Goal: Task Accomplishment & Management: Use online tool/utility

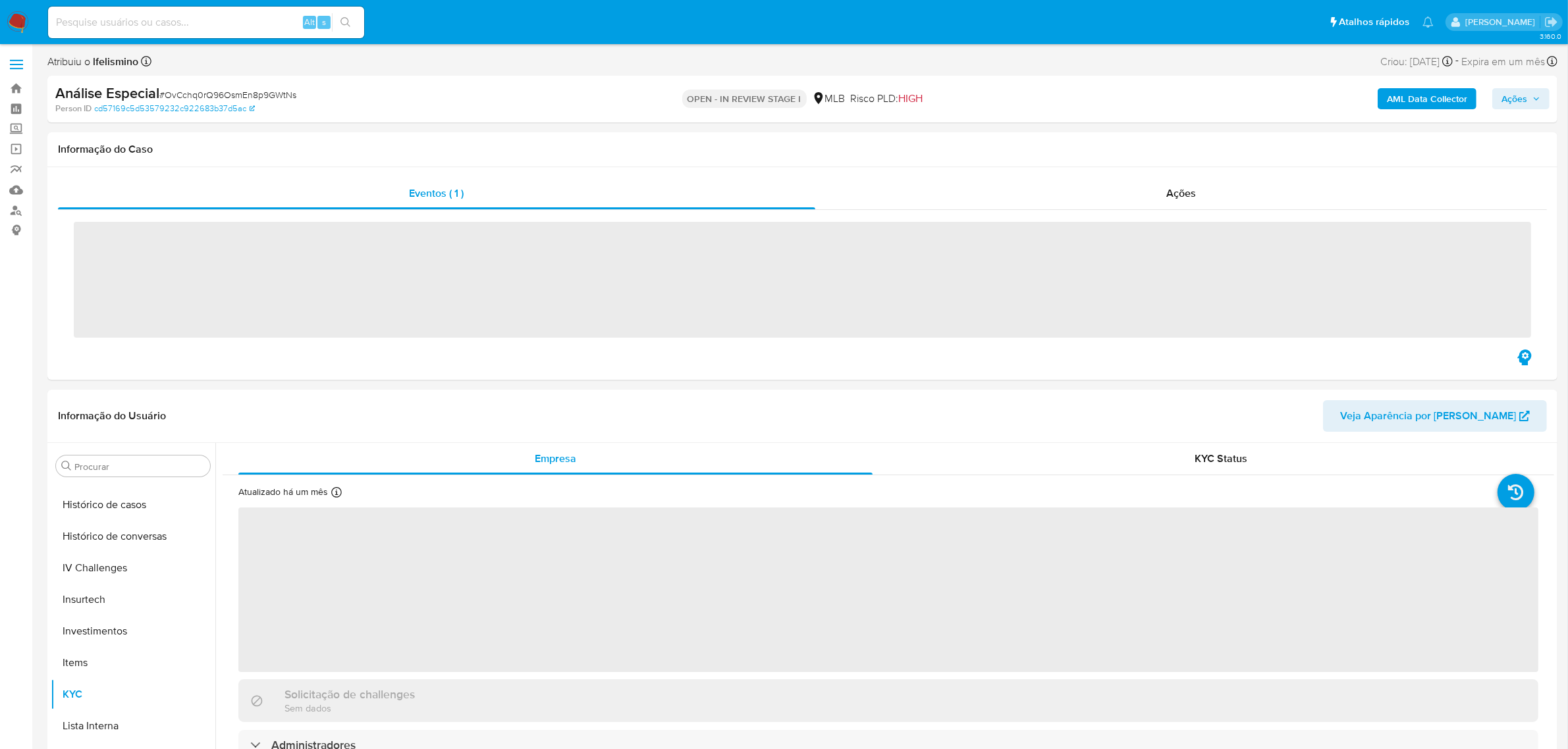
scroll to position [618, 0]
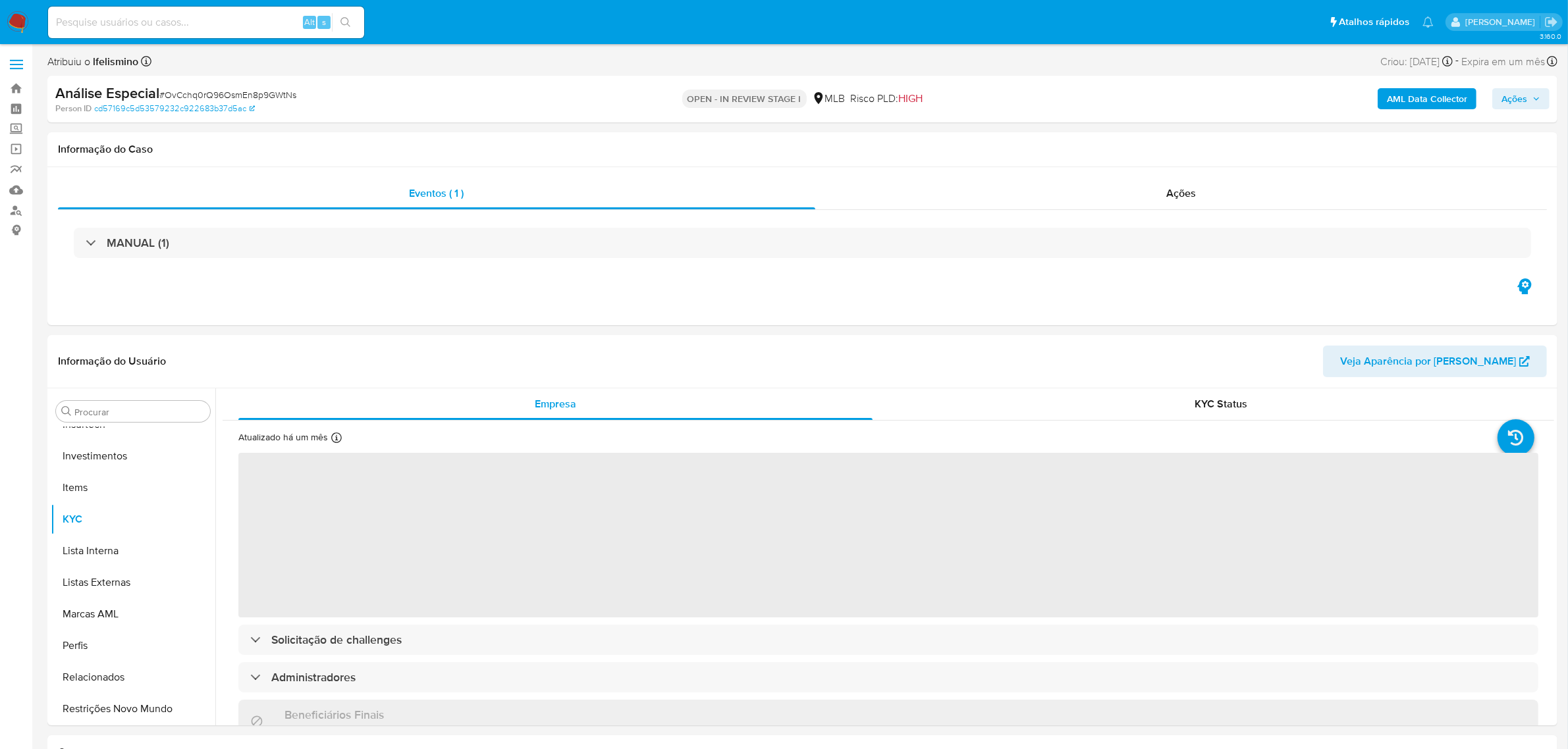
select select "10"
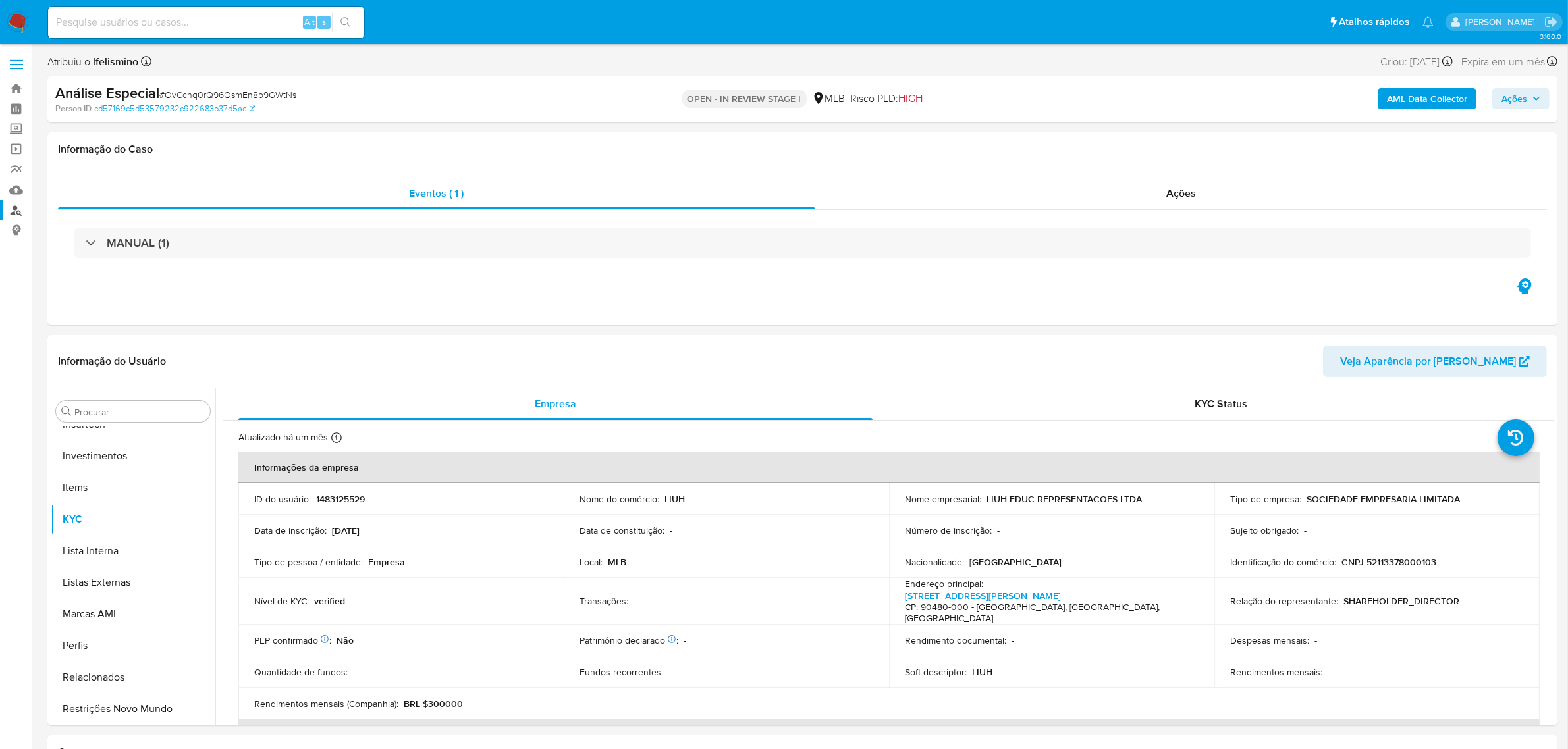
click at [15, 212] on link "Localizador de pessoas" at bounding box center [78, 210] width 157 height 20
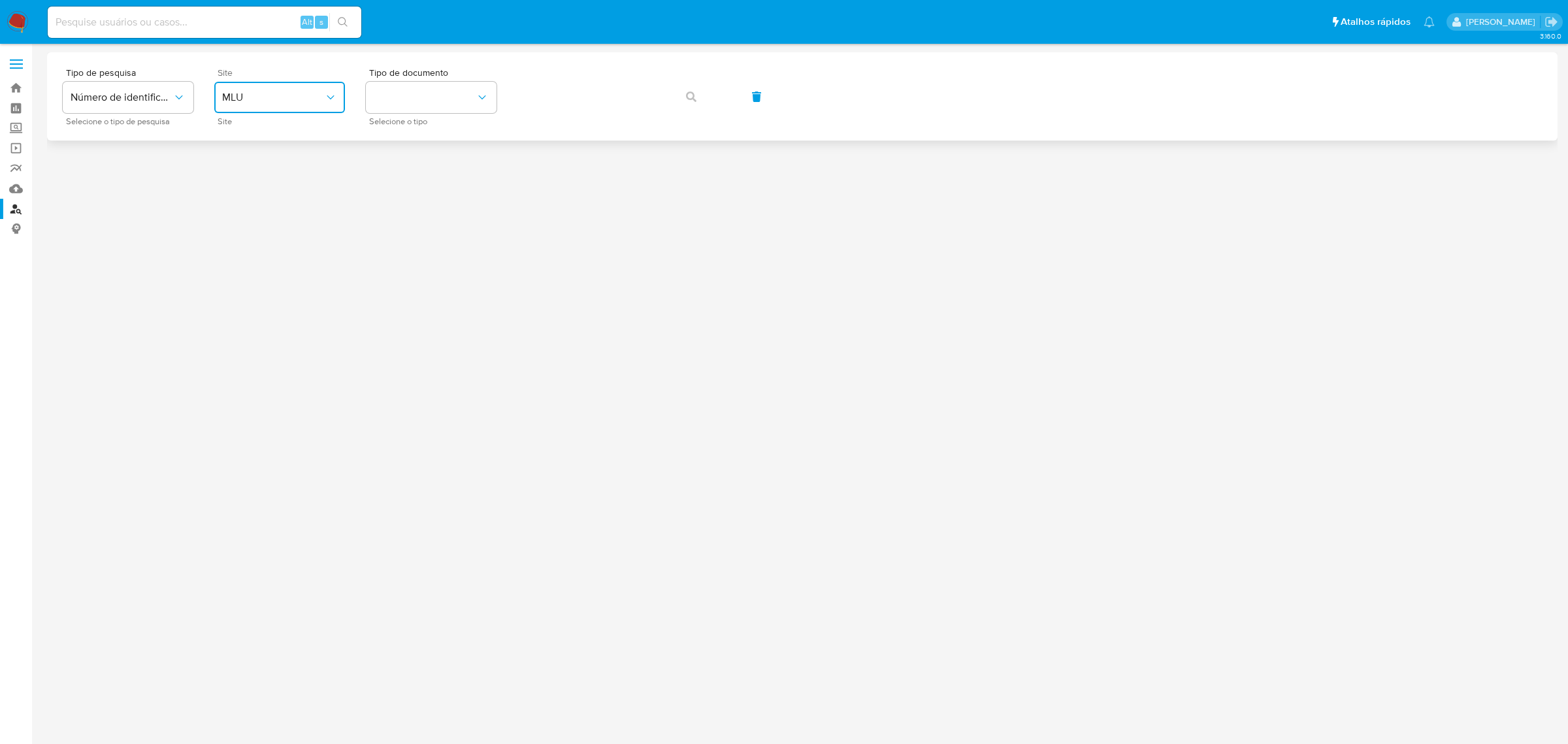
click at [317, 102] on span "MLU" at bounding box center [273, 98] width 102 height 13
drag, startPoint x: 317, startPoint y: 193, endPoint x: 351, endPoint y: 161, distance: 46.7
click at [317, 193] on div "MLB" at bounding box center [276, 195] width 107 height 31
drag, startPoint x: 393, startPoint y: 97, endPoint x: 397, endPoint y: 108, distance: 11.7
click at [396, 98] on button "identificationType" at bounding box center [431, 97] width 131 height 31
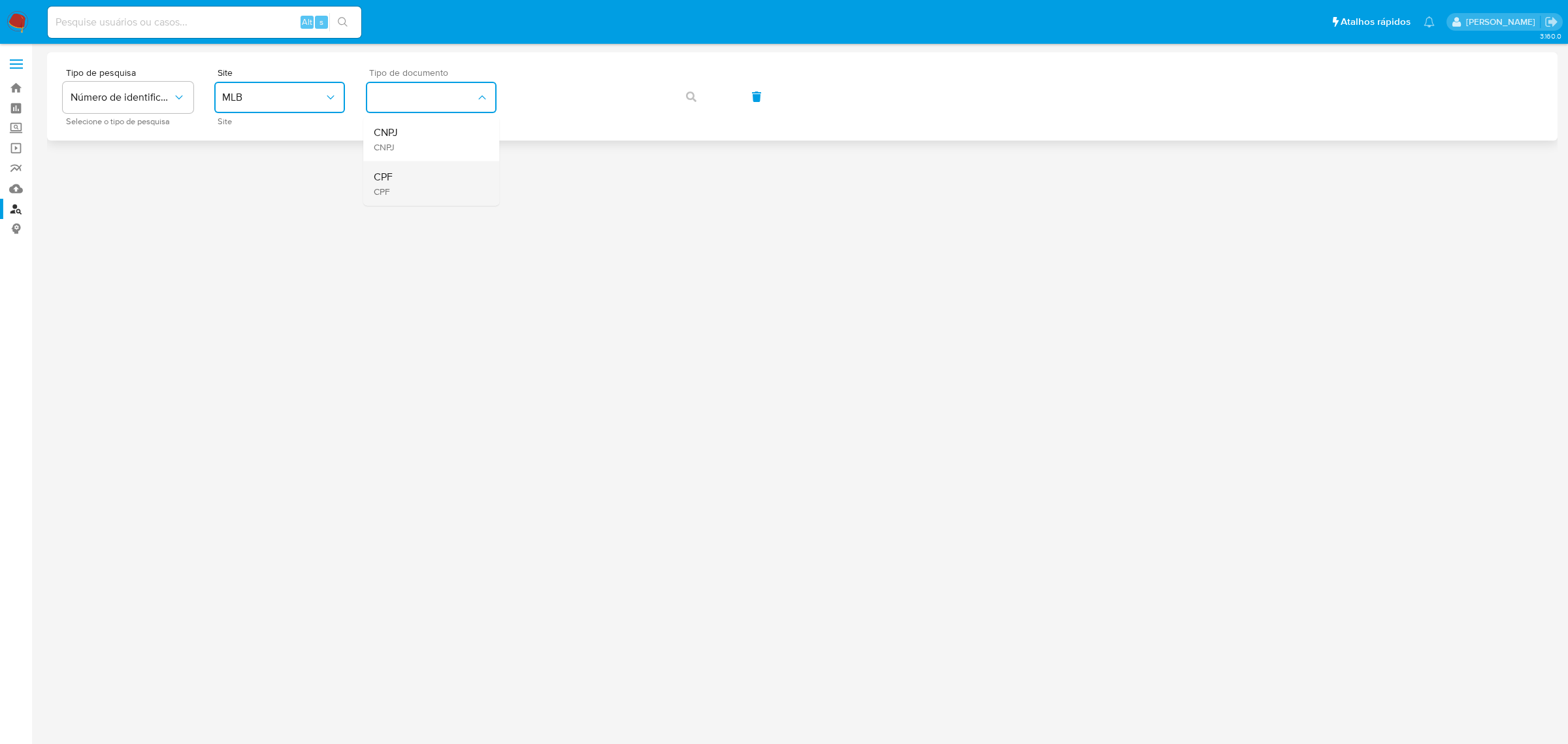
click at [407, 181] on div "CPF CPF" at bounding box center [427, 183] width 107 height 44
drag, startPoint x: 703, startPoint y: 105, endPoint x: 694, endPoint y: 111, distance: 10.8
click at [703, 103] on button "button" at bounding box center [691, 97] width 44 height 31
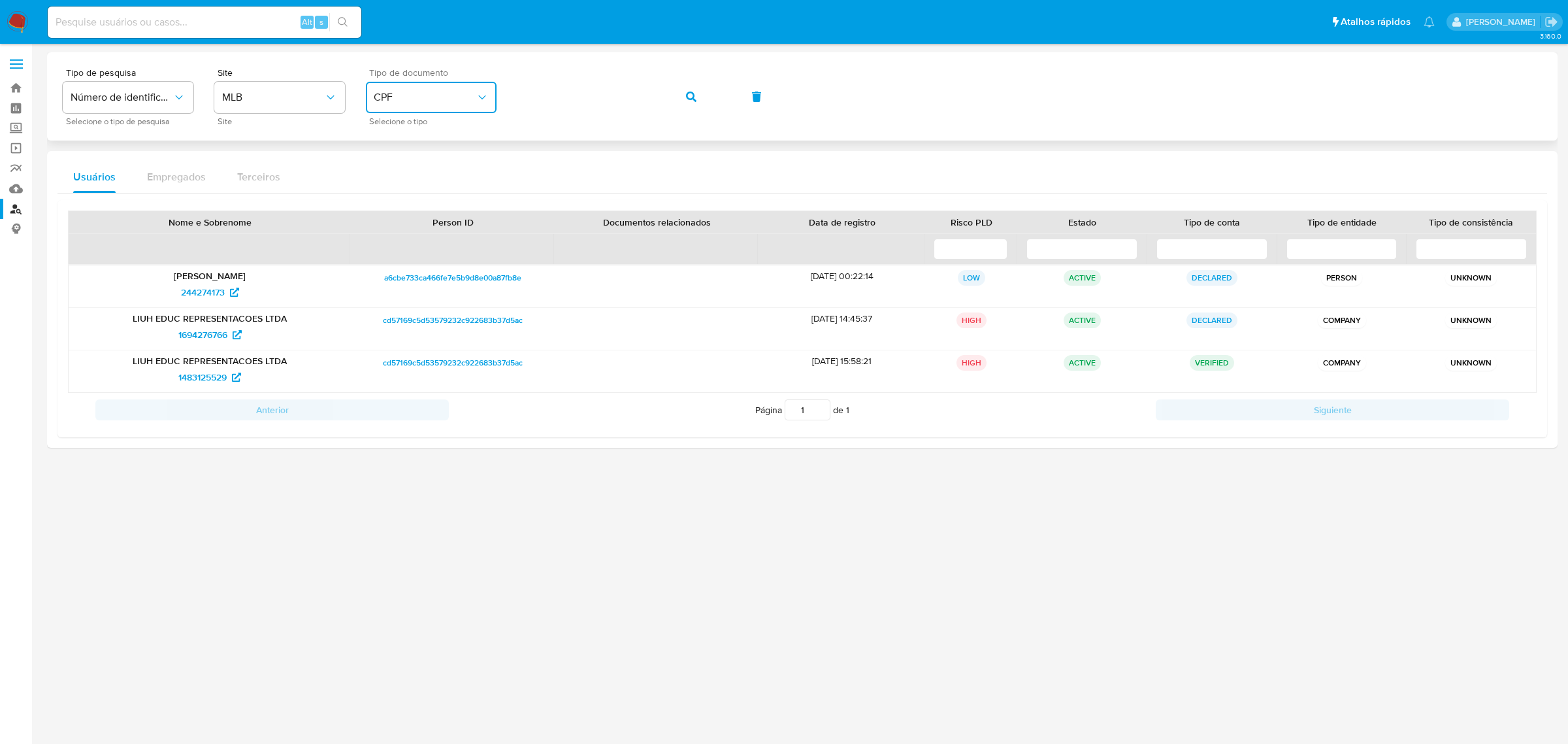
drag, startPoint x: 393, startPoint y: 95, endPoint x: 454, endPoint y: 98, distance: 61.1
click at [393, 95] on span "CPF" at bounding box center [425, 98] width 102 height 13
click at [674, 98] on button "button" at bounding box center [691, 97] width 44 height 31
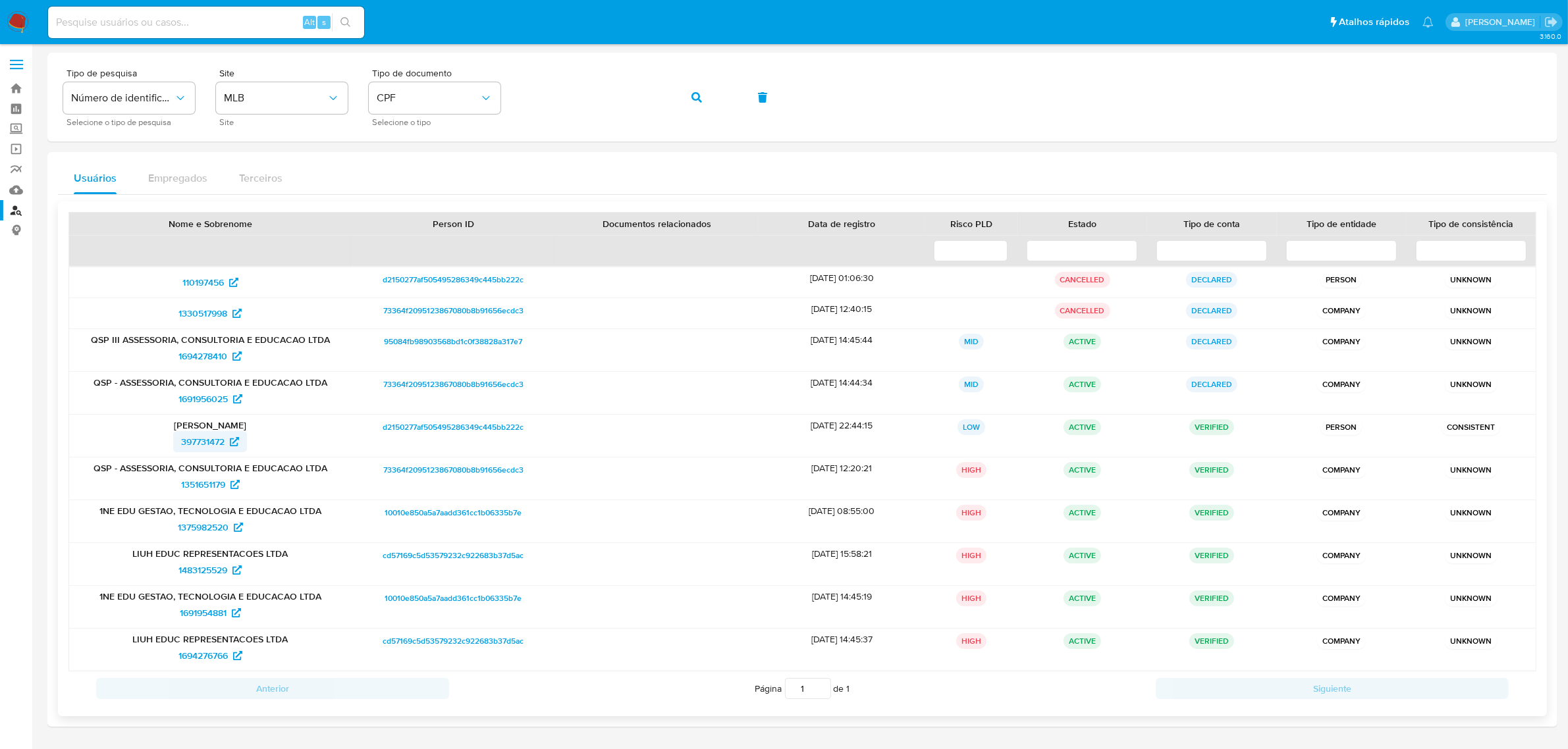
click at [218, 446] on span "397731472" at bounding box center [203, 441] width 44 height 21
drag, startPoint x: 166, startPoint y: 440, endPoint x: 224, endPoint y: 445, distance: 58.2
click at [224, 445] on div "397731472" at bounding box center [209, 441] width 264 height 21
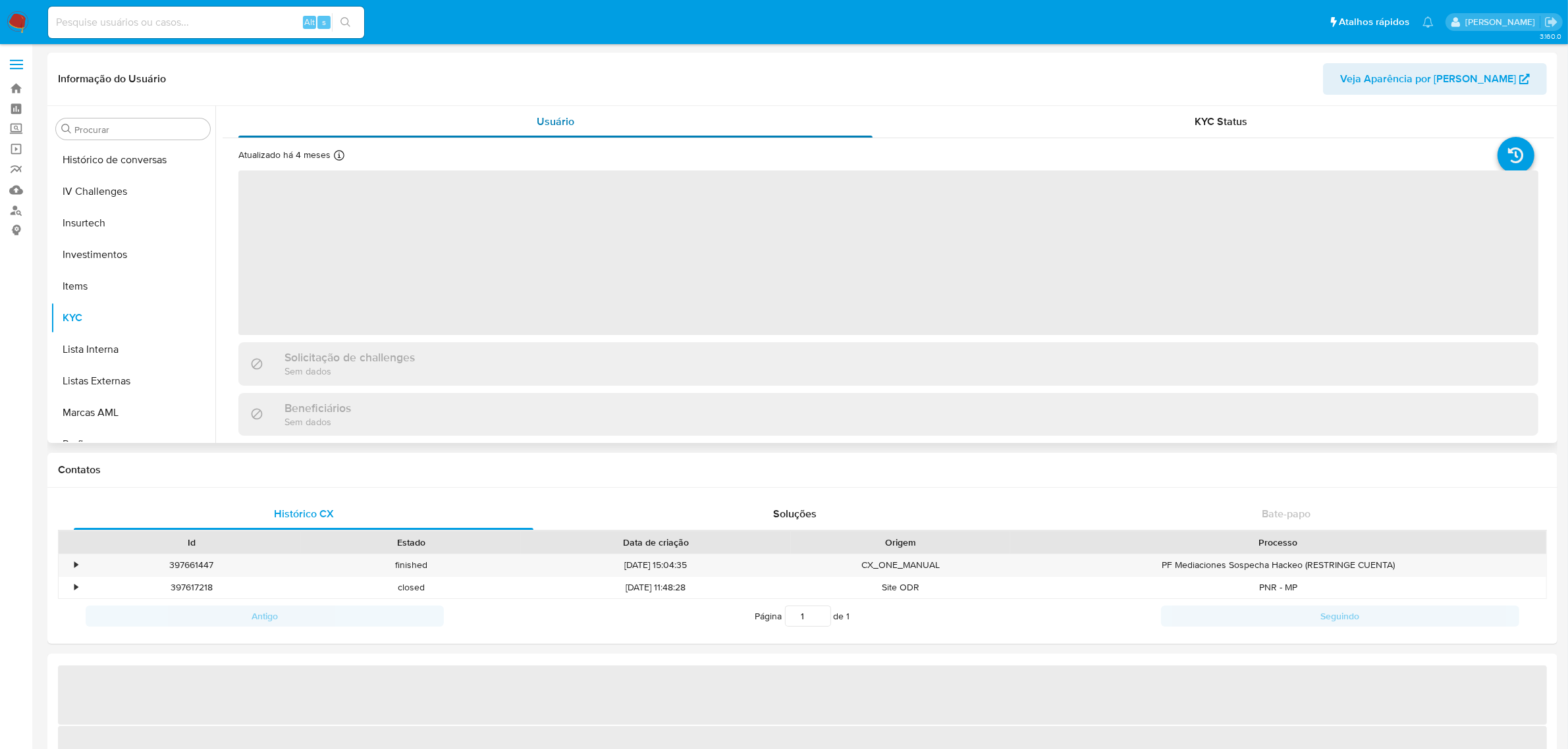
scroll to position [618, 0]
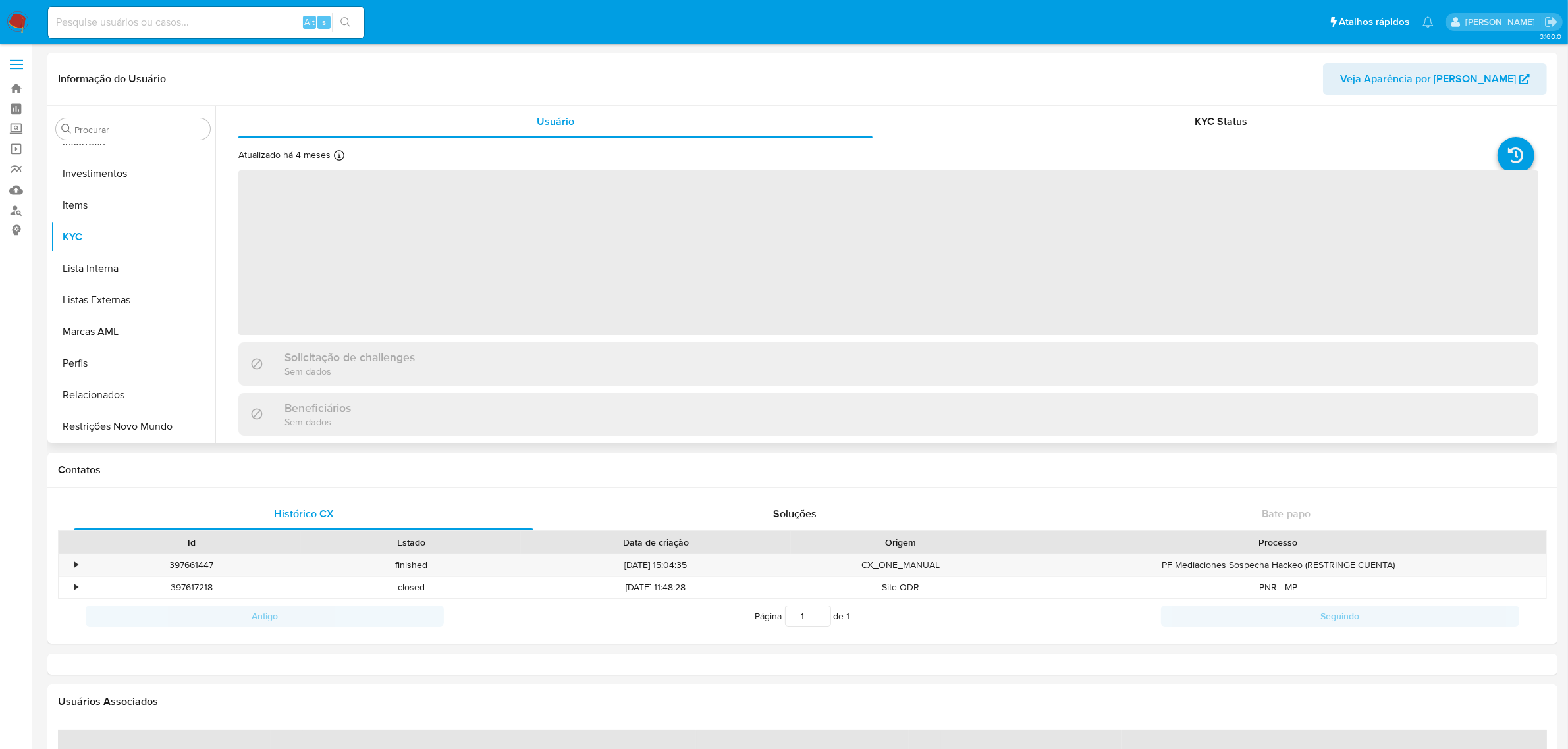
select select "10"
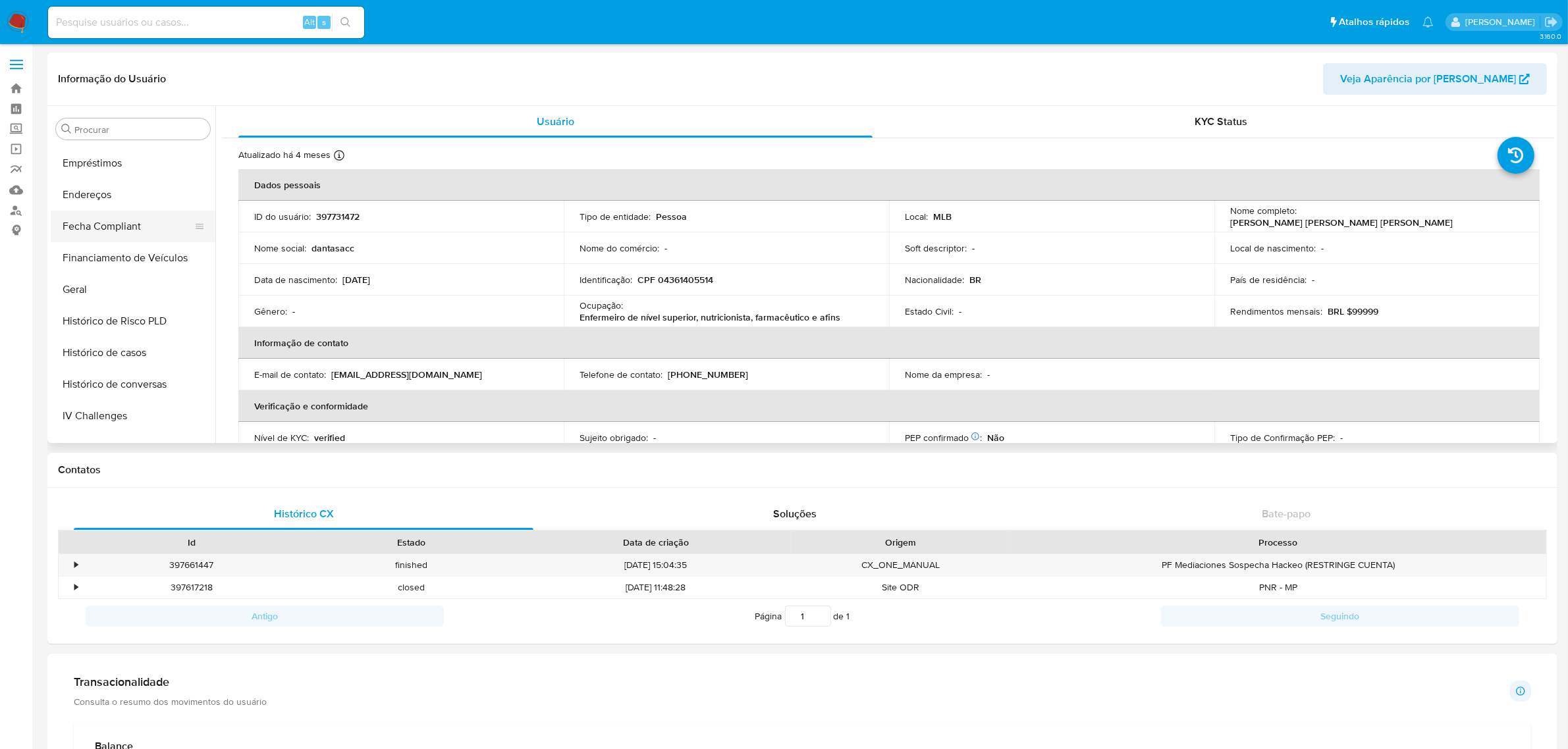
scroll to position [290, 0]
click at [120, 169] on button "Documentação" at bounding box center [127, 155] width 154 height 32
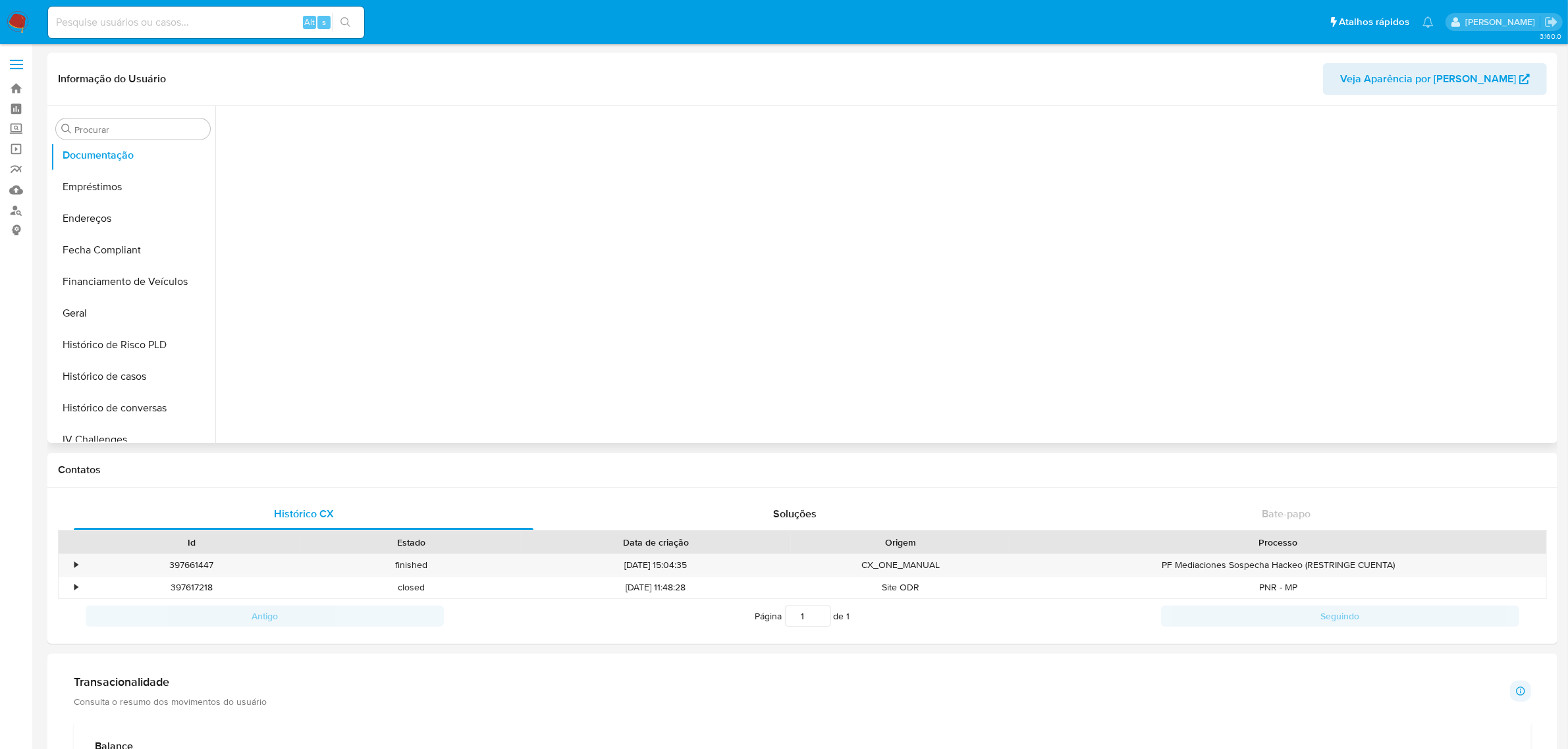
click at [292, 179] on div at bounding box center [884, 274] width 1338 height 337
click at [324, 171] on button "Identificação" at bounding box center [378, 170] width 312 height 33
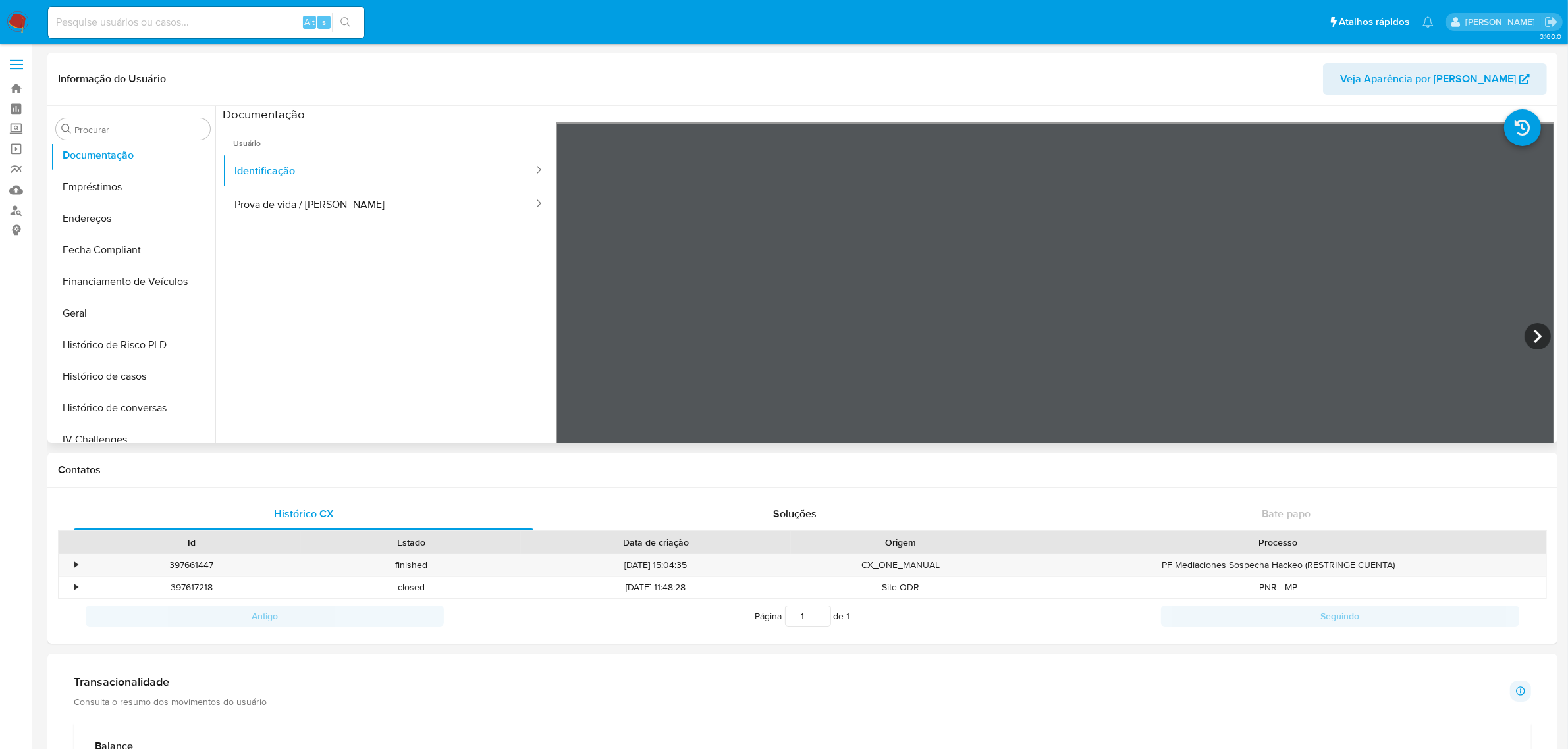
drag, startPoint x: 364, startPoint y: 210, endPoint x: 515, endPoint y: 222, distance: 151.5
click at [362, 211] on button "Prova de vida / Selfie" at bounding box center [378, 204] width 312 height 33
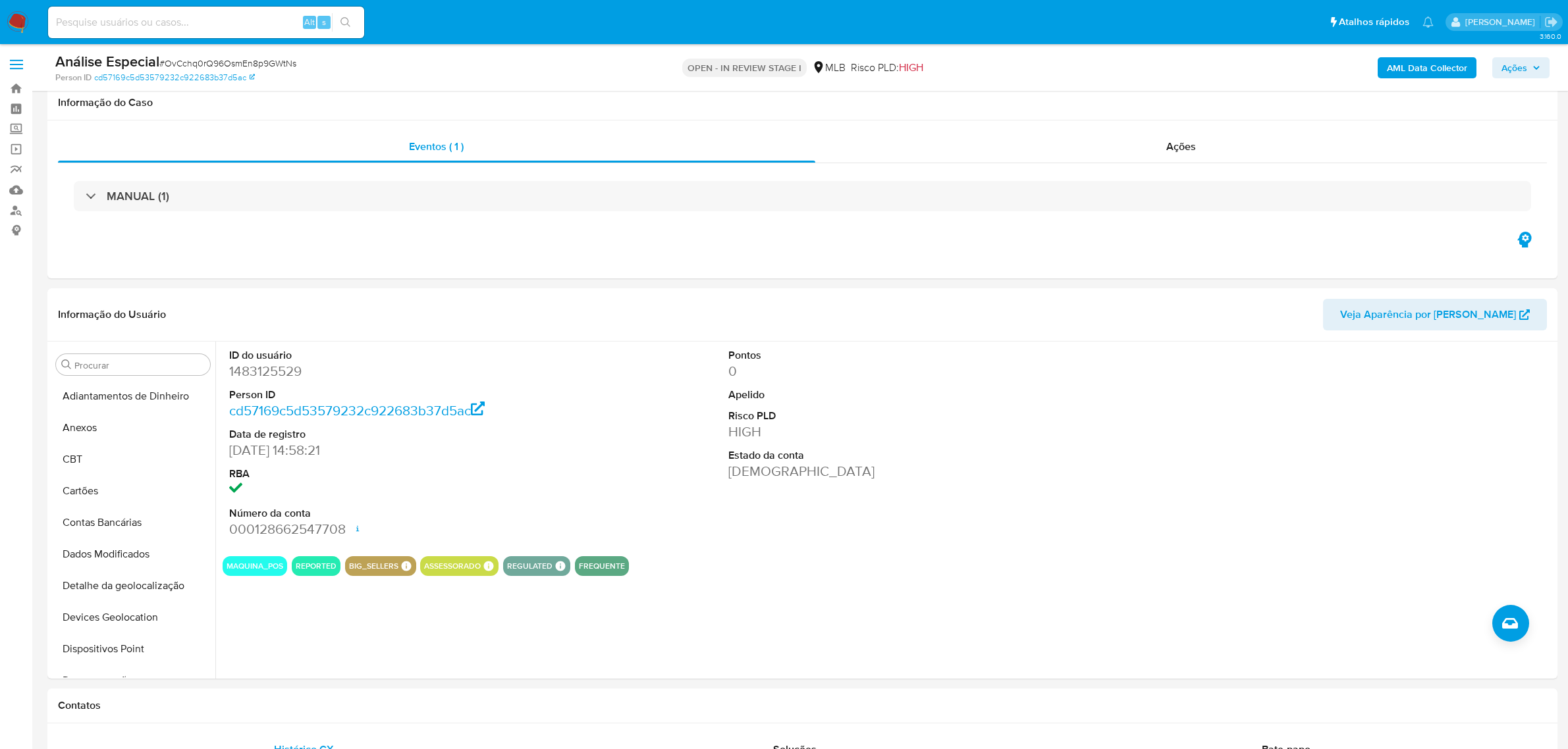
select select "10"
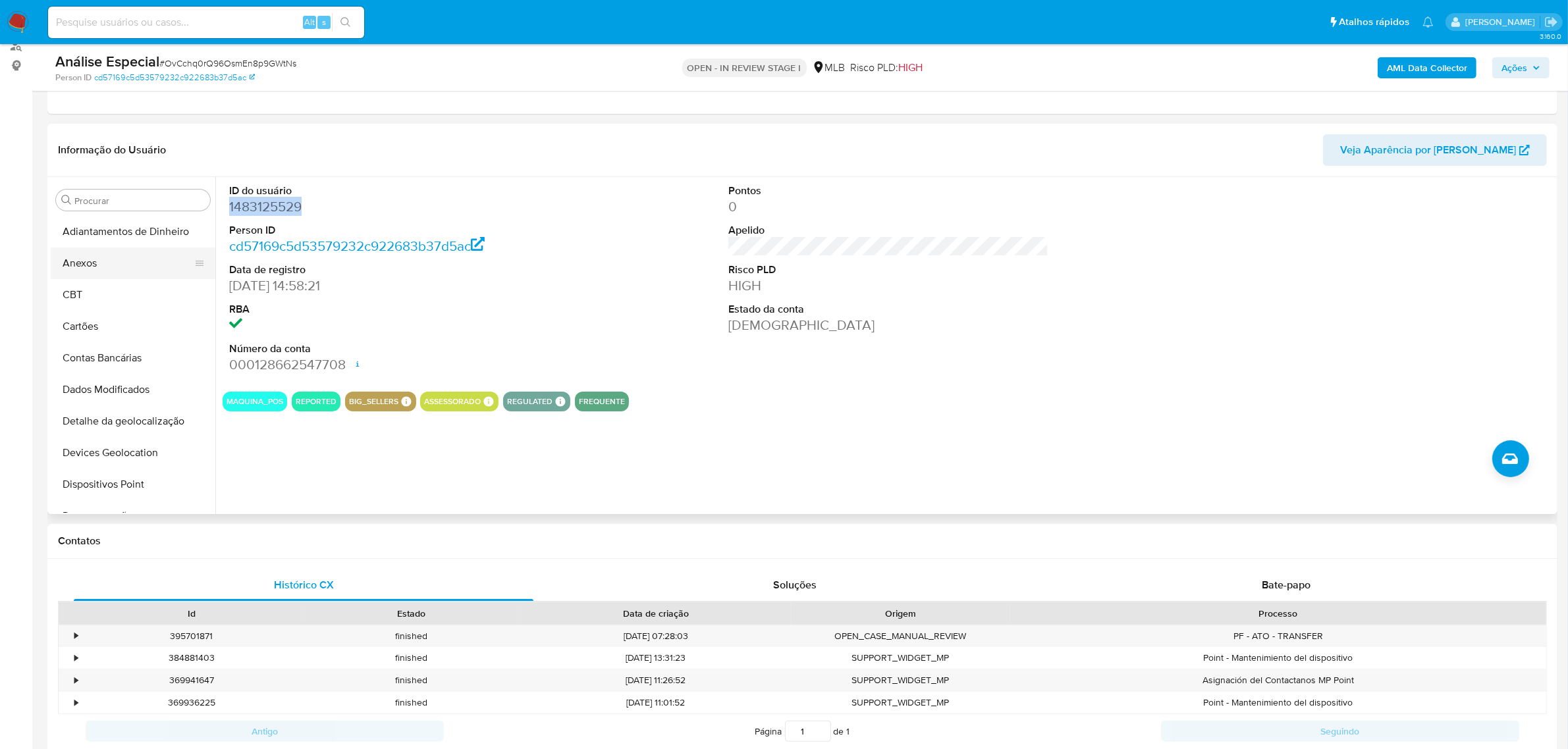
click at [136, 265] on button "Anexos" at bounding box center [127, 263] width 154 height 32
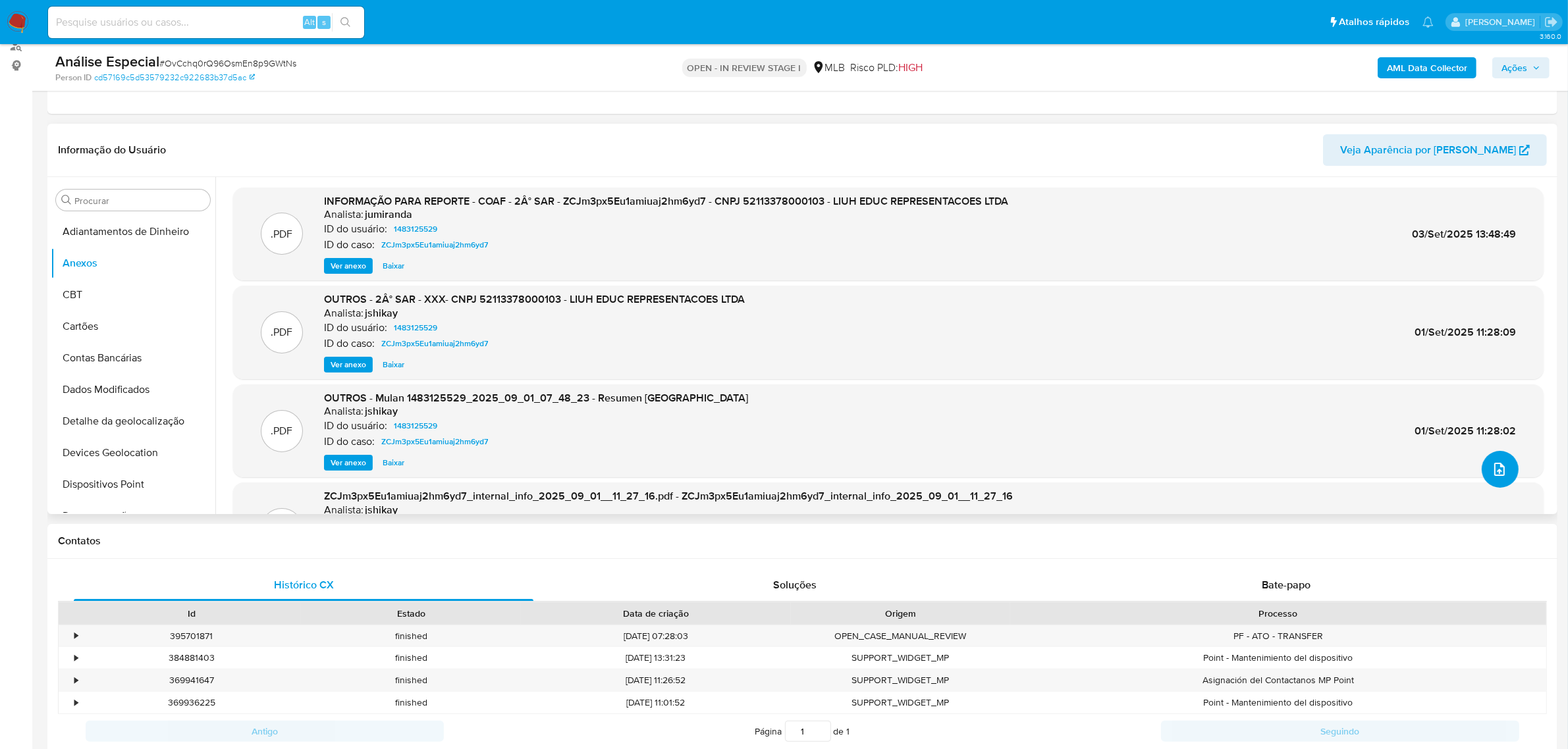
click at [1492, 466] on icon "upload-file" at bounding box center [1499, 468] width 15 height 15
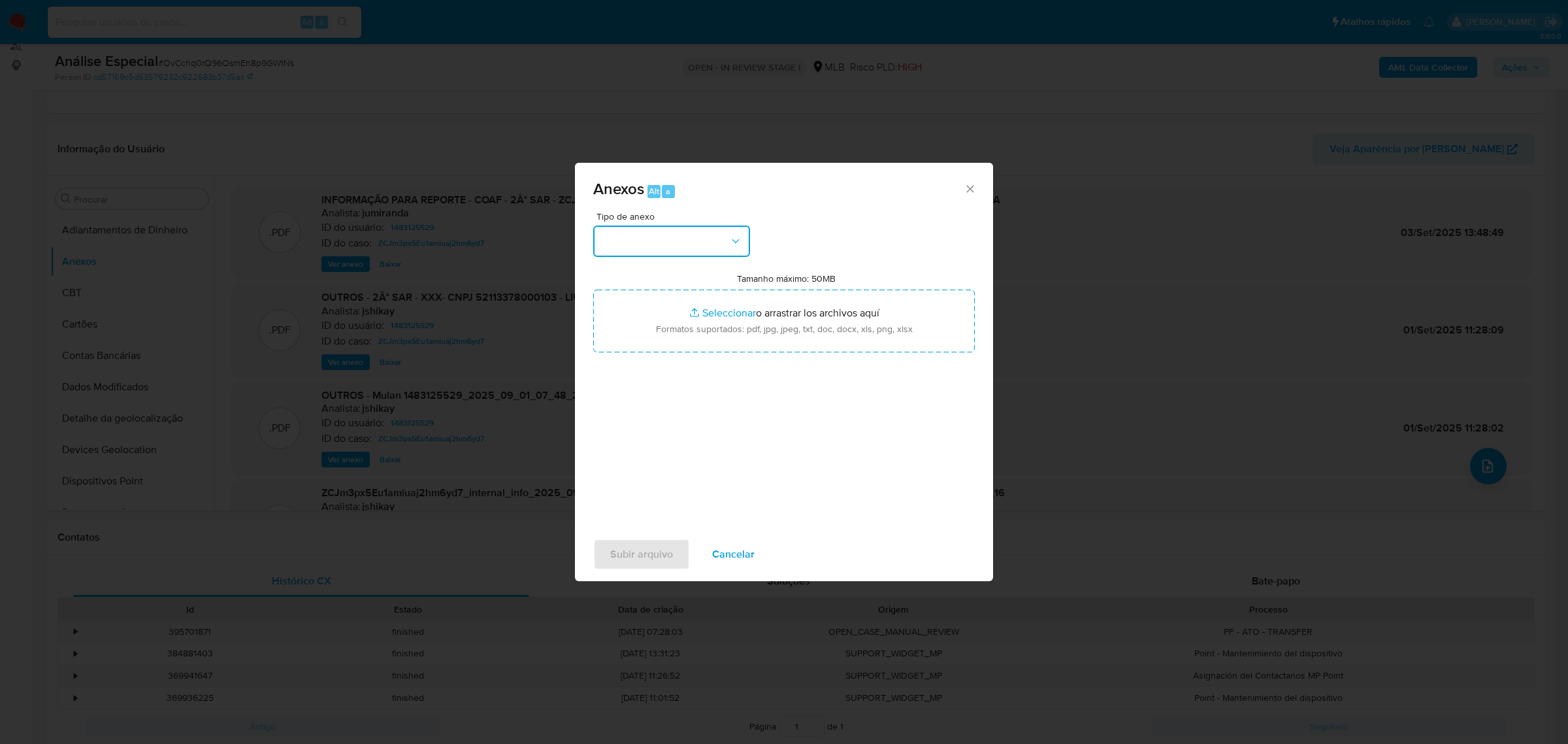
click at [707, 250] on button "button" at bounding box center [671, 241] width 157 height 31
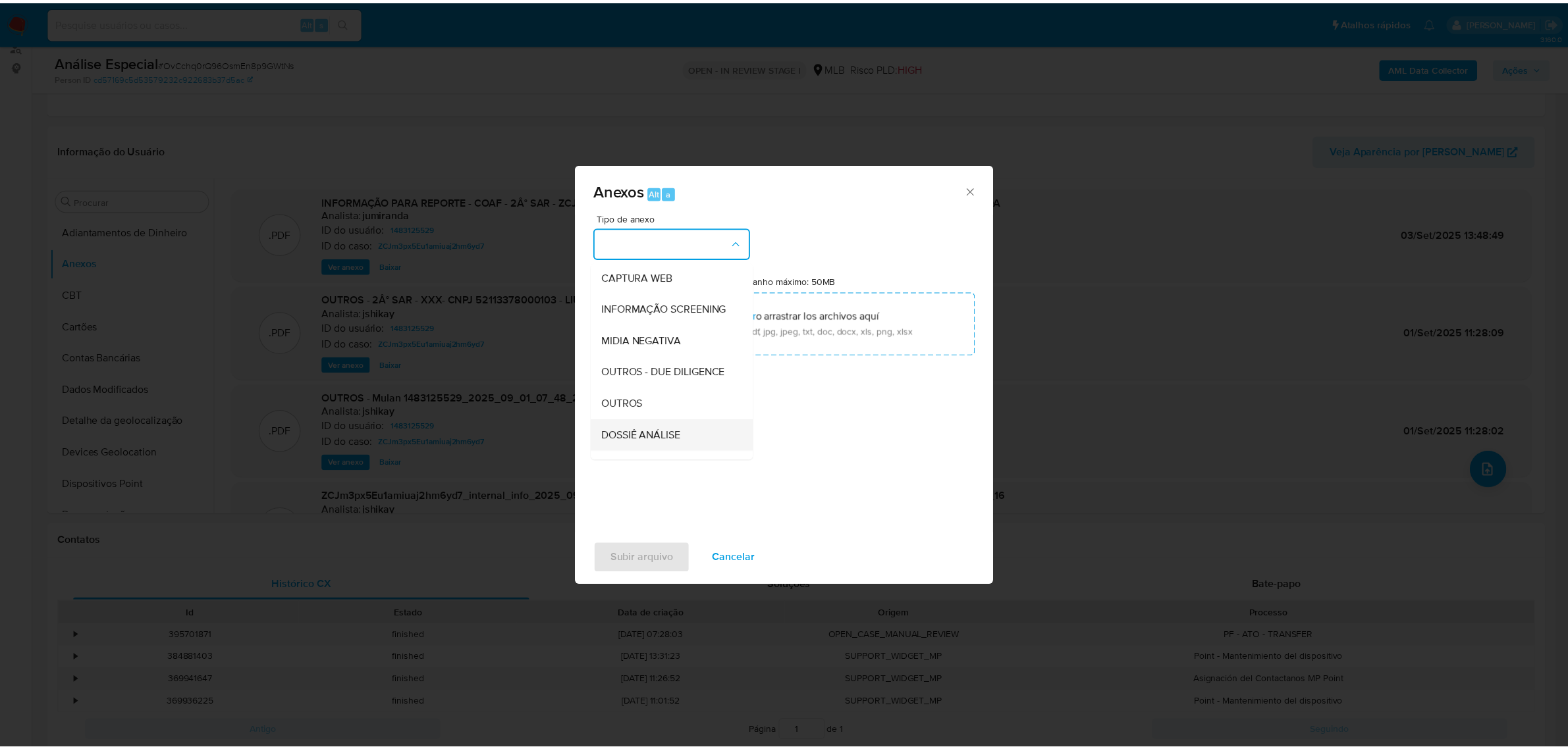
scroll to position [202, 0]
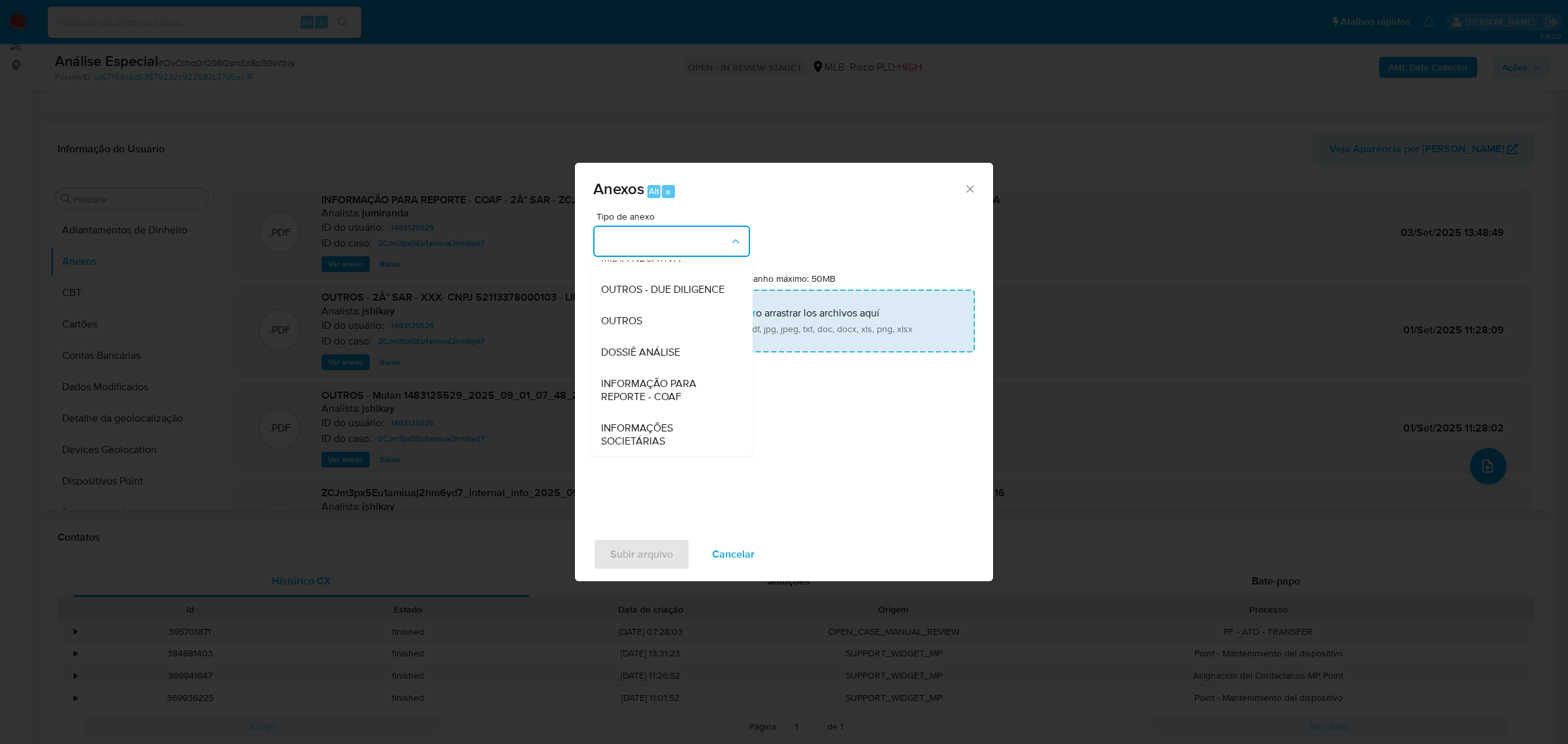
click at [676, 324] on div "OUTROS" at bounding box center [667, 320] width 133 height 31
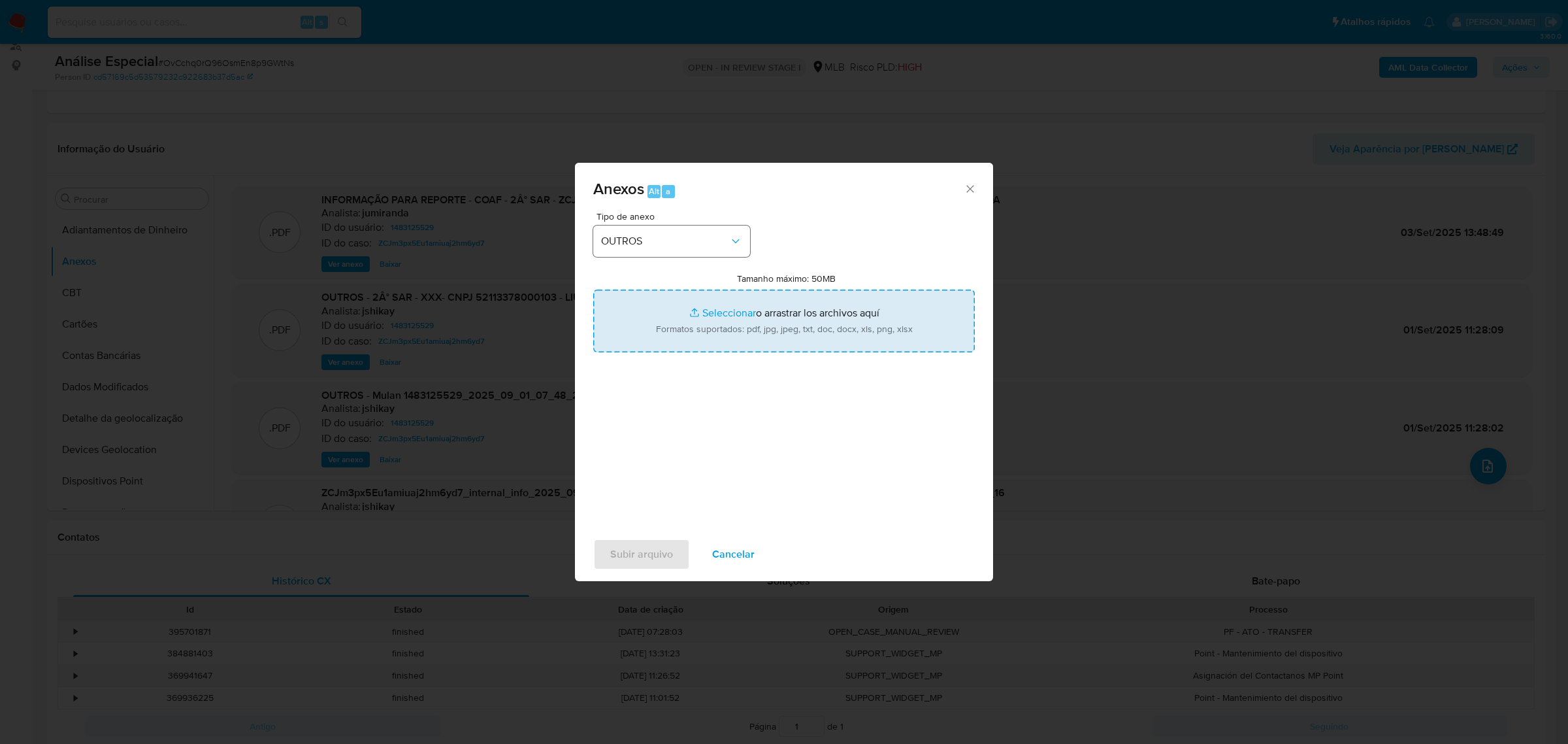
type input "C:\fakepath\Mulan 1483125529_2025_09_18_14_09_32 LIUH EDUC REPRESENTAÇÕES LTDA.…"
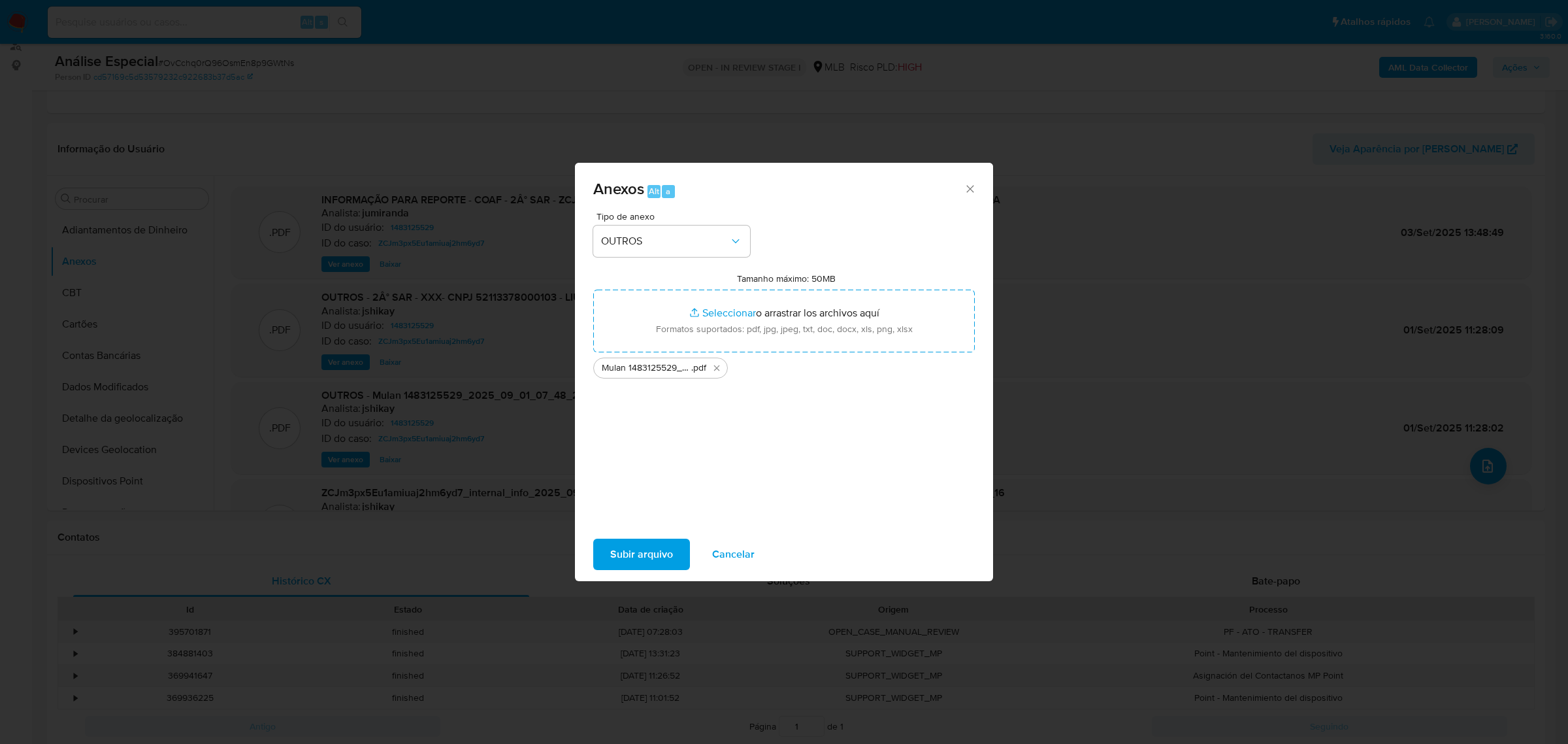
click at [642, 568] on span "Subir arquivo" at bounding box center [641, 555] width 63 height 29
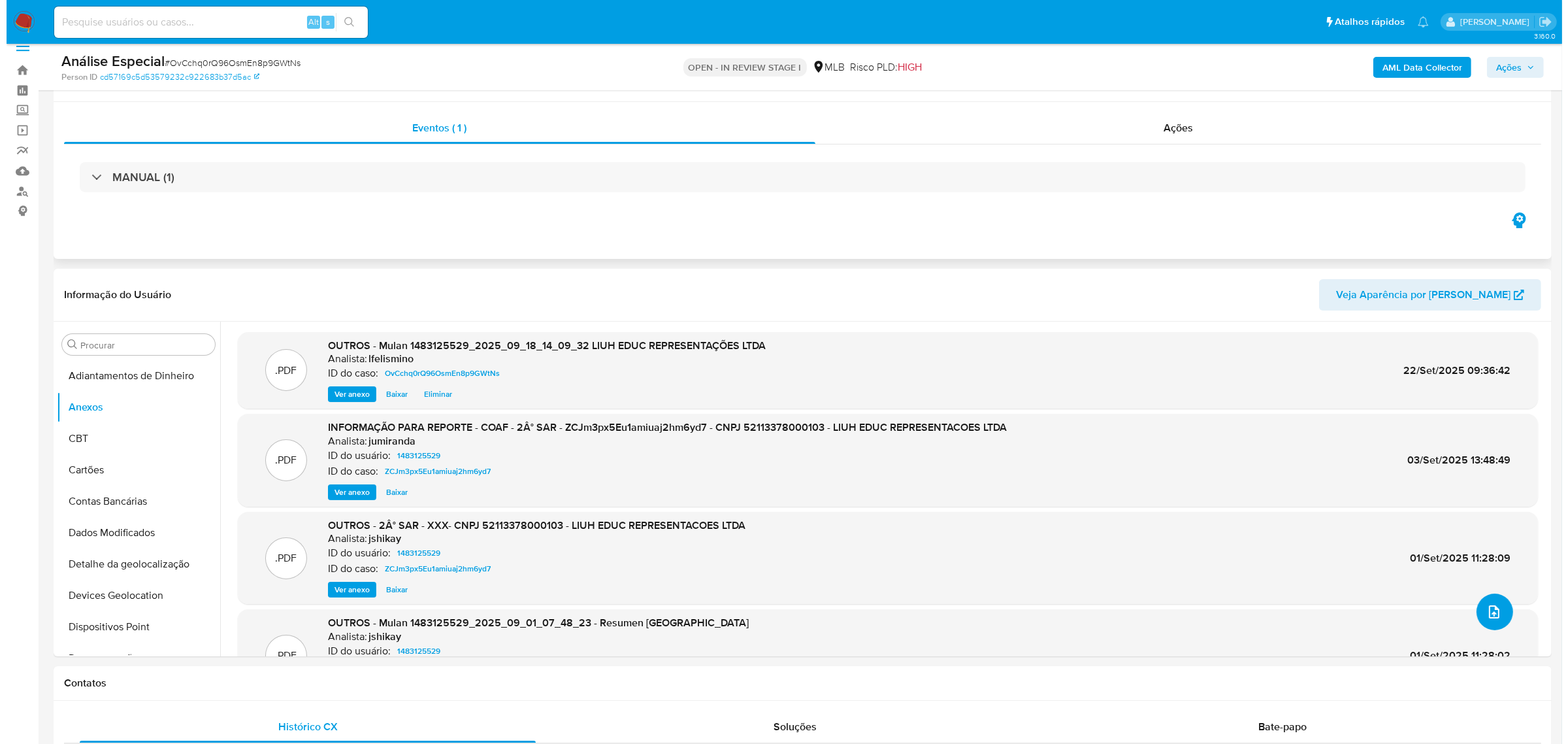
scroll to position [0, 0]
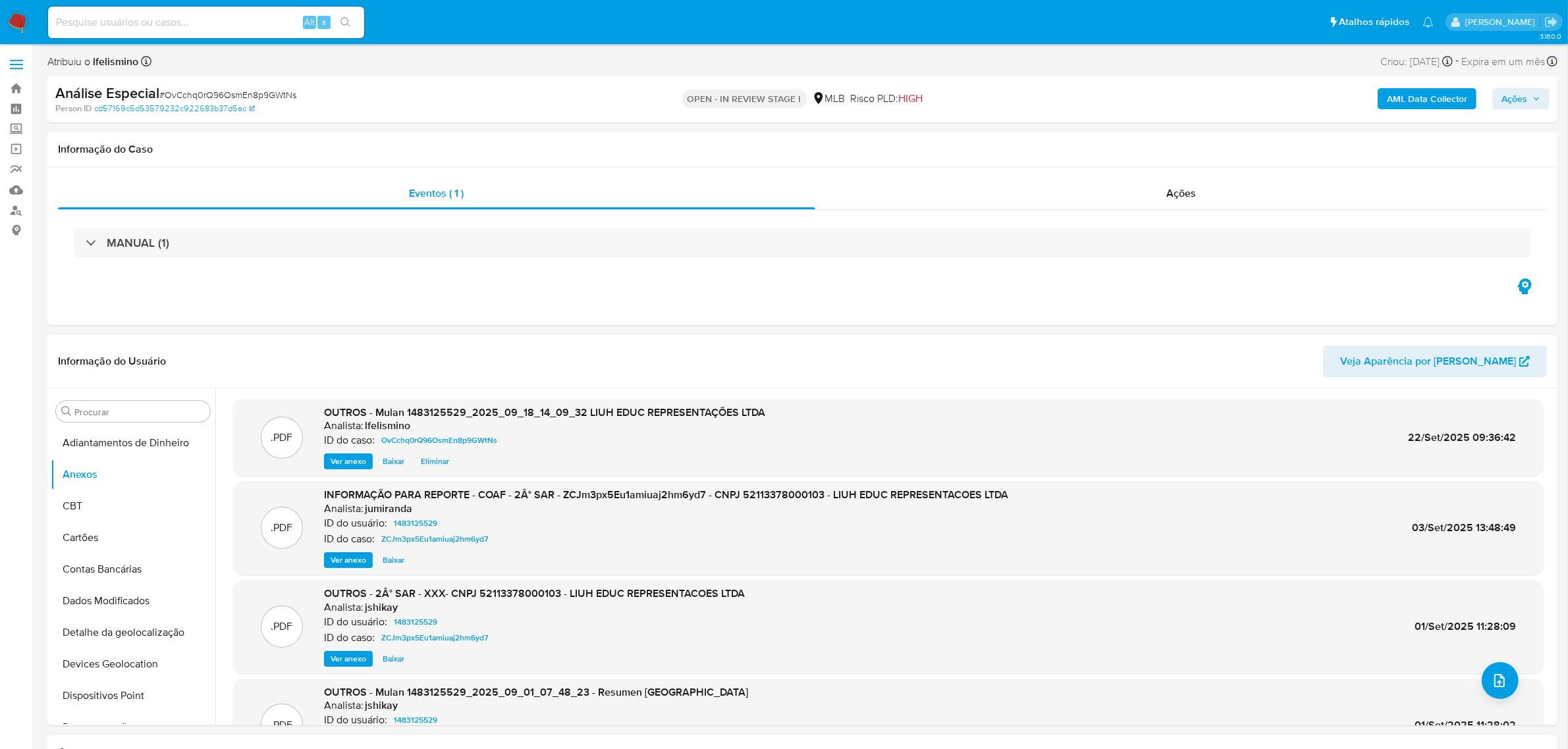
click at [1389, 93] on b "AML Data Collector" at bounding box center [1427, 99] width 80 height 21
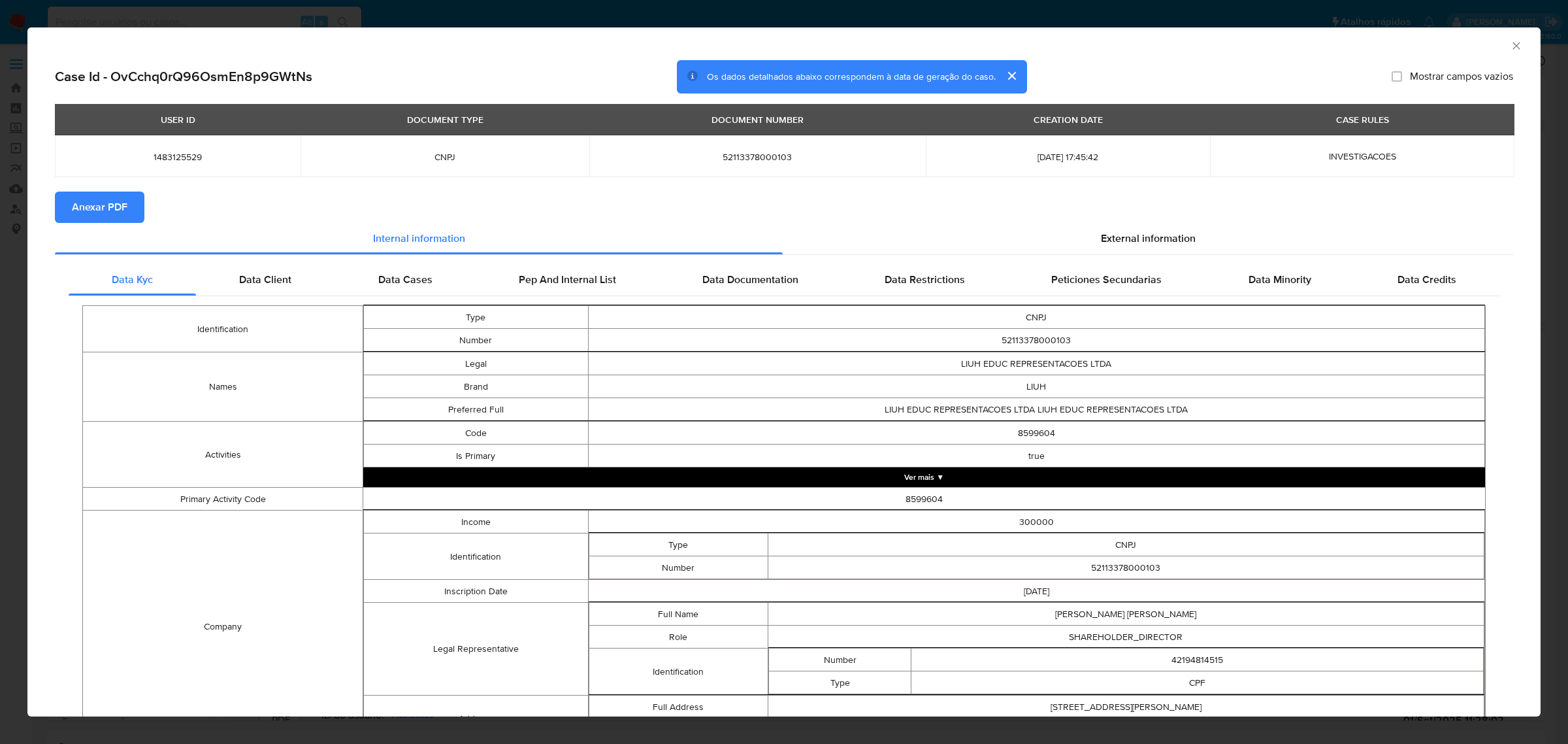
drag, startPoint x: 116, startPoint y: 196, endPoint x: 108, endPoint y: 197, distance: 8.1
click at [116, 197] on span "Anexar PDF" at bounding box center [99, 207] width 56 height 29
click at [264, 79] on h2 "Case Id - OvCchq0rQ96OsmEn8p9GWtNs" at bounding box center [183, 76] width 257 height 17
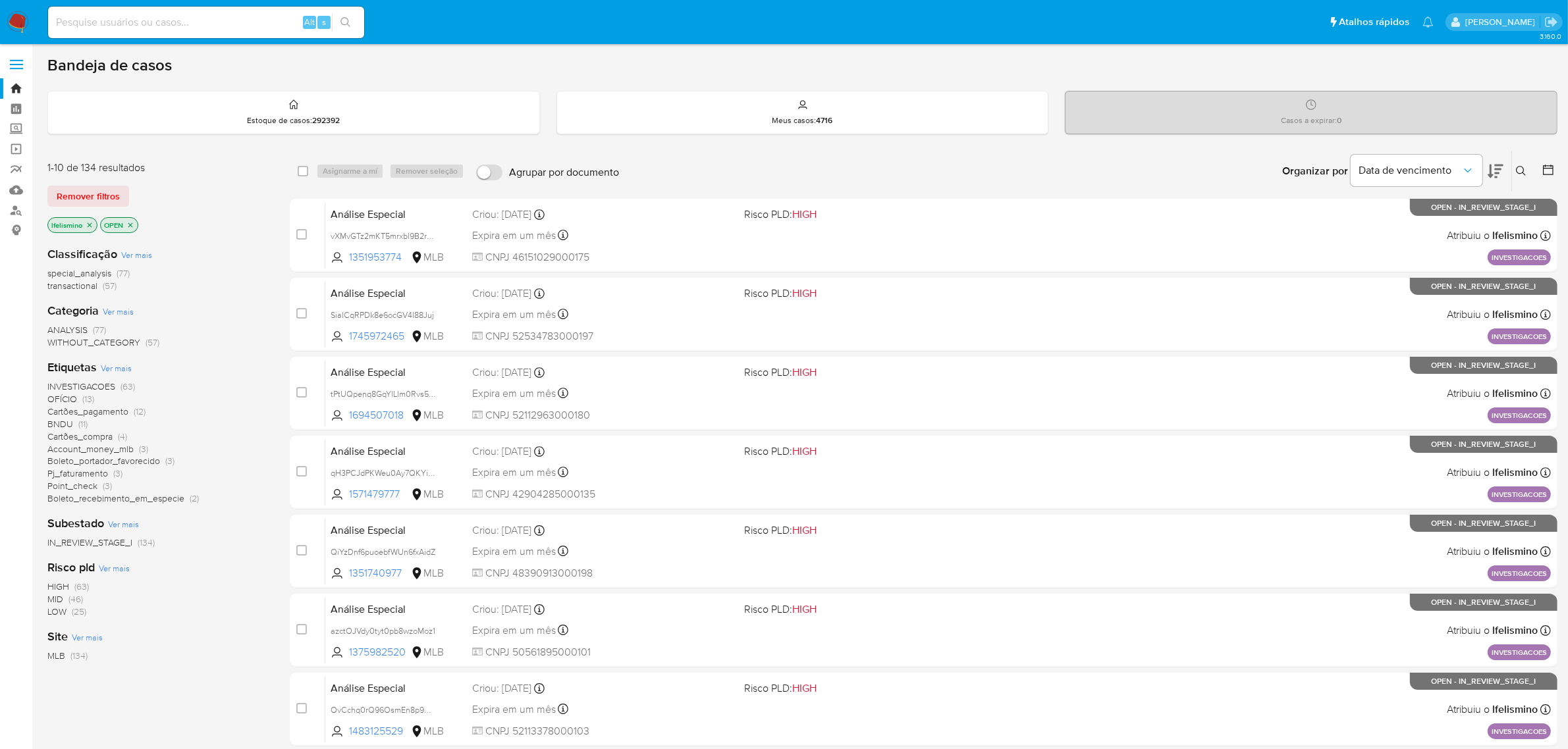
drag, startPoint x: 244, startPoint y: 536, endPoint x: 245, endPoint y: 545, distance: 9.1
click at [244, 538] on div "IN_REVIEW_STAGE_I (134)" at bounding box center [158, 542] width 221 height 12
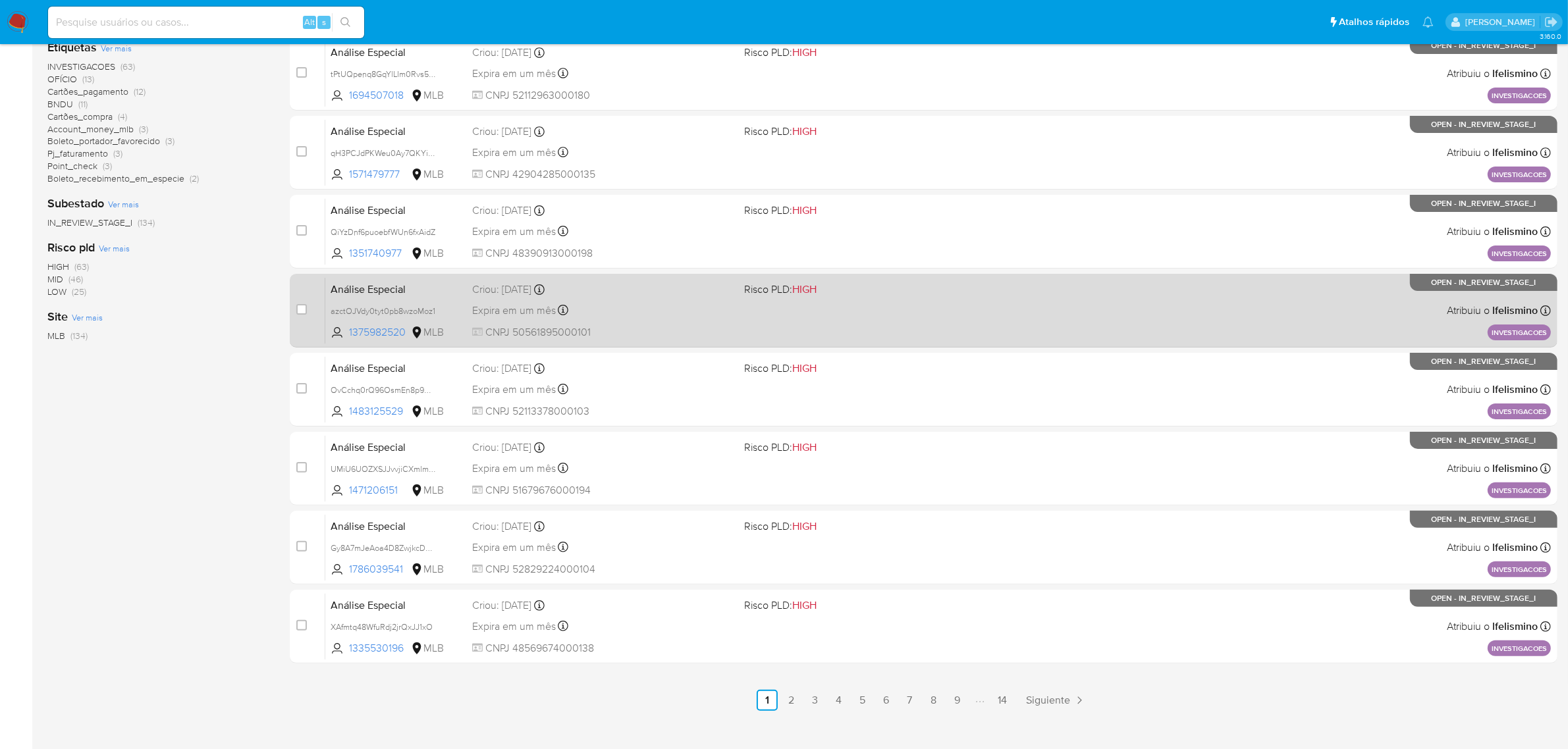
scroll to position [336, 0]
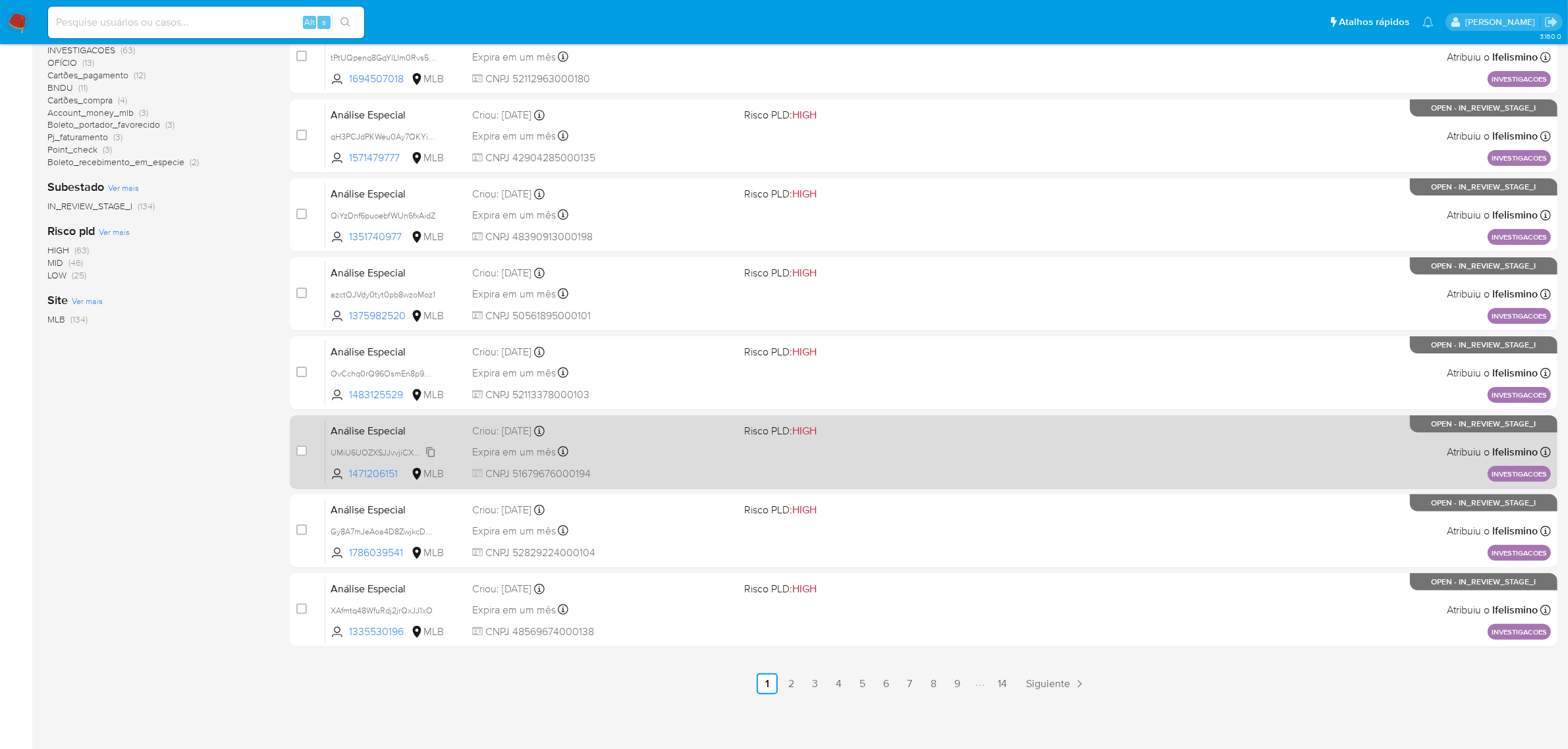
click at [354, 449] on span "UMiU6UOZXSJJvvjiCXmlmyjC" at bounding box center [385, 451] width 110 height 15
click at [642, 476] on span "CNPJ 51679676000194" at bounding box center [603, 474] width 262 height 15
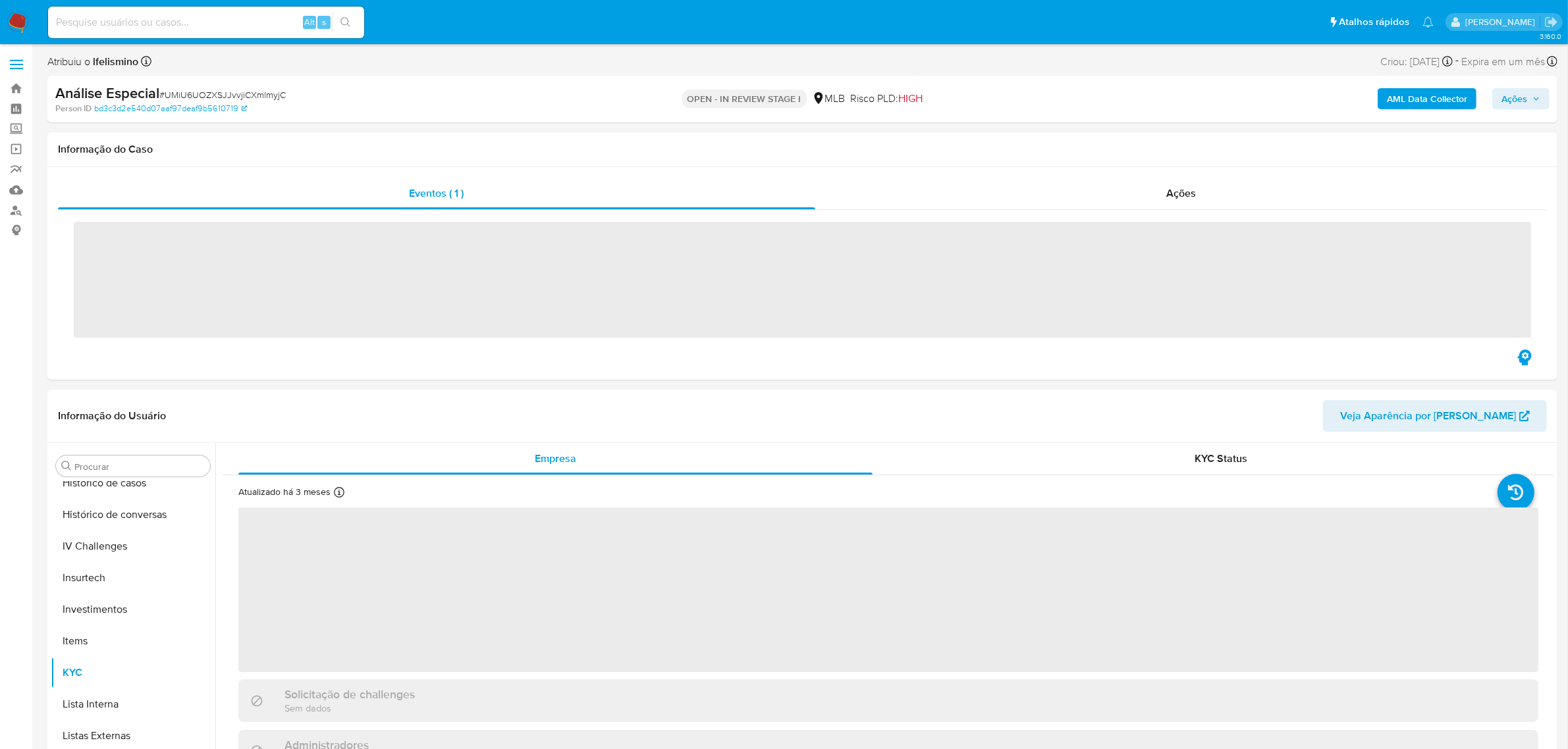
scroll to position [618, 0]
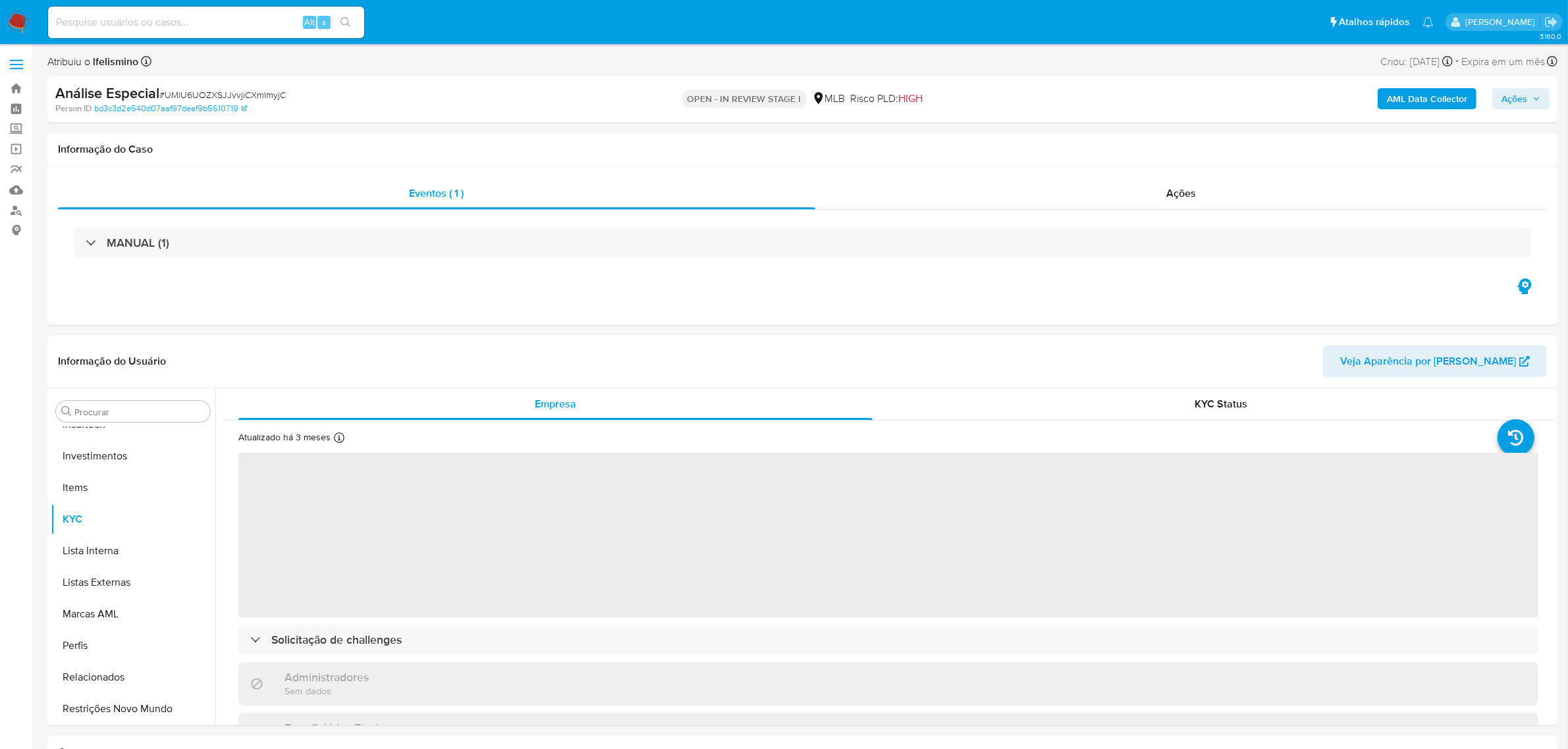
select select "10"
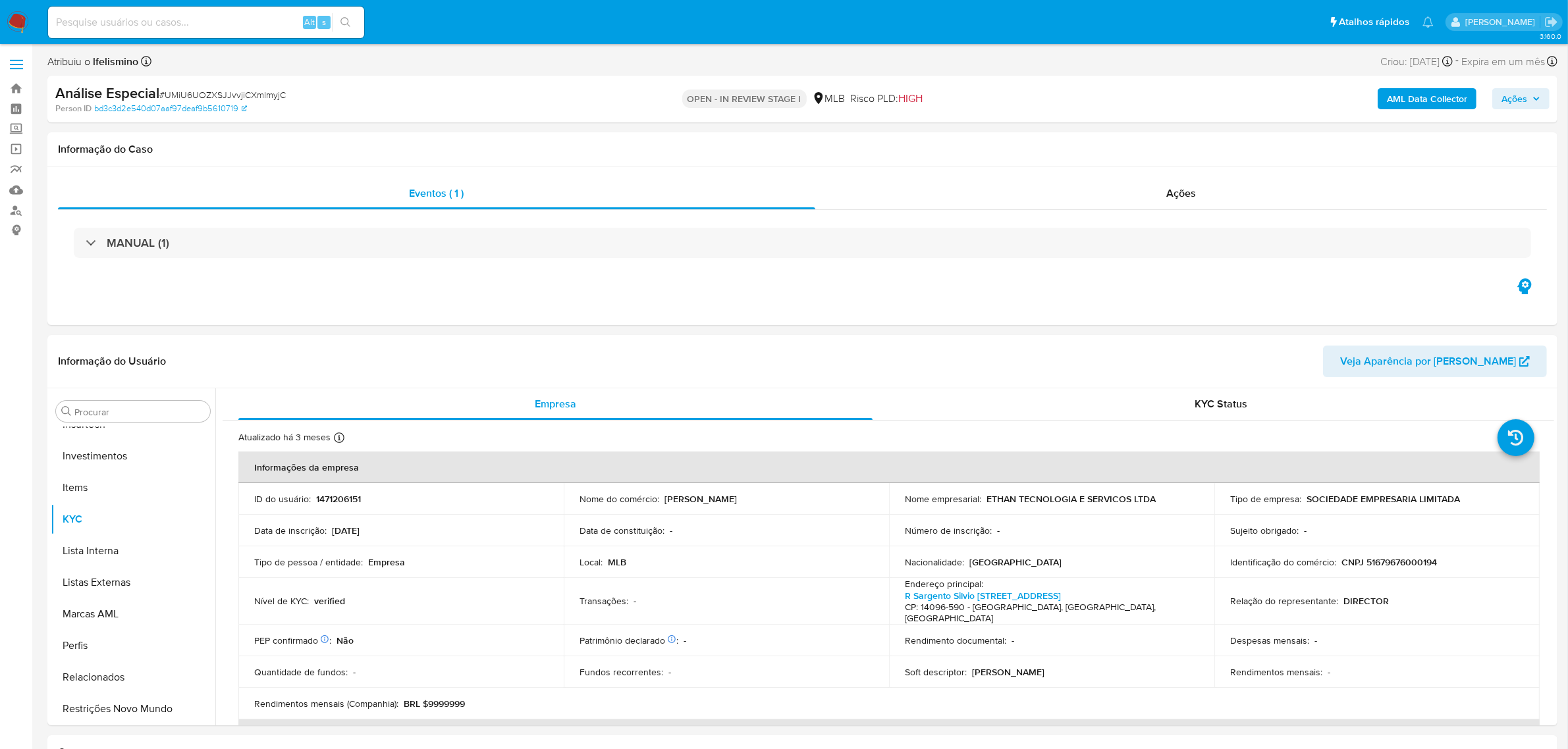
click at [228, 96] on span "# UMiU6UOZXSJJvvjiCXmlmyjC" at bounding box center [222, 95] width 127 height 13
copy span "UMiU6UOZXSJJvvjiCXmlmyjC"
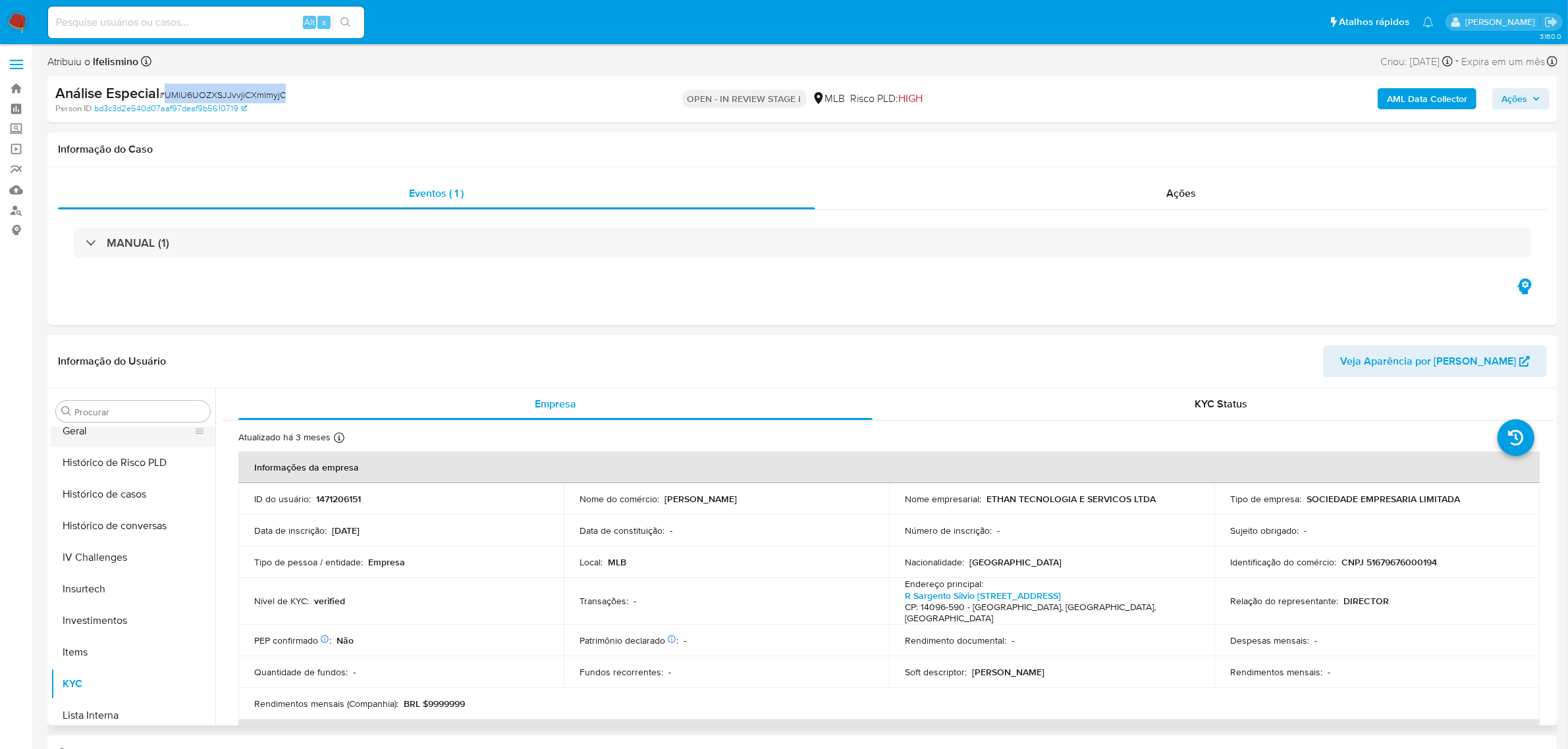
click at [106, 438] on button "Geral" at bounding box center [127, 431] width 154 height 32
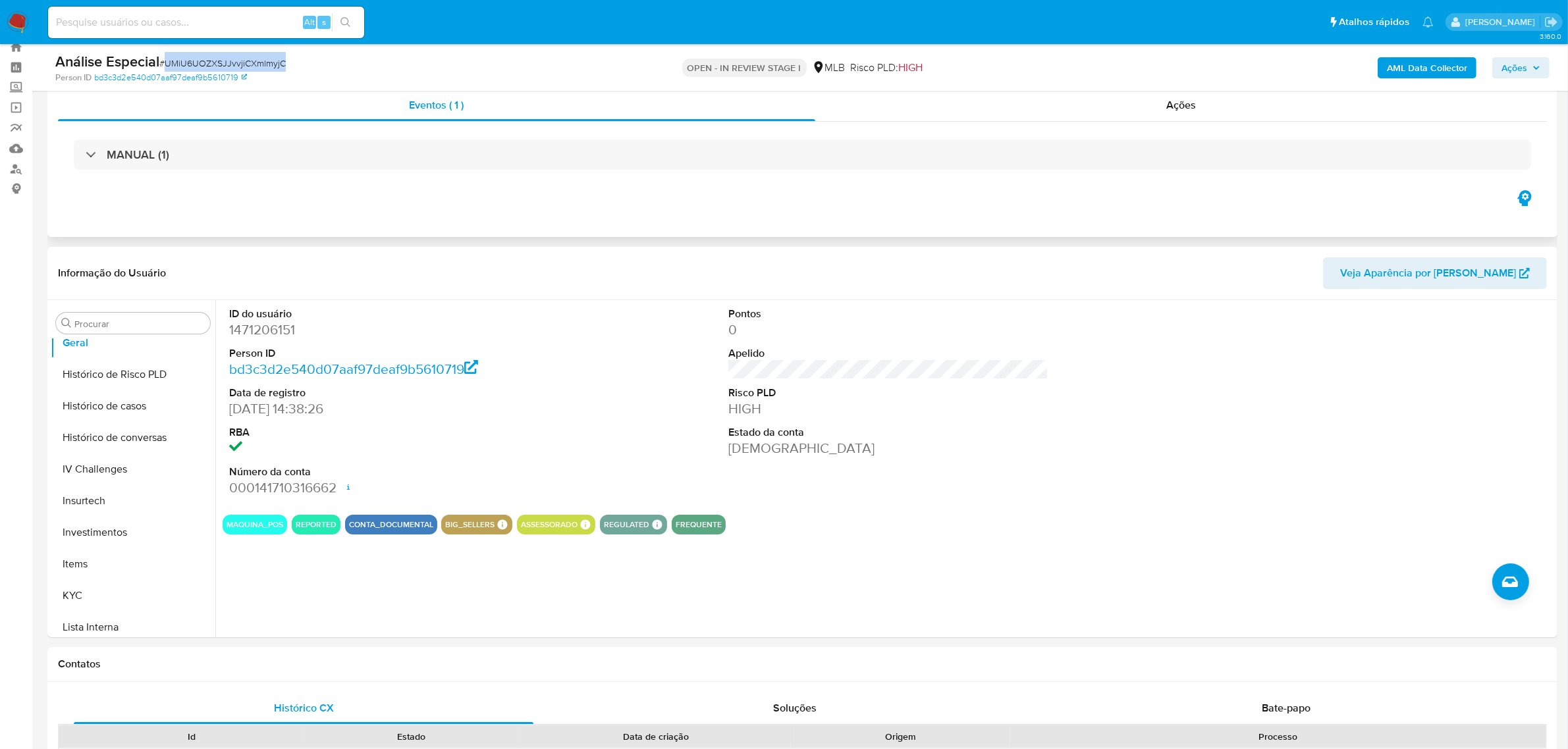
scroll to position [82, 0]
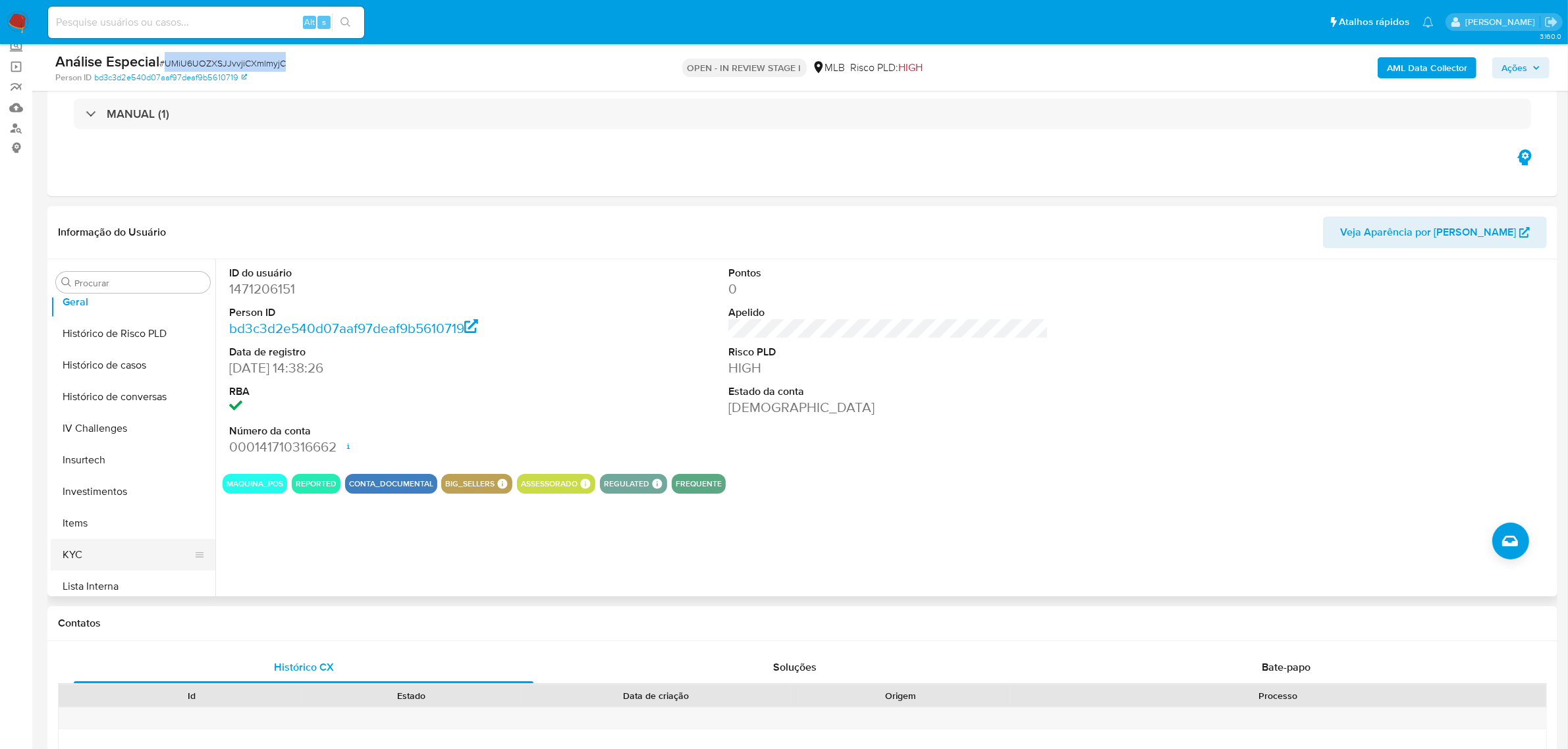
click at [120, 544] on button "KYC" at bounding box center [127, 554] width 154 height 32
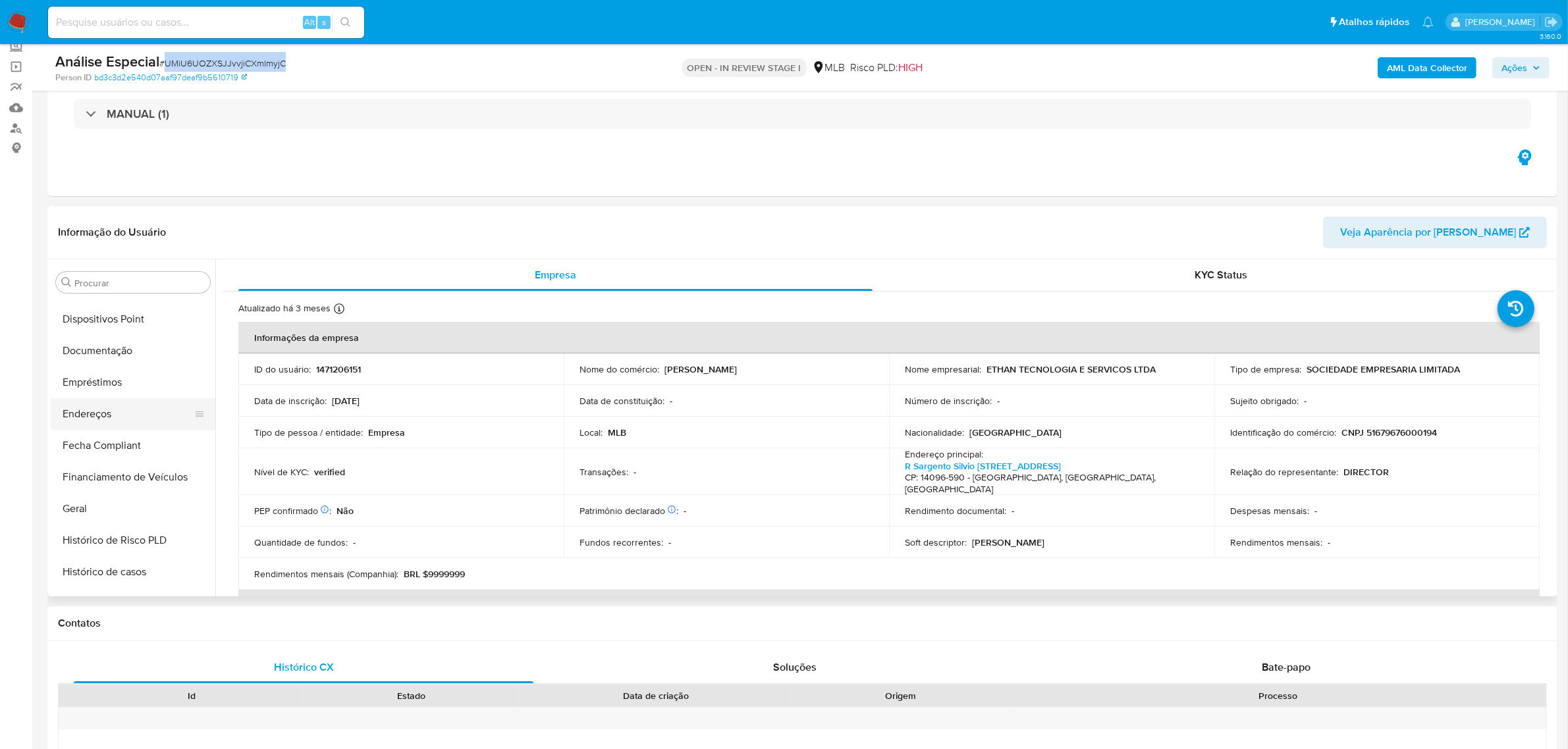
scroll to position [207, 0]
click at [122, 380] on button "Documentação" at bounding box center [127, 390] width 154 height 32
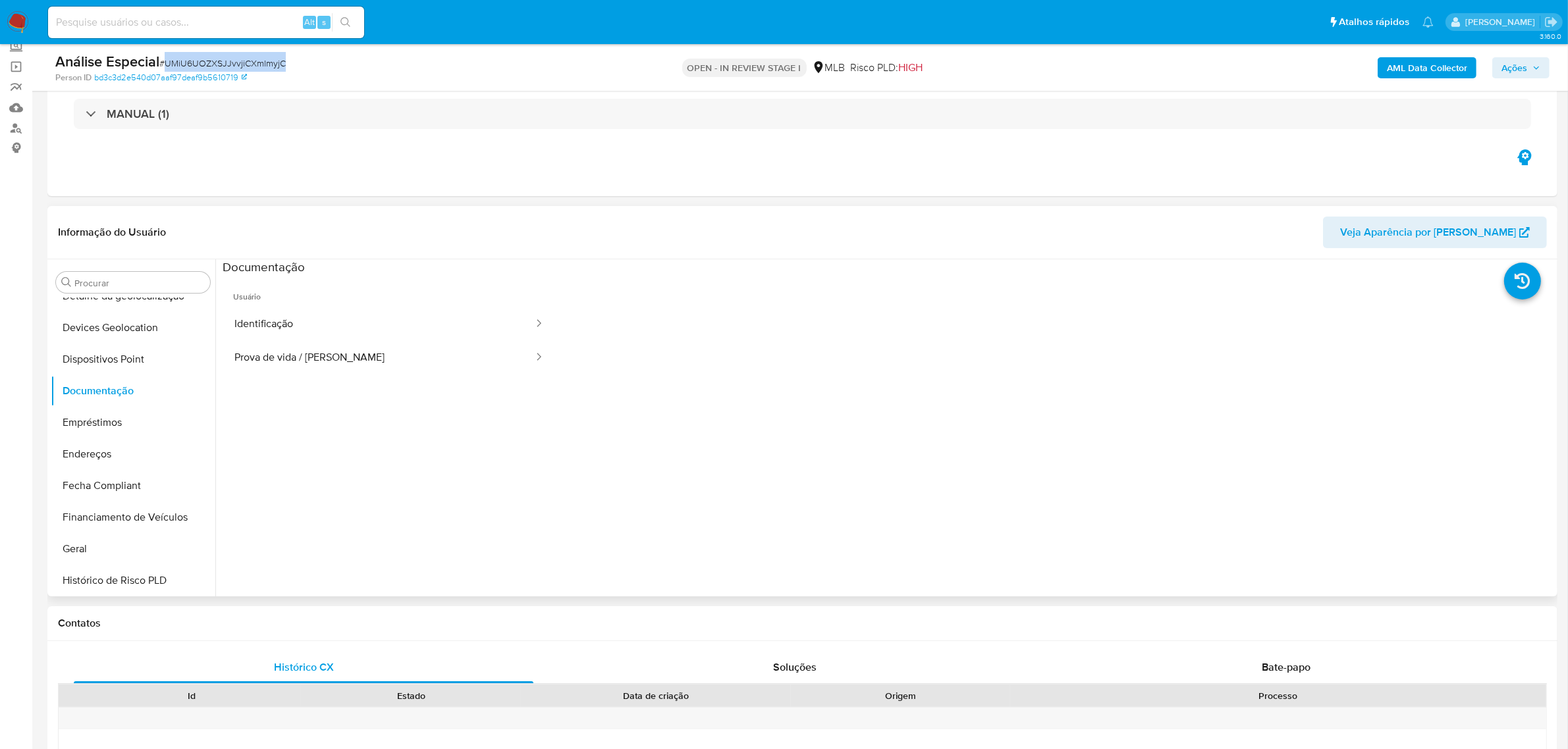
drag, startPoint x: 372, startPoint y: 317, endPoint x: 505, endPoint y: 391, distance: 152.2
click at [372, 319] on button "Identificação" at bounding box center [378, 324] width 312 height 33
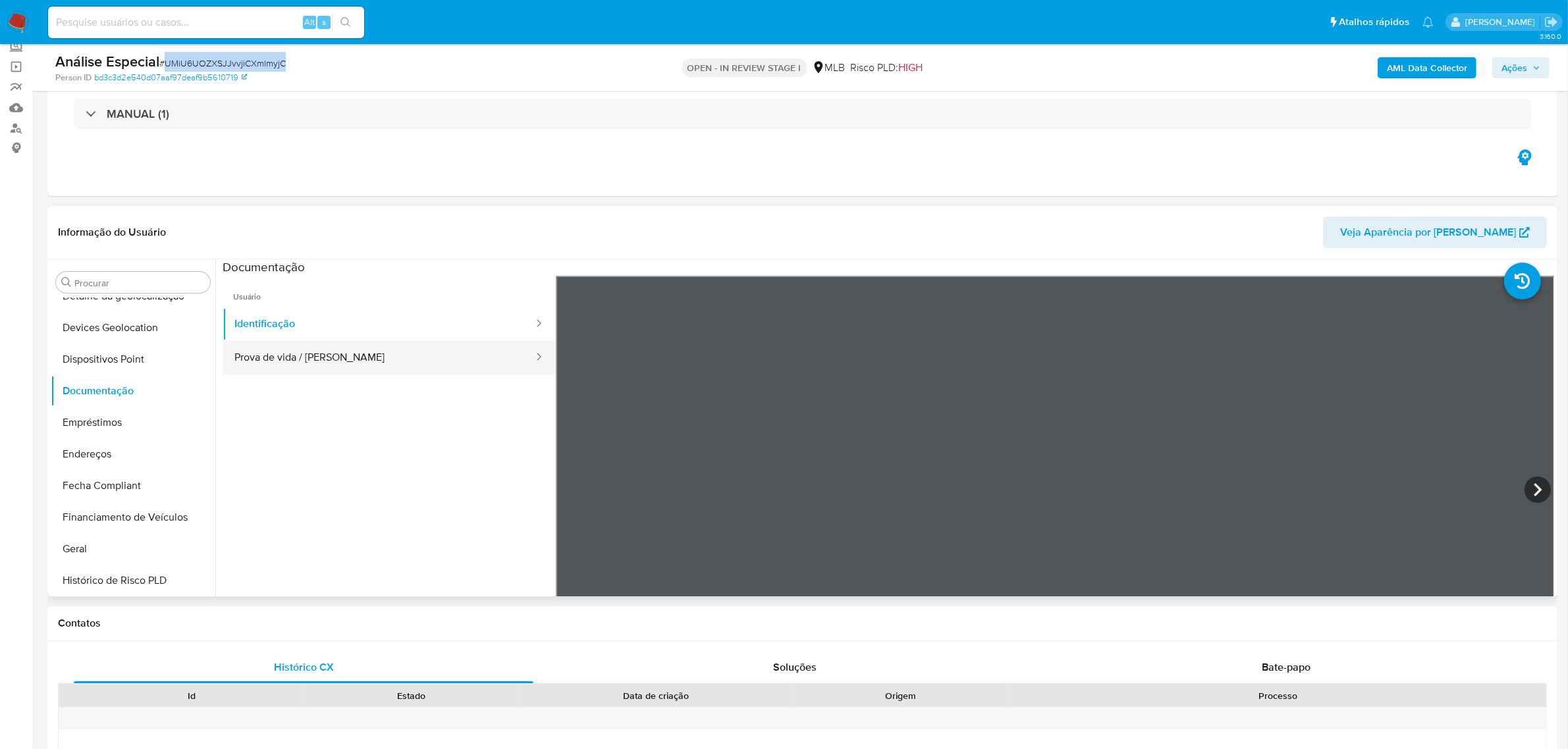
drag, startPoint x: 248, startPoint y: 359, endPoint x: 294, endPoint y: 367, distance: 46.7
click at [252, 357] on button "Prova de vida / [PERSON_NAME]" at bounding box center [378, 357] width 312 height 33
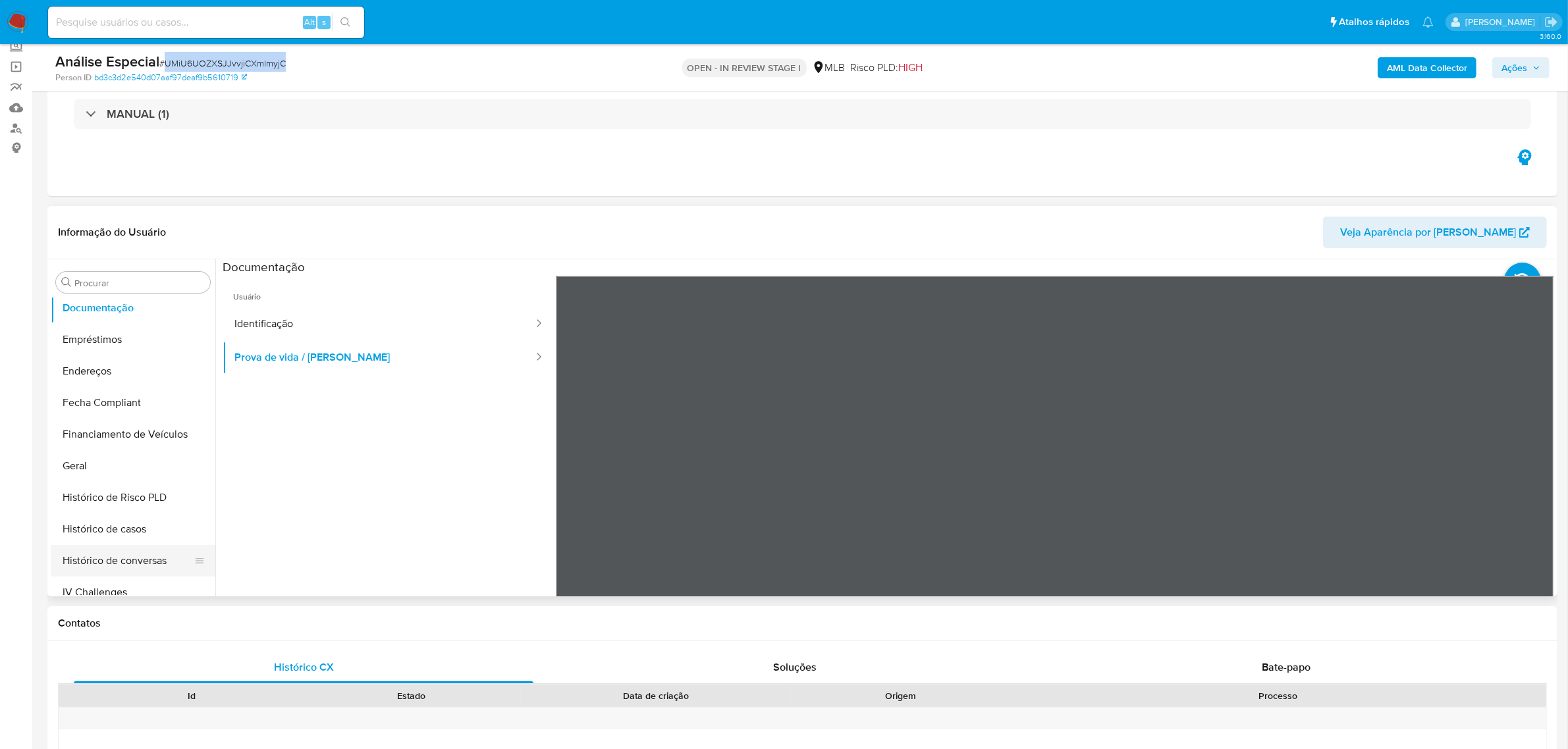
scroll to position [372, 0]
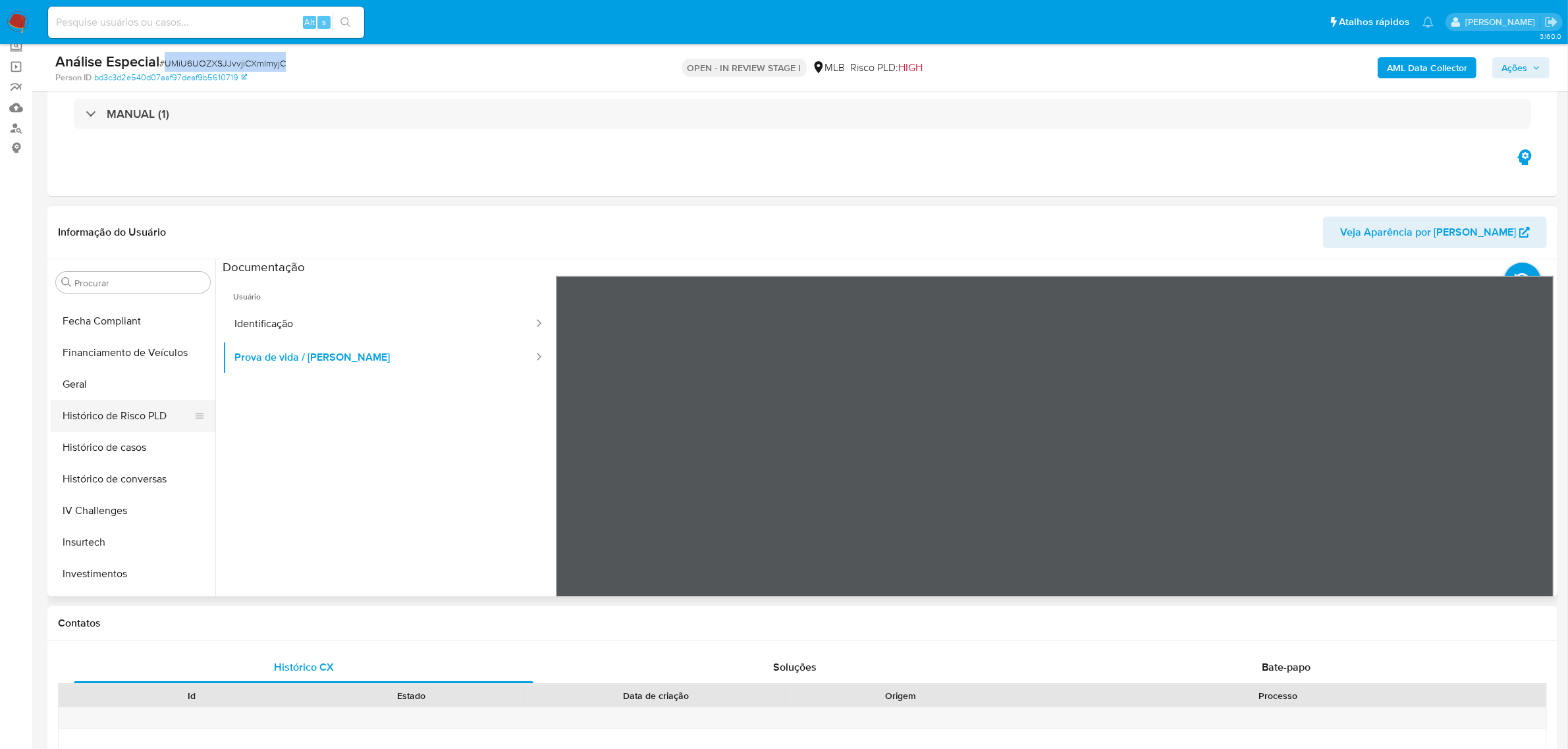
click at [129, 405] on button "Histórico de Risco PLD" at bounding box center [127, 415] width 154 height 32
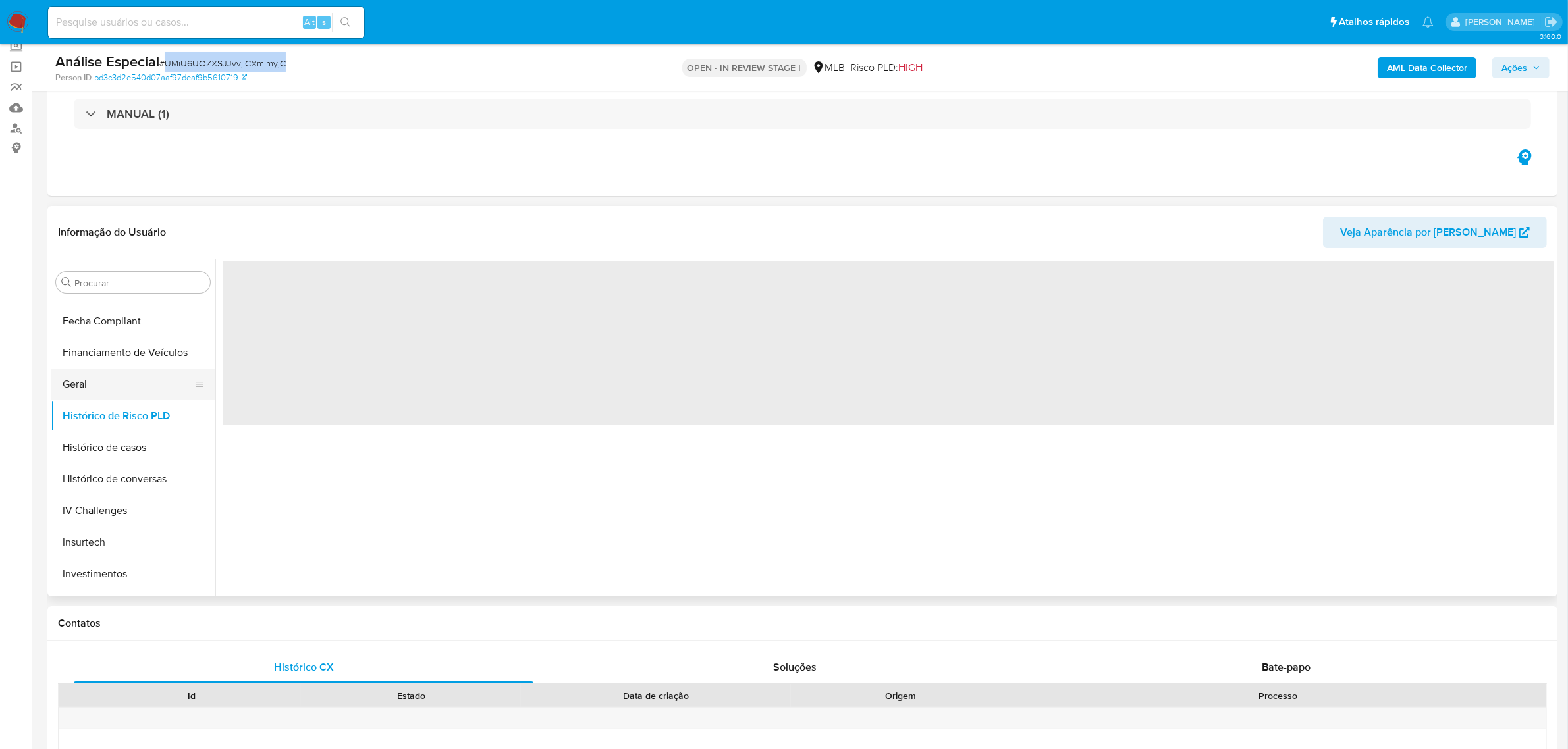
click at [141, 389] on button "Geral" at bounding box center [127, 384] width 154 height 32
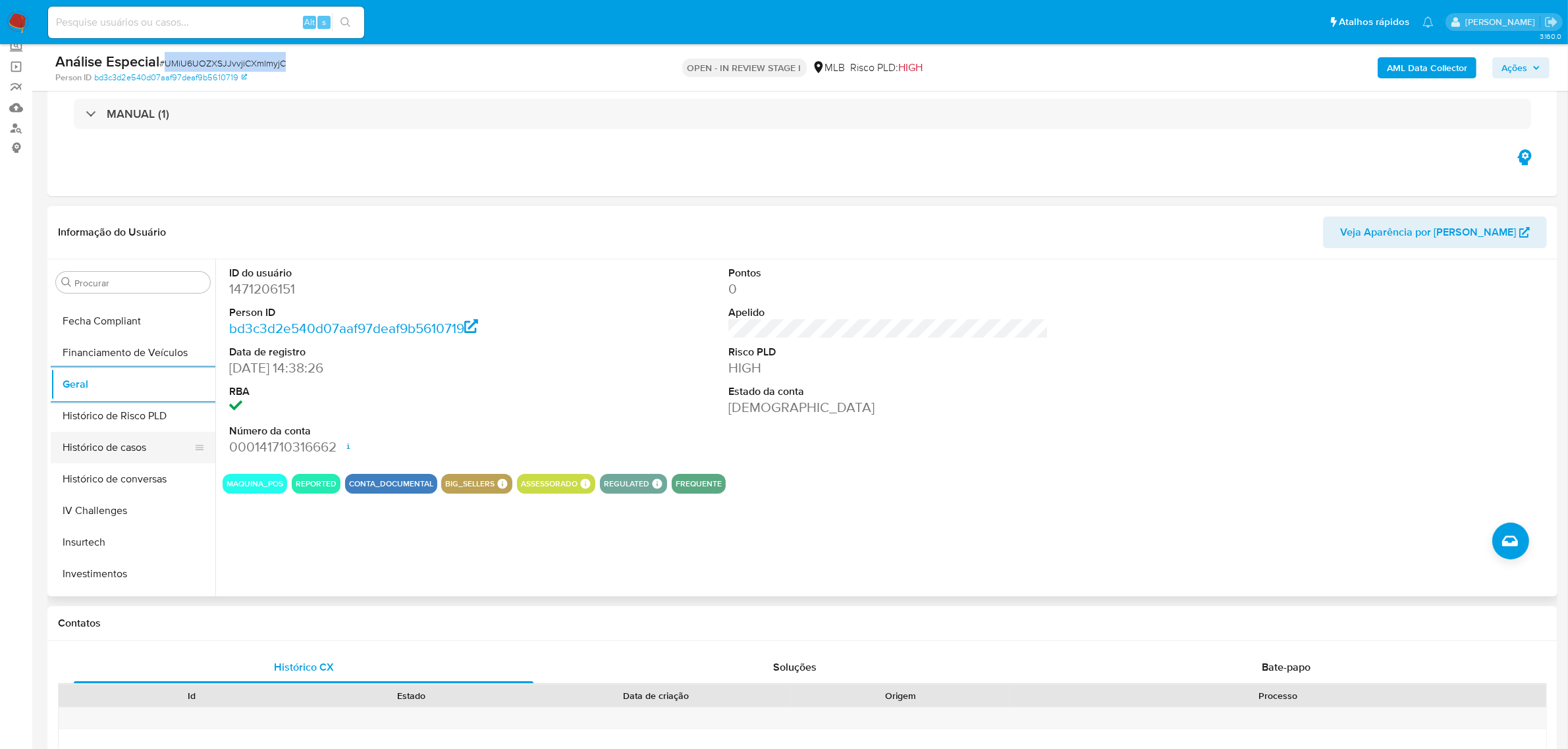
scroll to position [618, 0]
click at [114, 385] on button "KYC" at bounding box center [132, 390] width 165 height 32
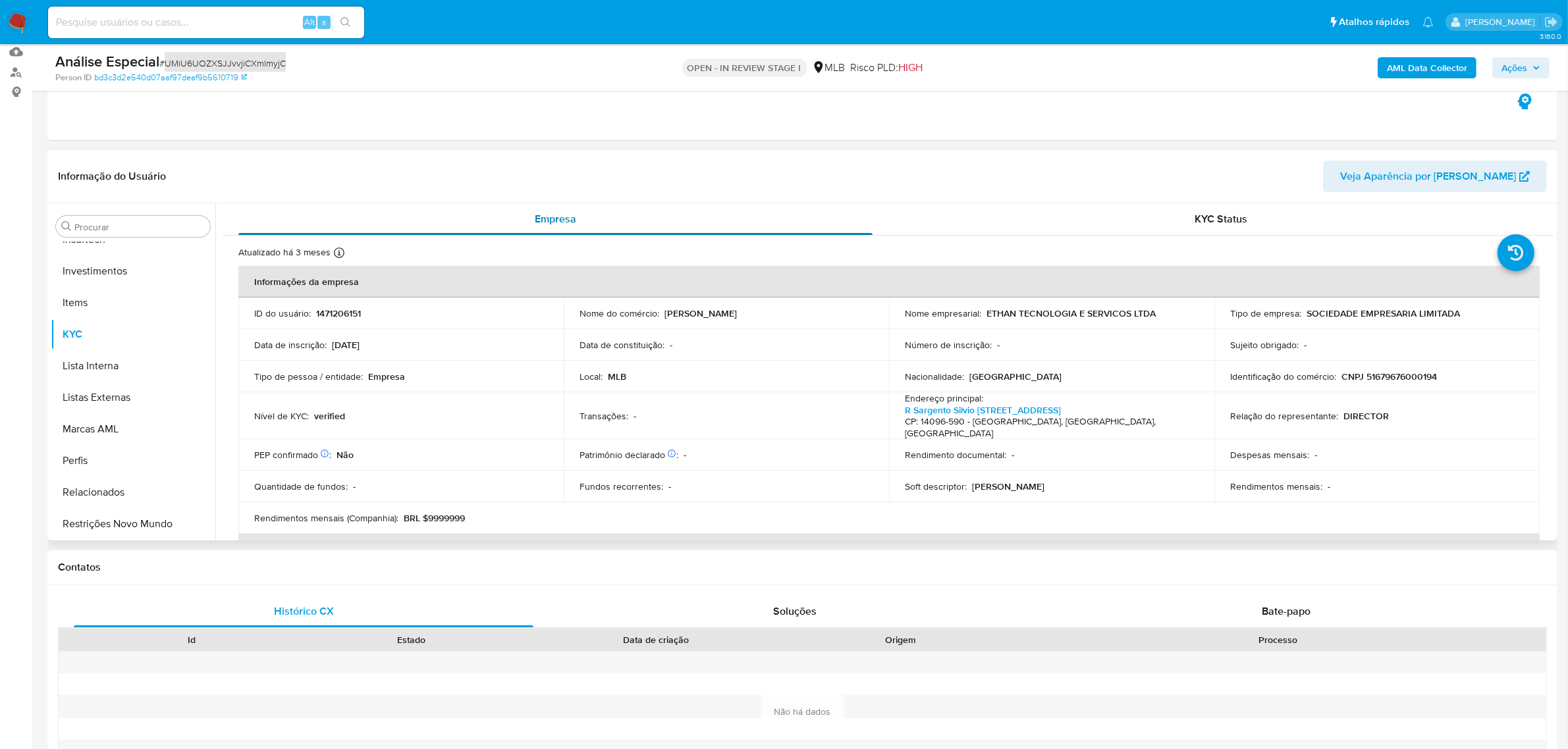
scroll to position [165, 0]
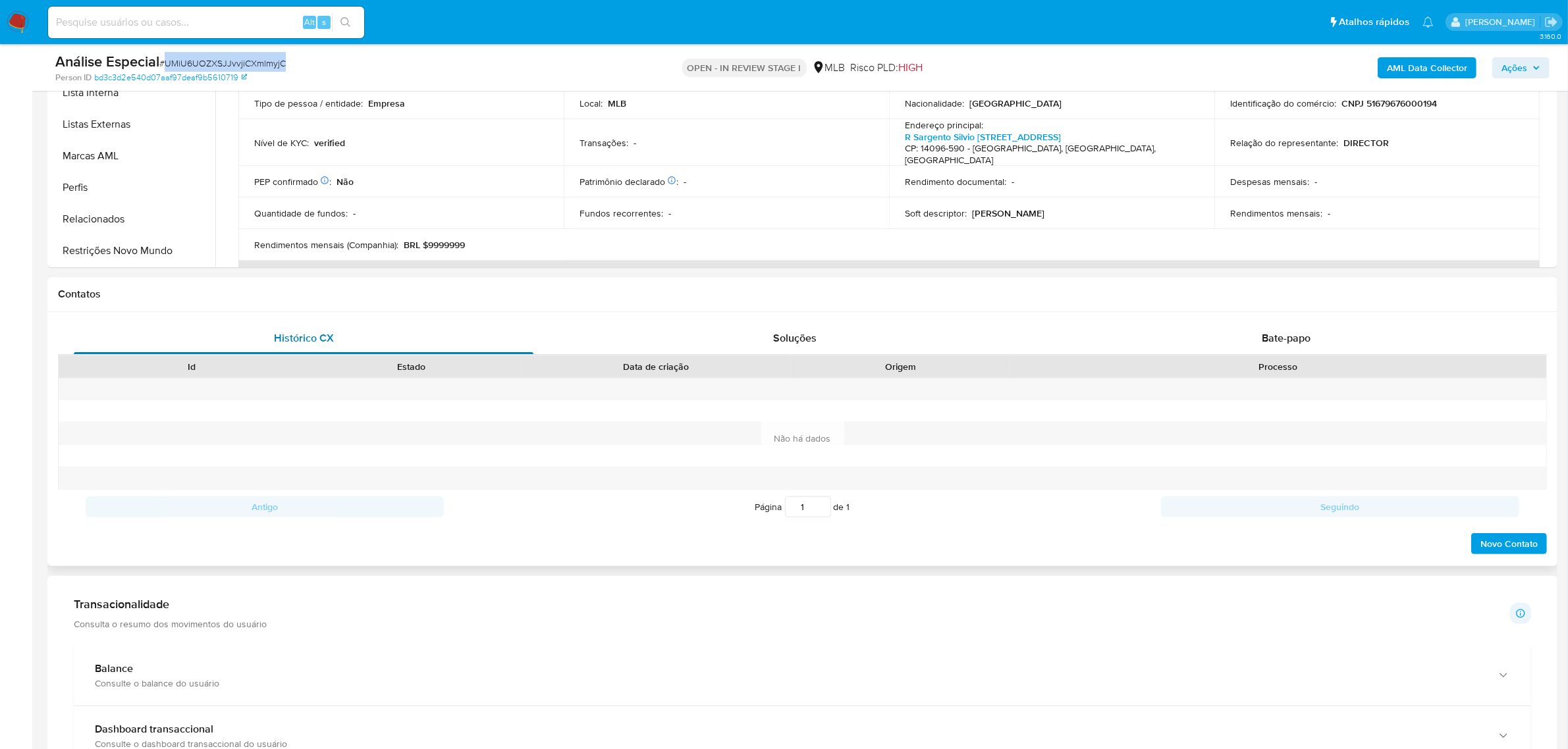
click at [138, 250] on button "Restrições Novo Mundo" at bounding box center [132, 250] width 165 height 32
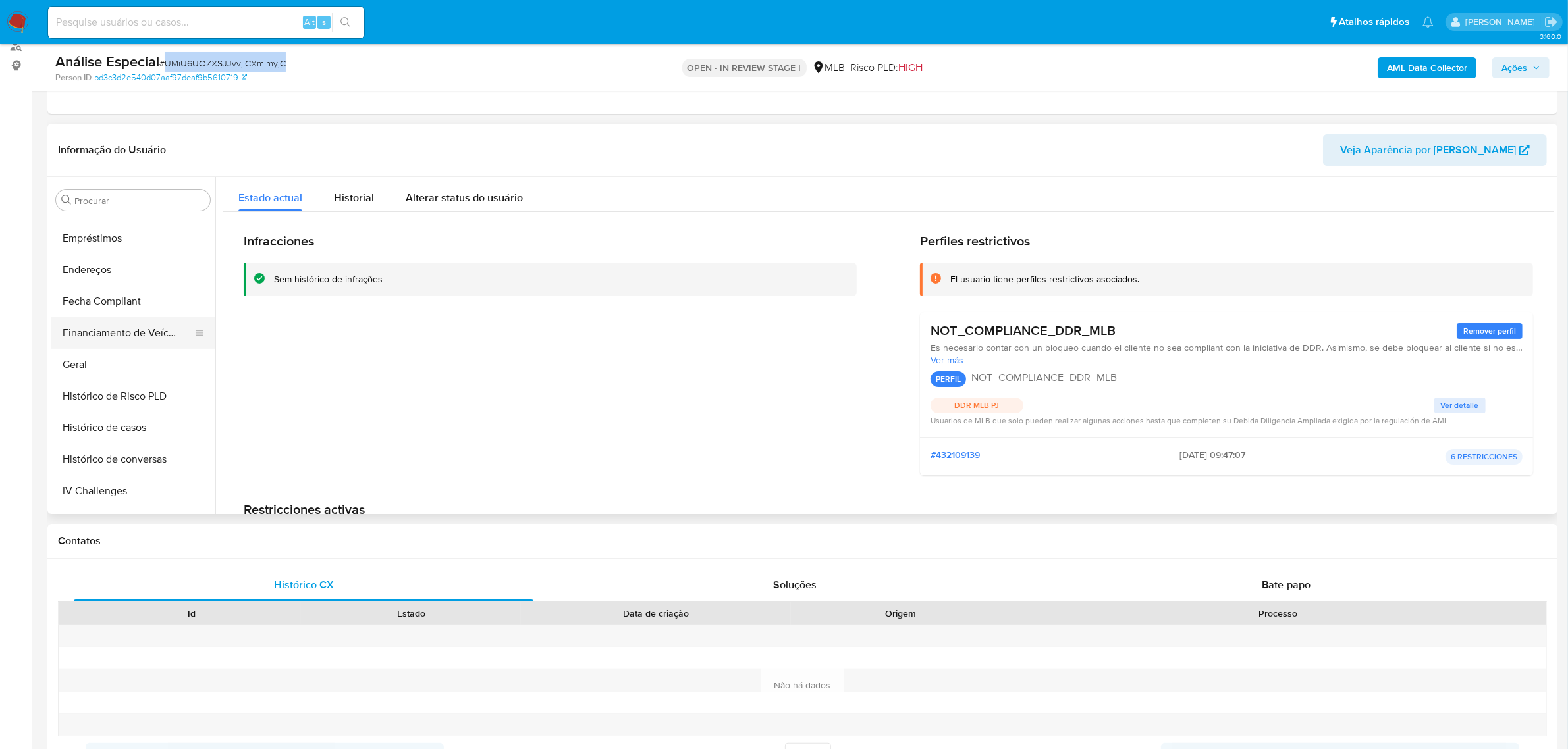
scroll to position [290, 0]
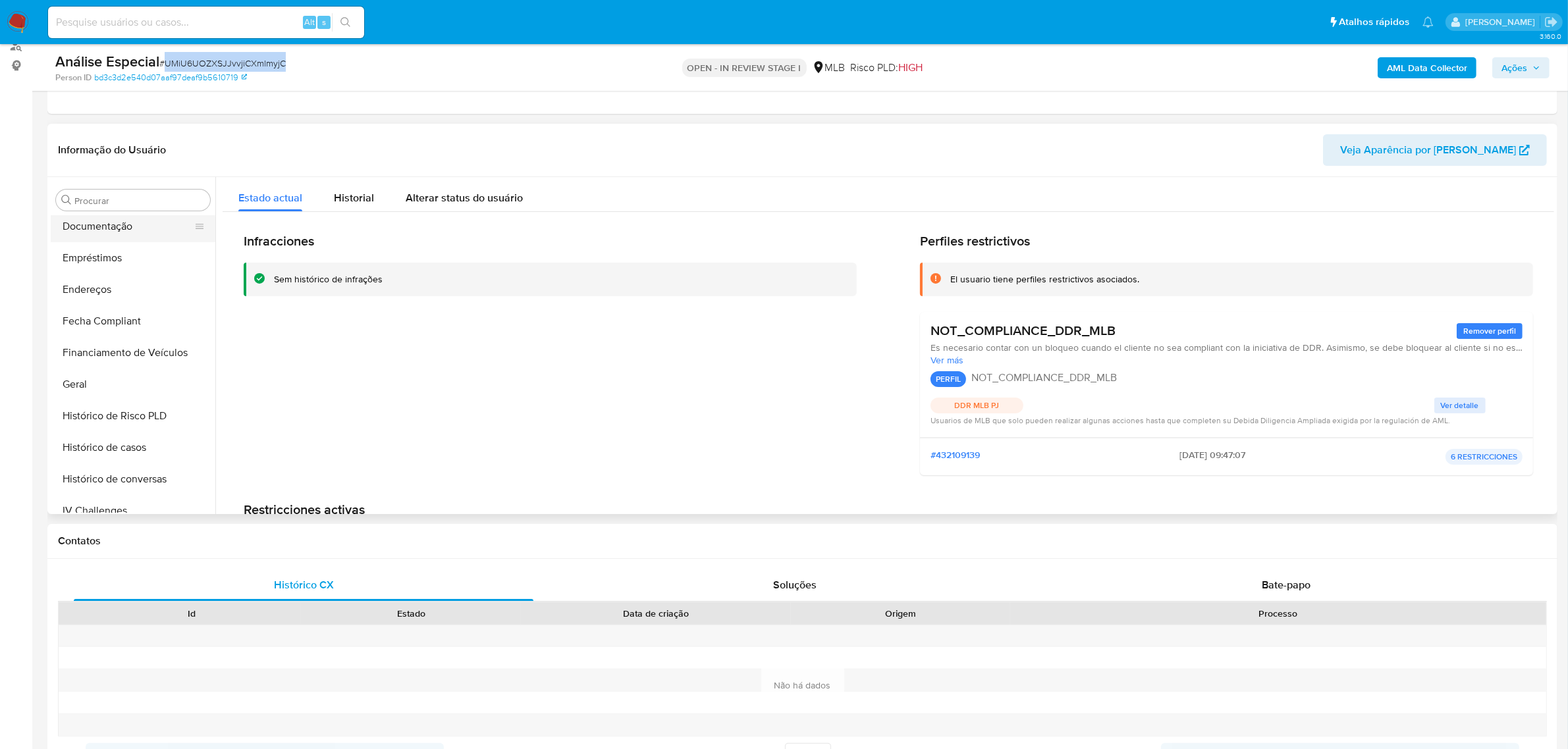
click at [113, 231] on button "Documentação" at bounding box center [127, 226] width 154 height 32
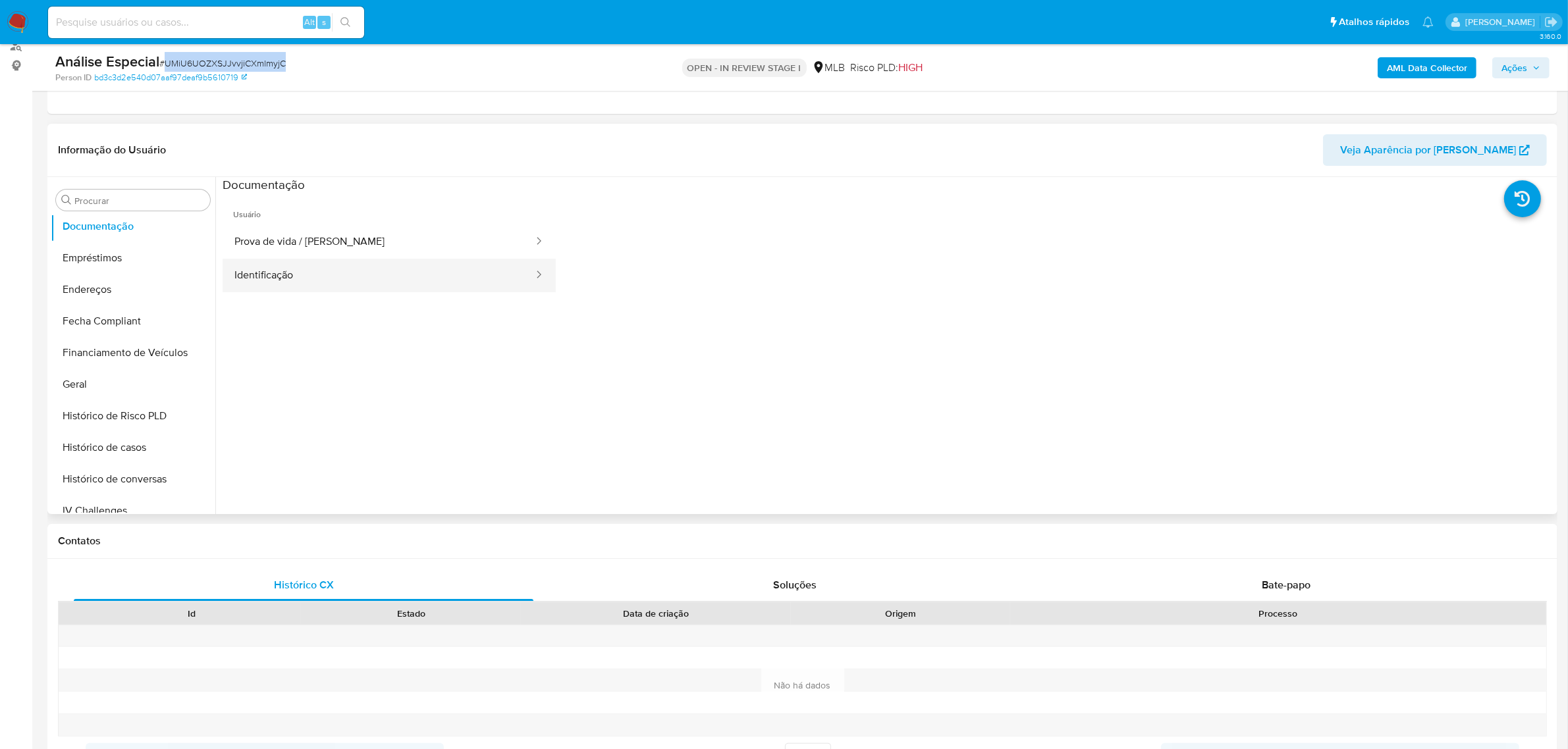
click at [369, 260] on button "Identificação" at bounding box center [378, 275] width 312 height 33
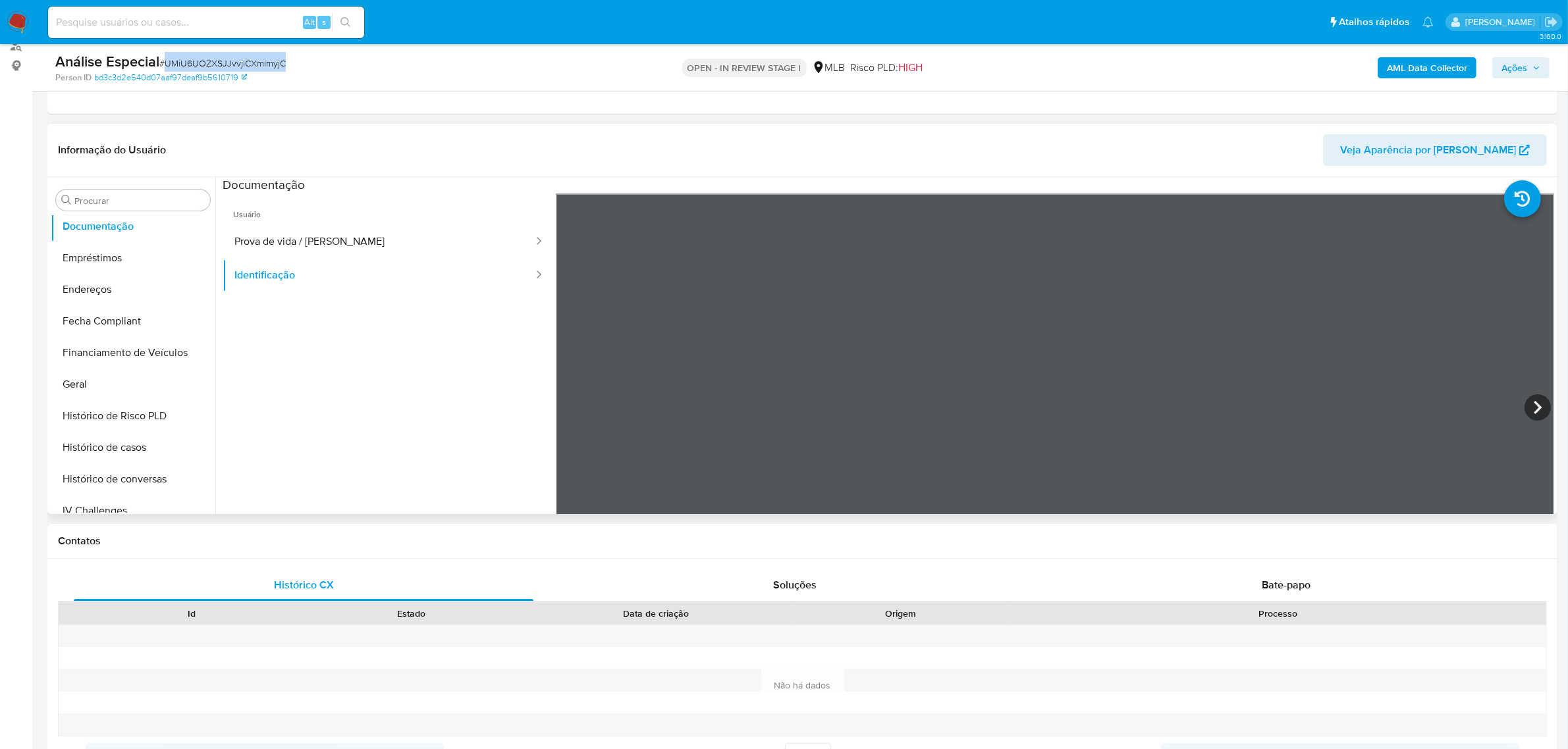
scroll to position [24, 0]
drag, startPoint x: 380, startPoint y: 249, endPoint x: 66, endPoint y: 252, distance: 314.0
click at [378, 248] on button "Prova de vida / [PERSON_NAME]" at bounding box center [378, 241] width 312 height 33
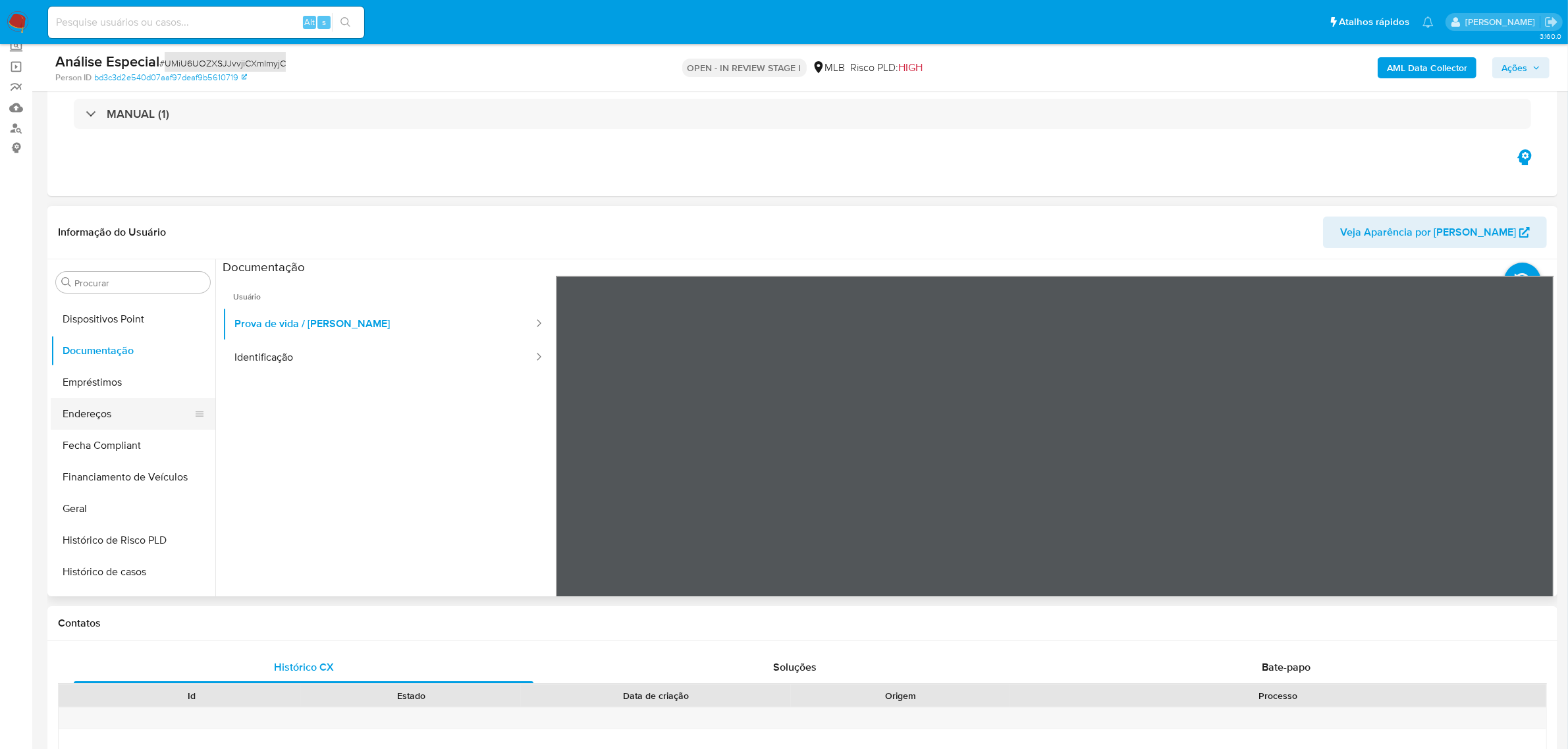
scroll to position [125, 0]
click at [99, 458] on button "Documentação" at bounding box center [127, 473] width 154 height 32
click at [106, 437] on button "Dispositivos Point" at bounding box center [132, 441] width 165 height 32
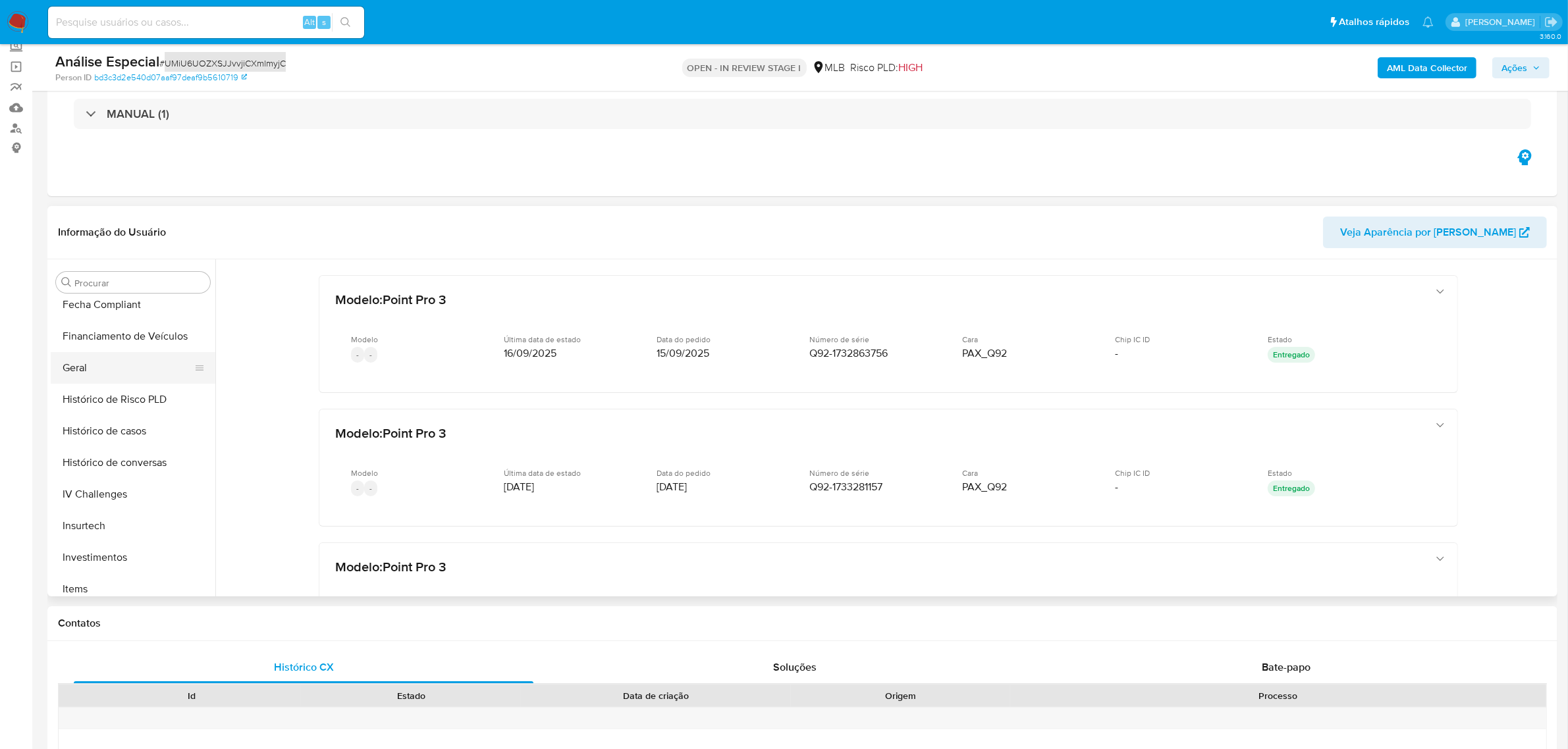
scroll to position [290, 0]
click at [84, 466] on button "Geral" at bounding box center [127, 466] width 154 height 32
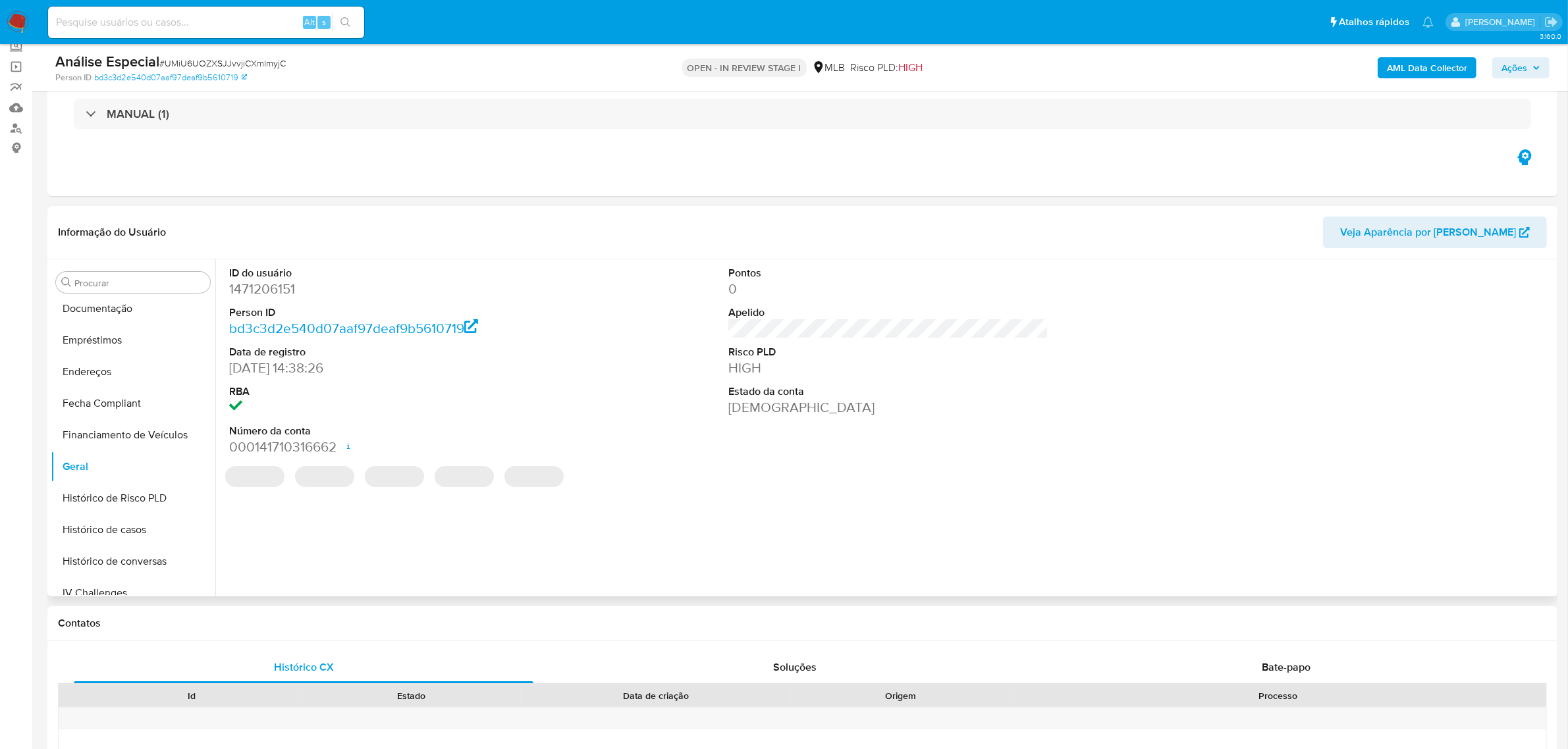
click at [298, 294] on dd "1471206151" at bounding box center [389, 289] width 320 height 19
click at [291, 294] on dd "1471206151" at bounding box center [389, 289] width 320 height 19
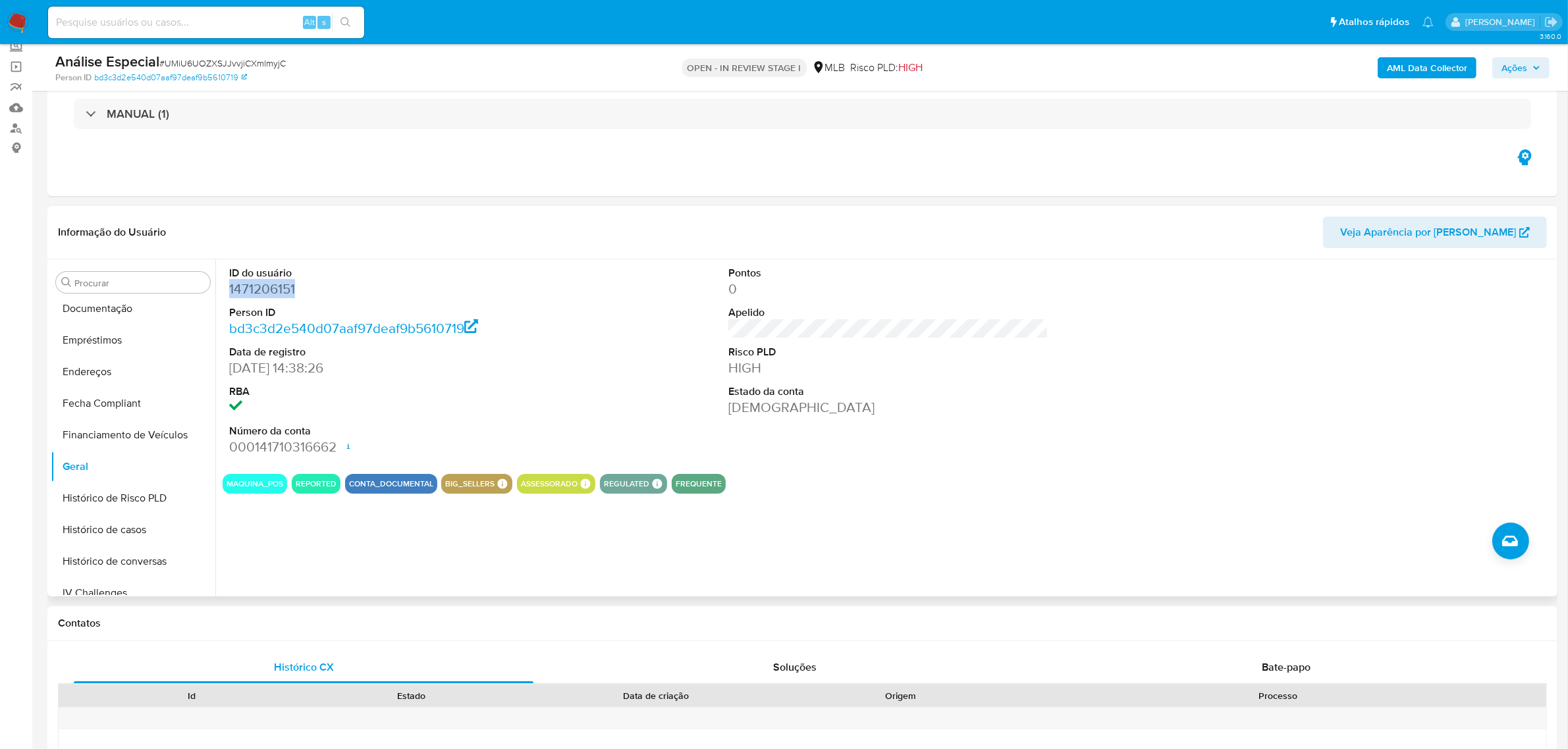
copy dd "1471206151"
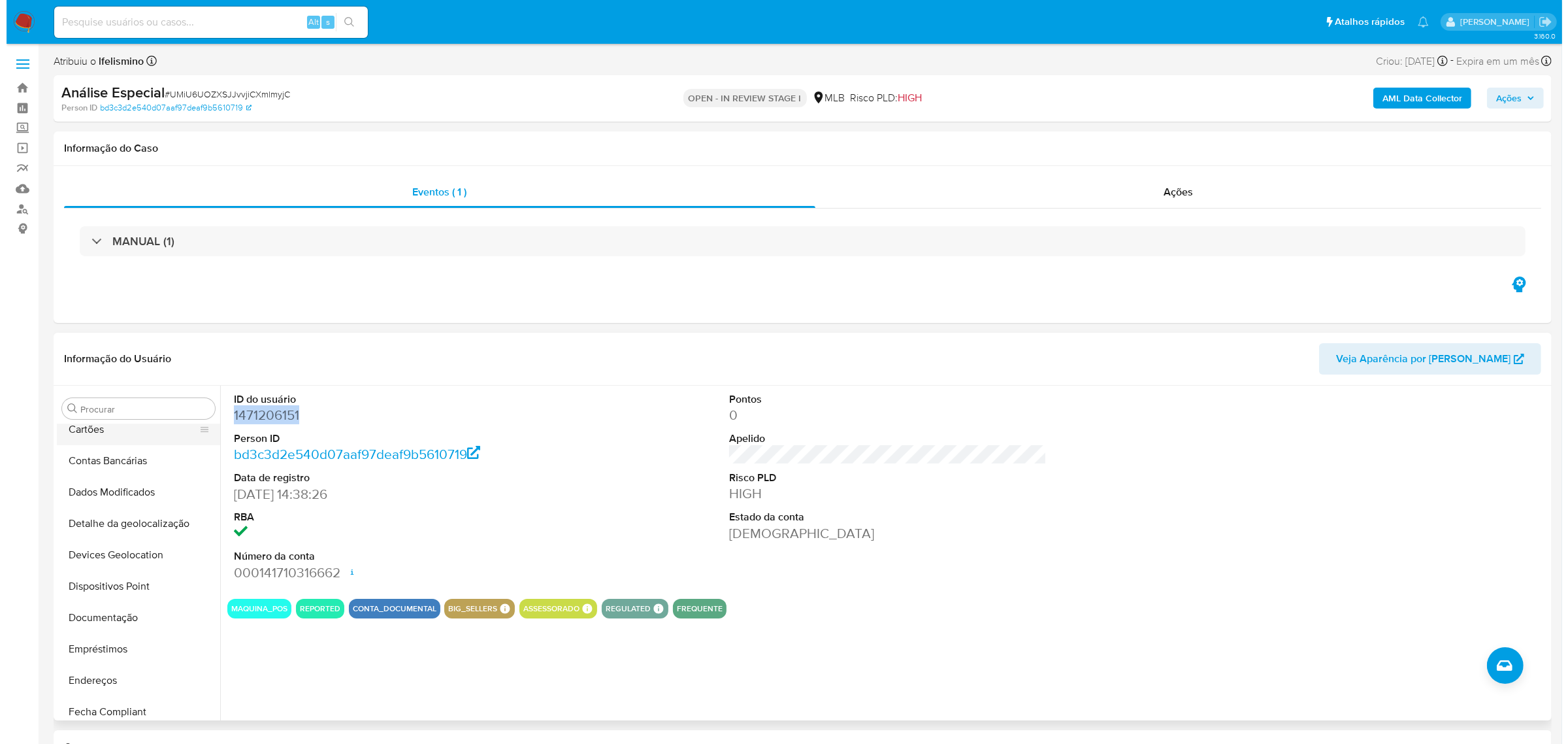
scroll to position [0, 0]
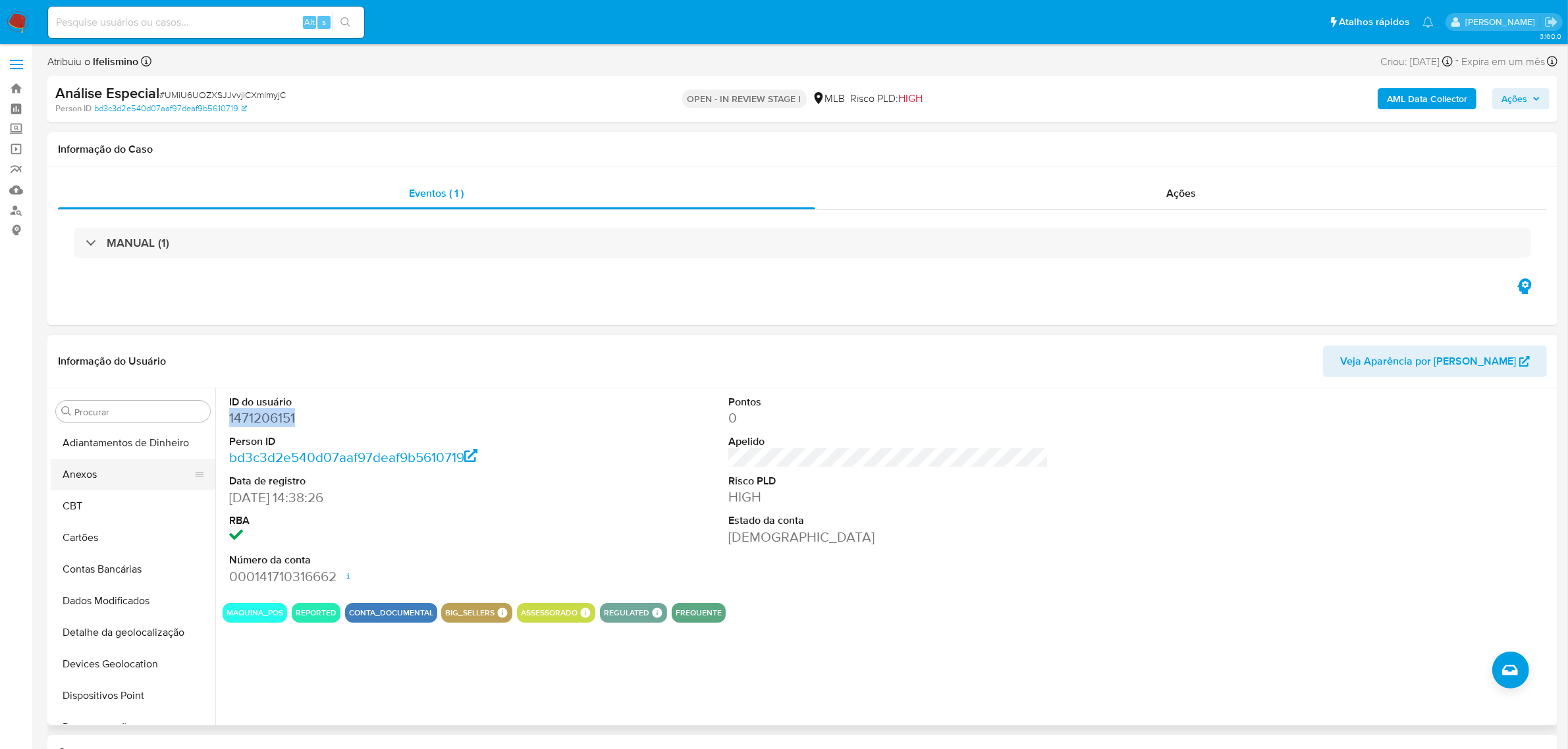
click at [127, 475] on button "Anexos" at bounding box center [127, 474] width 154 height 32
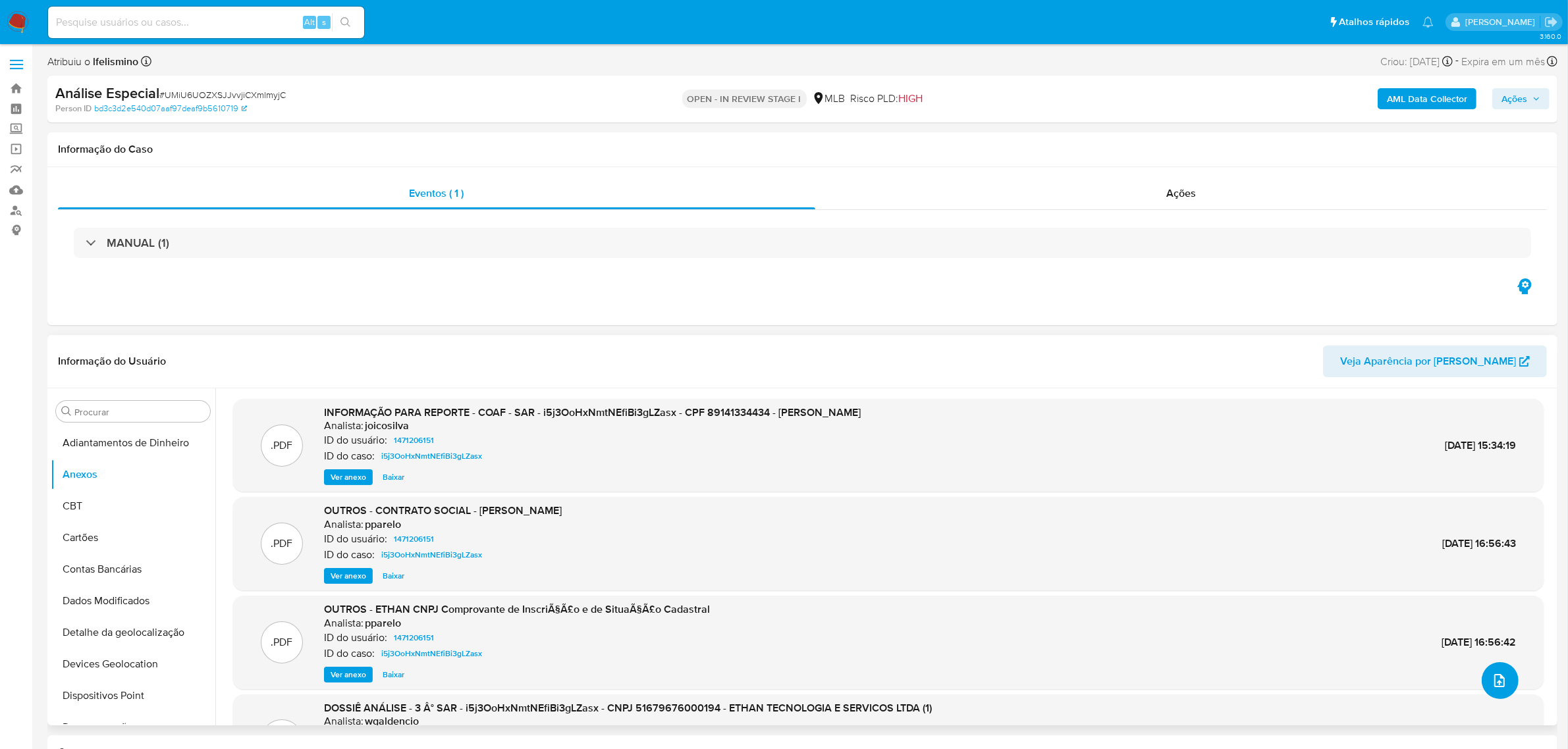
click at [1492, 682] on icon "upload-file" at bounding box center [1499, 680] width 15 height 15
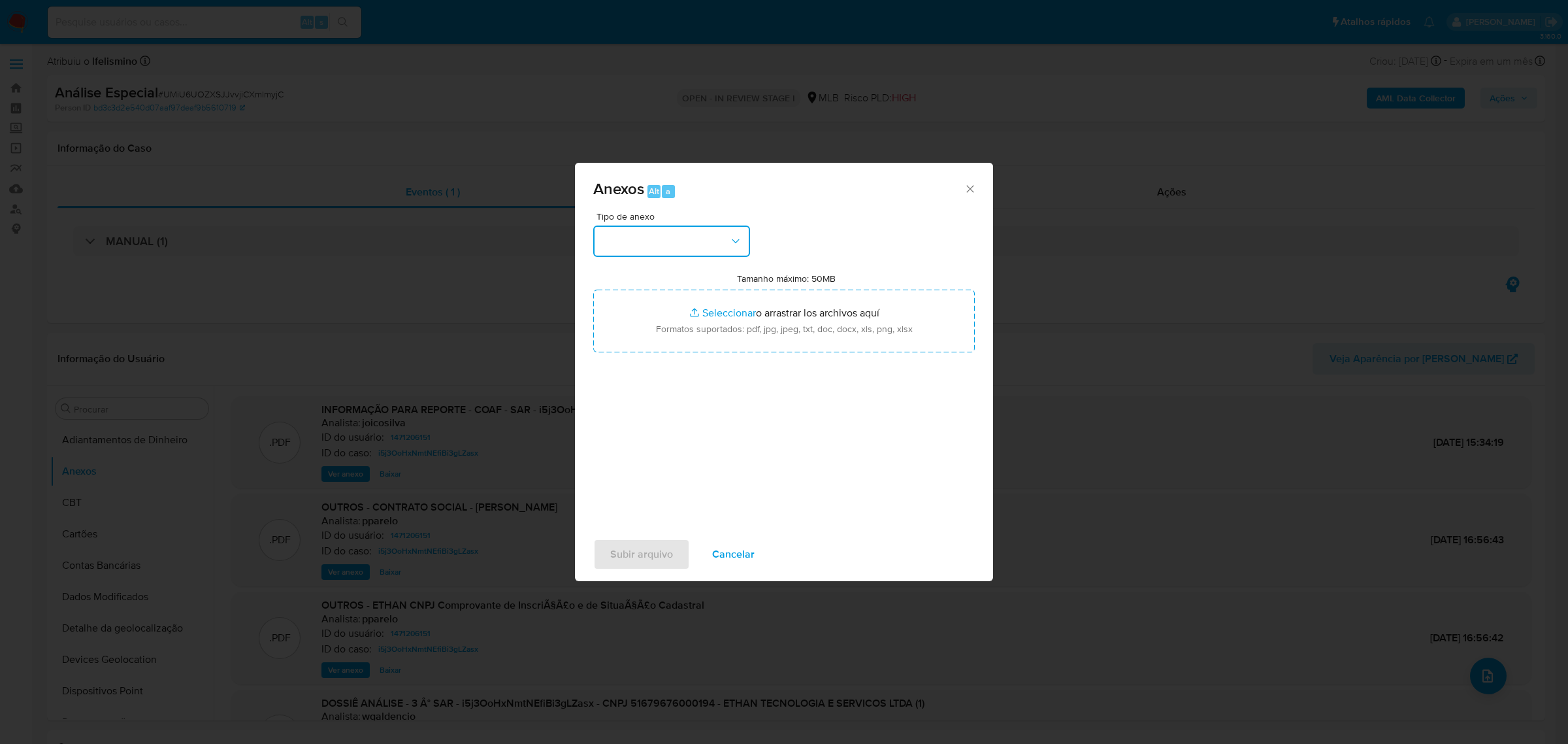
click at [657, 243] on button "button" at bounding box center [671, 241] width 157 height 31
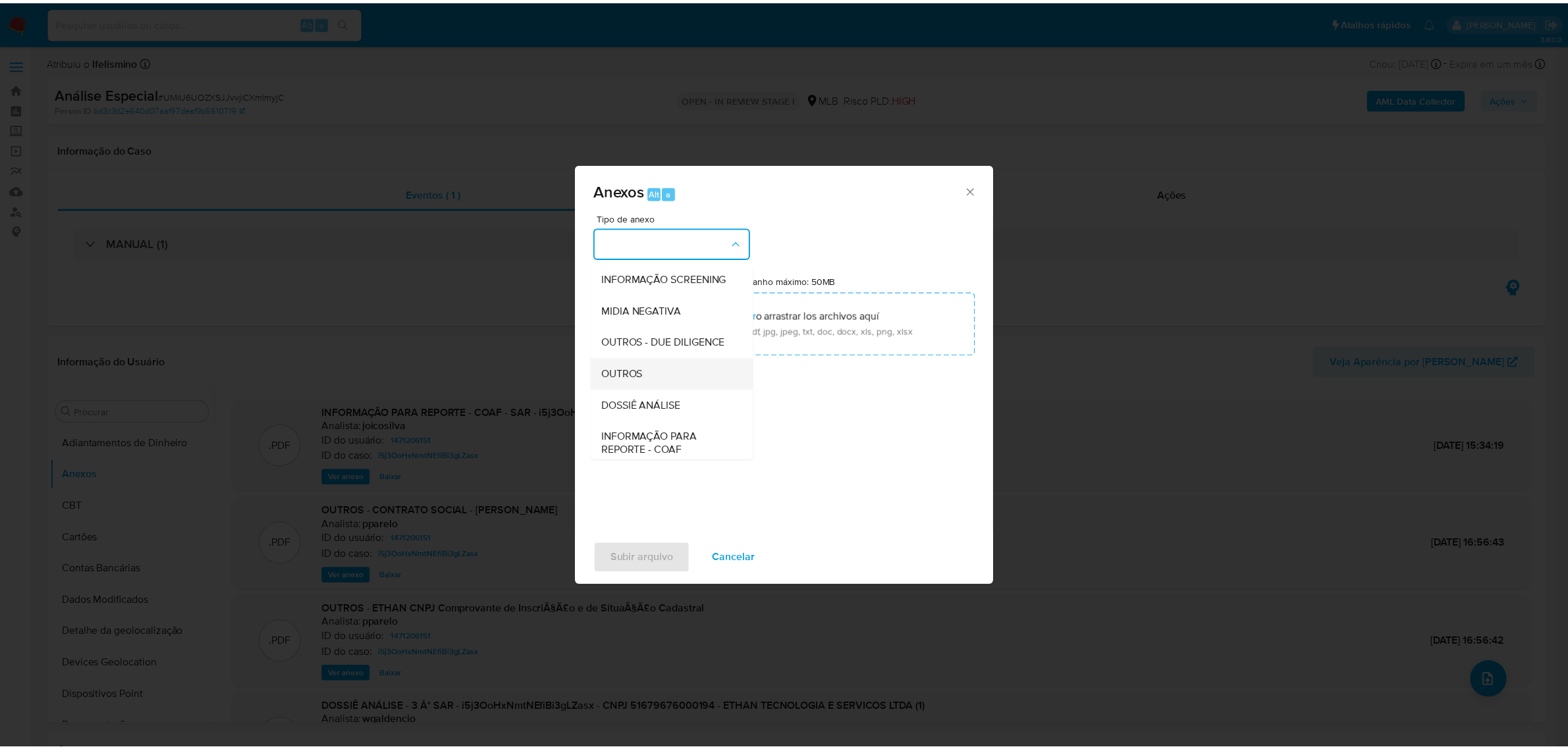
scroll to position [202, 0]
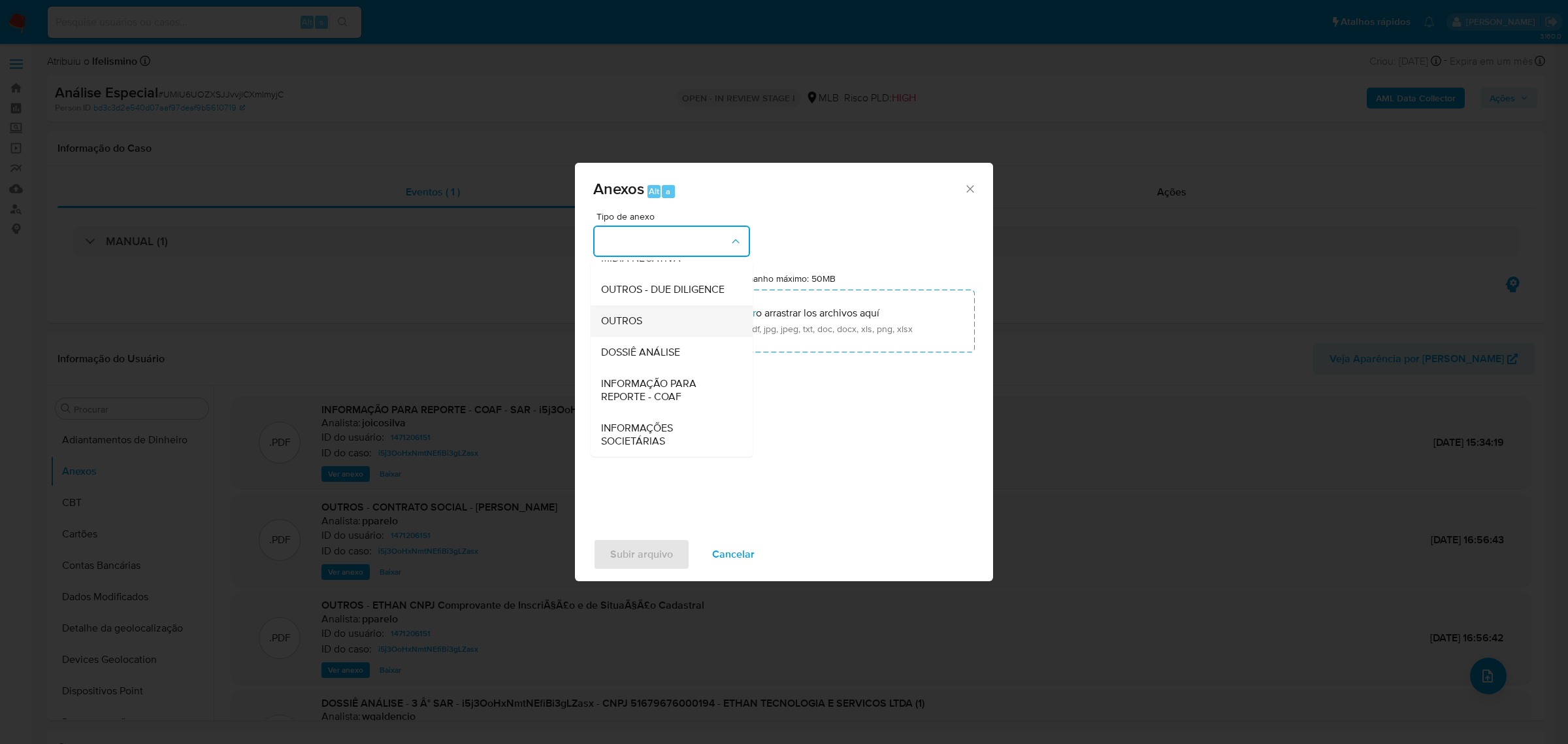
click at [634, 329] on div "OUTROS" at bounding box center [667, 320] width 133 height 31
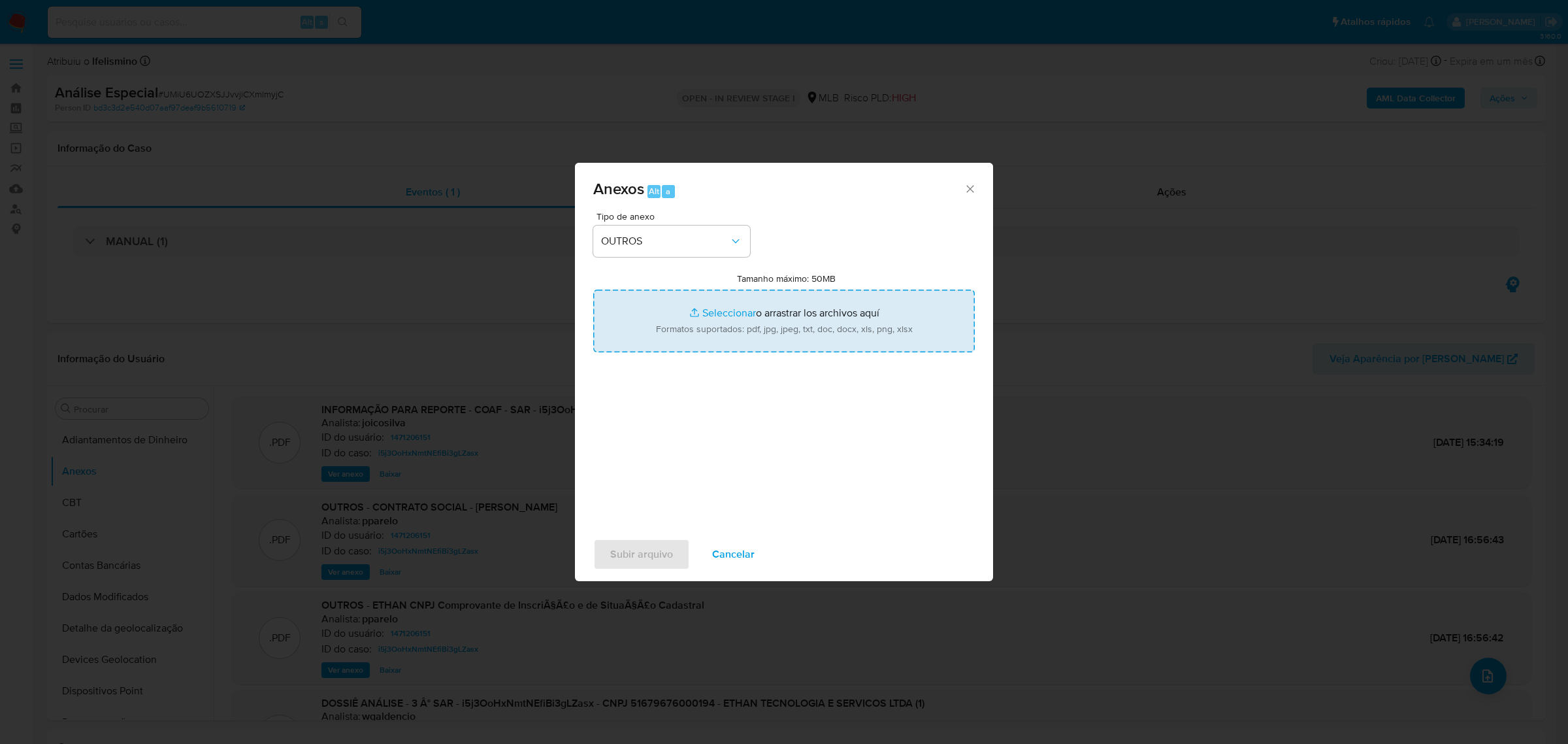
type input "C:\fakepath\Mulan 1471206151_2025_09_18_14_10_07 ETHAN TECNOLOGIA E SERVIÇOS LT…"
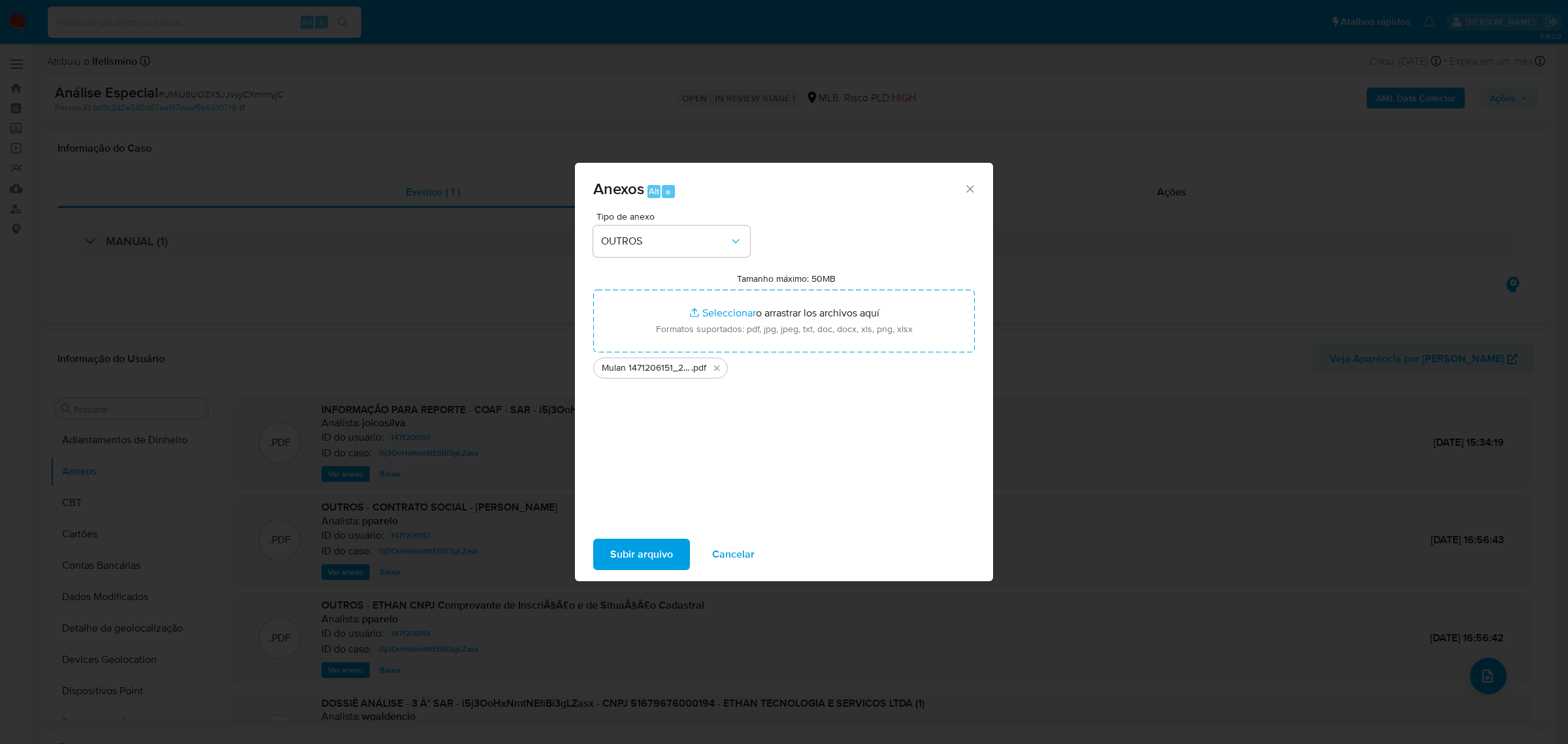
click at [669, 547] on span "Subir arquivo" at bounding box center [641, 555] width 63 height 29
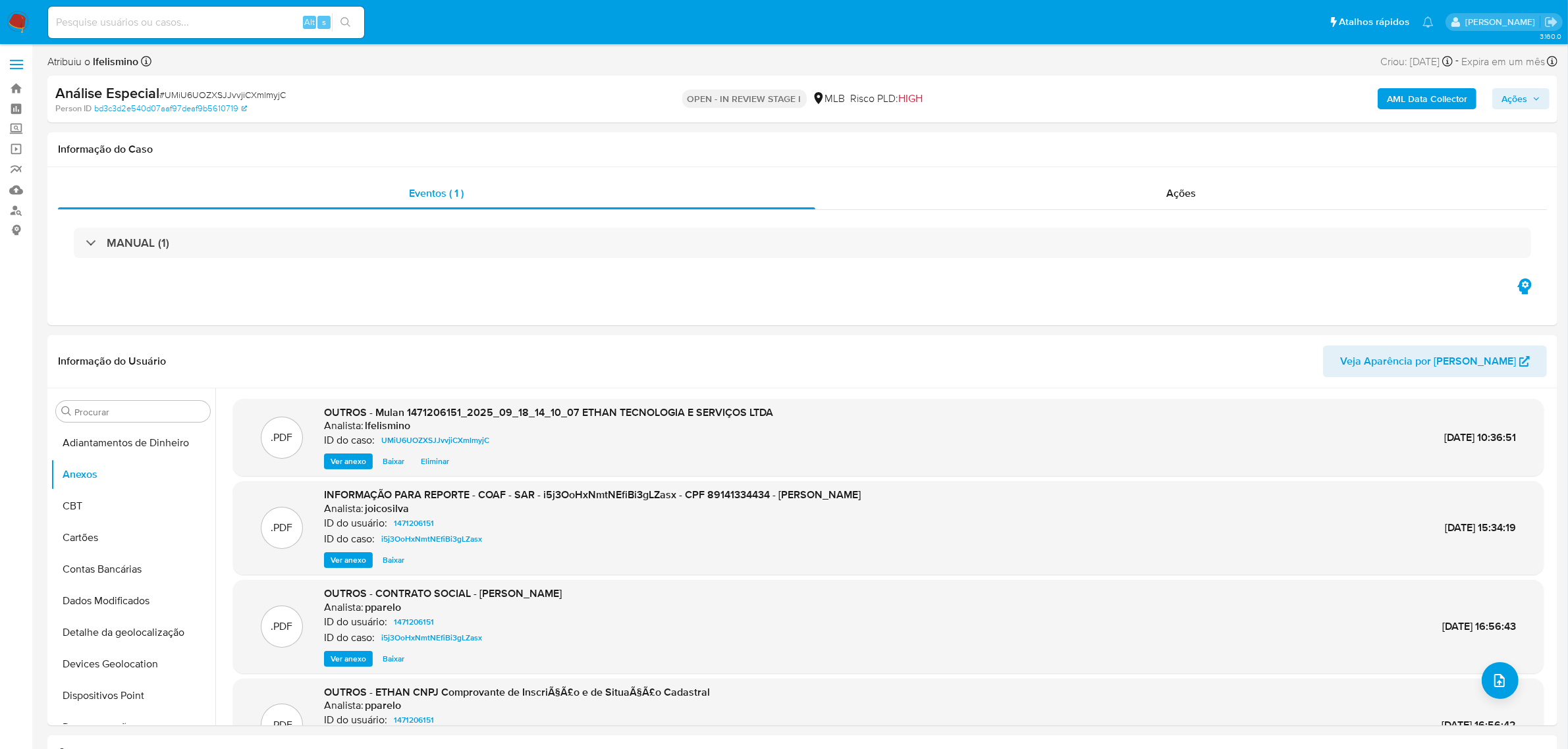
click at [1427, 99] on b "AML Data Collector" at bounding box center [1427, 99] width 80 height 21
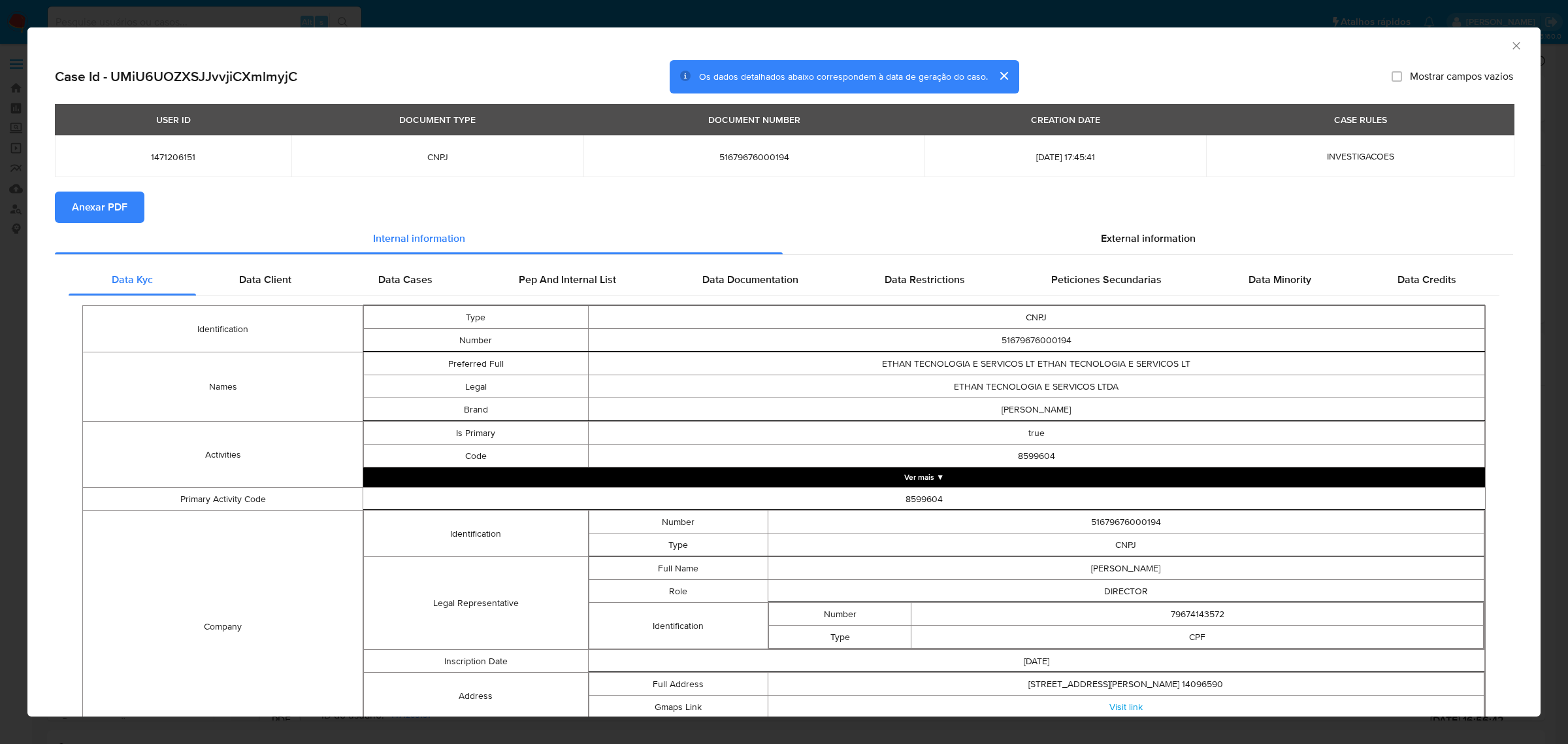
click at [92, 216] on span "Anexar PDF" at bounding box center [99, 207] width 56 height 29
click at [116, 8] on div "AML Data Collector Case Id - UMiU6UOZXSJJvvjiCXmlmyjC Os dados detalhados abaix…" at bounding box center [784, 372] width 1568 height 744
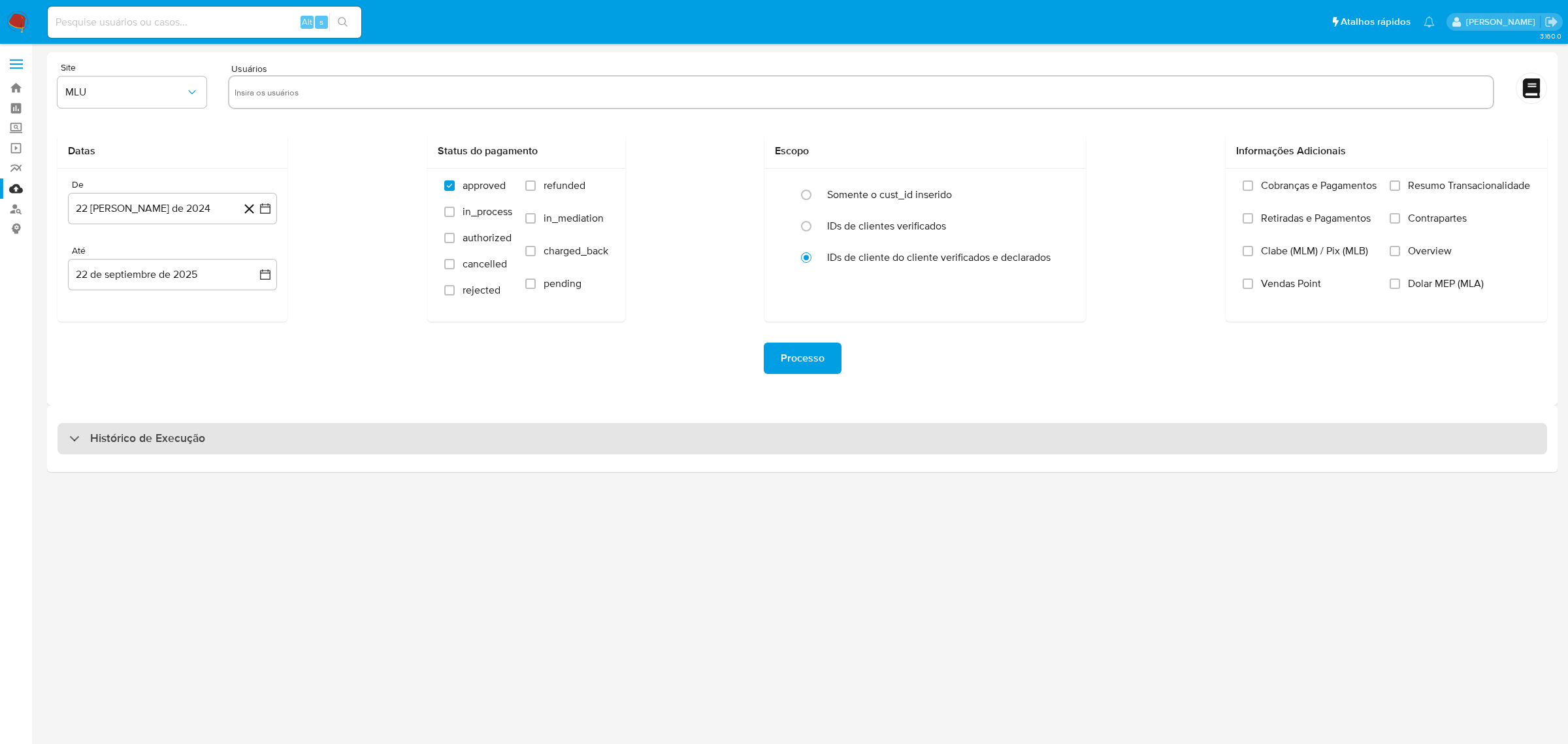
click at [164, 443] on h3 "Histórico de Execução" at bounding box center [147, 438] width 115 height 15
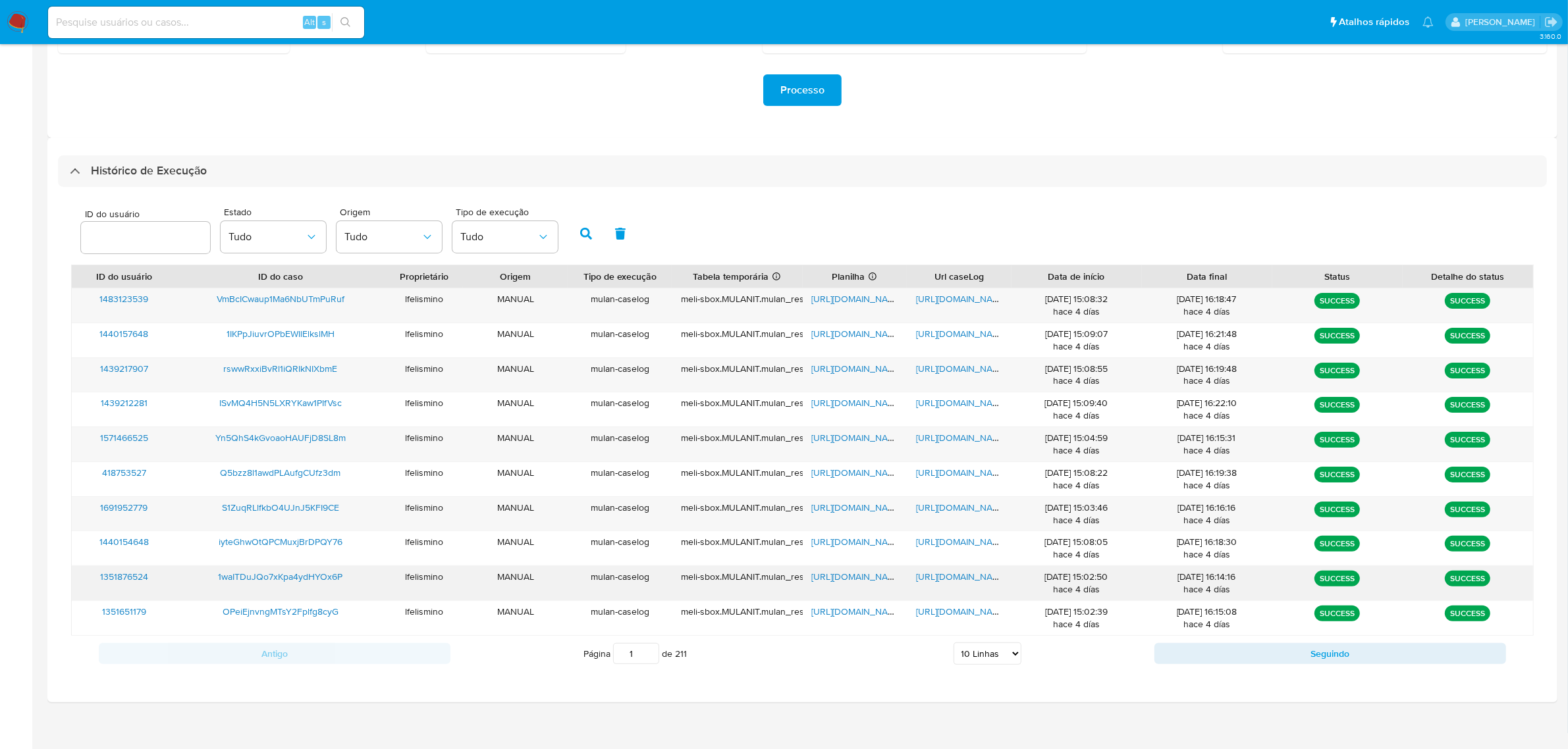
scroll to position [280, 0]
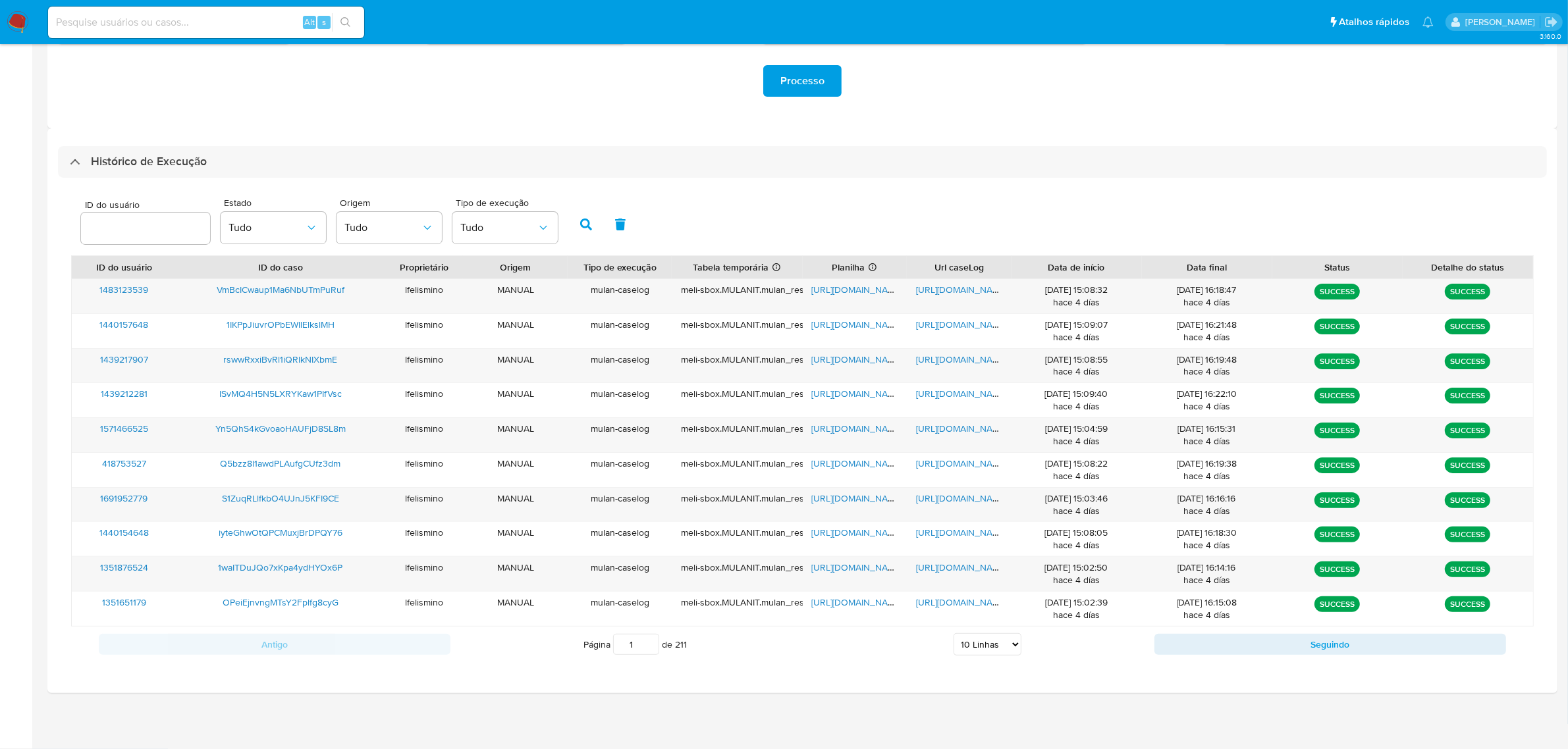
click at [977, 656] on div "Página 1 de 211 5 Linhas 10 Linhas 20 Linhas 25 Linhas 50 Linhas 100 Linhas" at bounding box center [802, 644] width 704 height 26
click at [978, 648] on select "5 Linhas 10 Linhas 20 Linhas 25 Linhas 50 Linhas 100 Linhas" at bounding box center [987, 644] width 68 height 23
select select "50"
click at [953, 635] on select "5 Linhas 10 Linhas 20 Linhas 25 Linhas 50 Linhas 100 Linhas" at bounding box center [987, 644] width 68 height 23
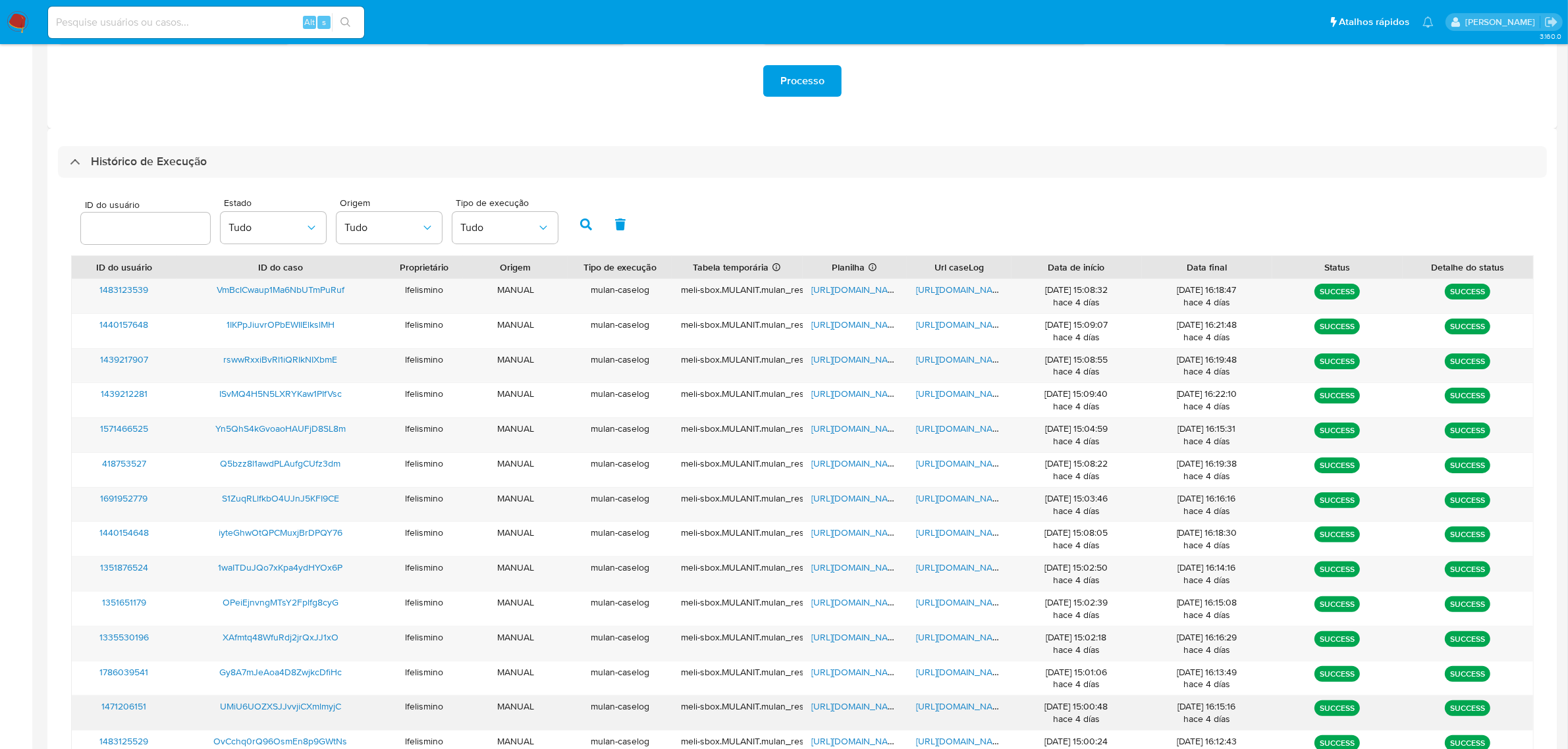
click at [962, 712] on span "[URL][DOMAIN_NAME]" at bounding box center [961, 706] width 91 height 13
click at [843, 712] on span "https://docs.google.com/spreadsheets/d/1rx6TIDz4pmWORS72YUh1Tg2RGmG8Zr2zOlnjAQ1…" at bounding box center [857, 706] width 91 height 13
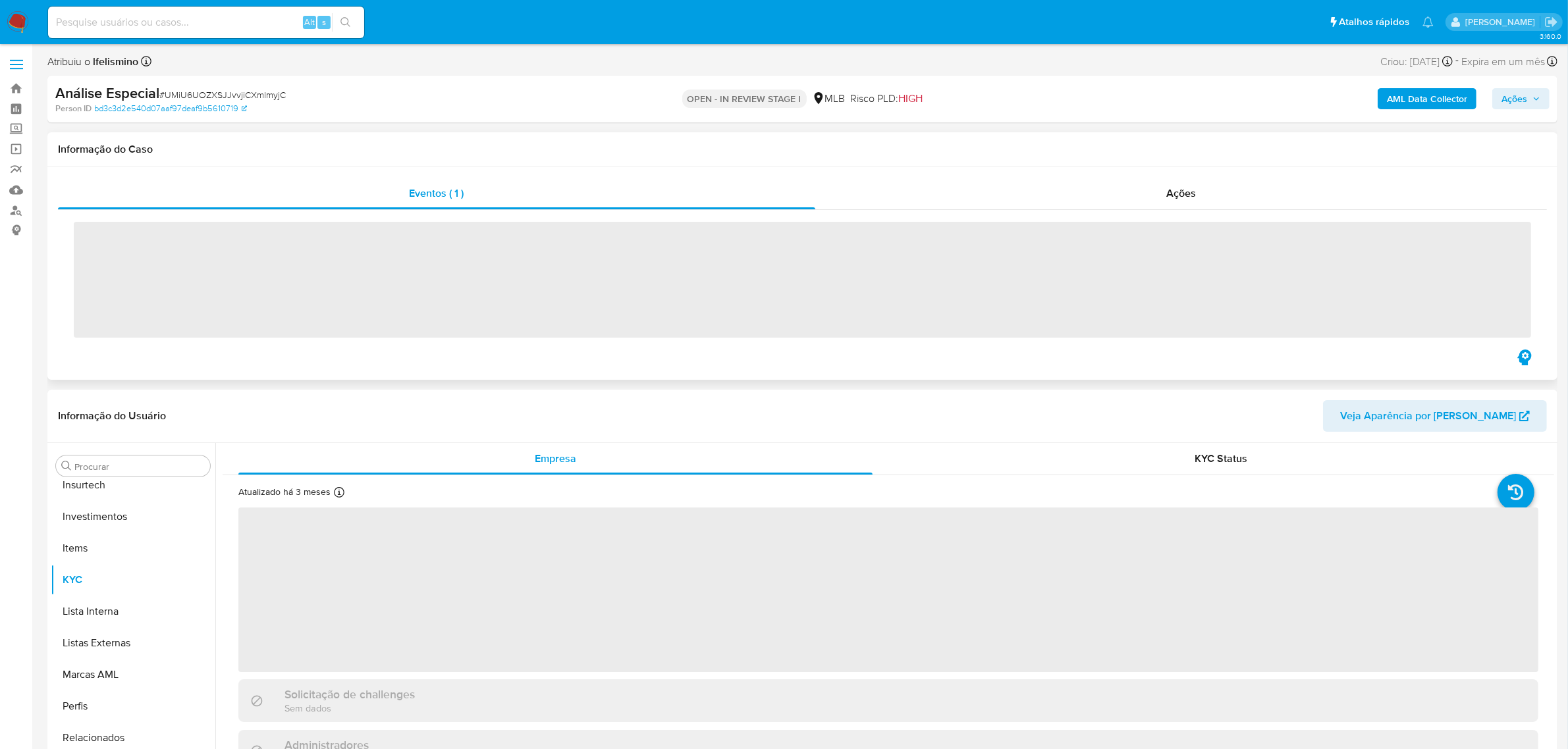
scroll to position [618, 0]
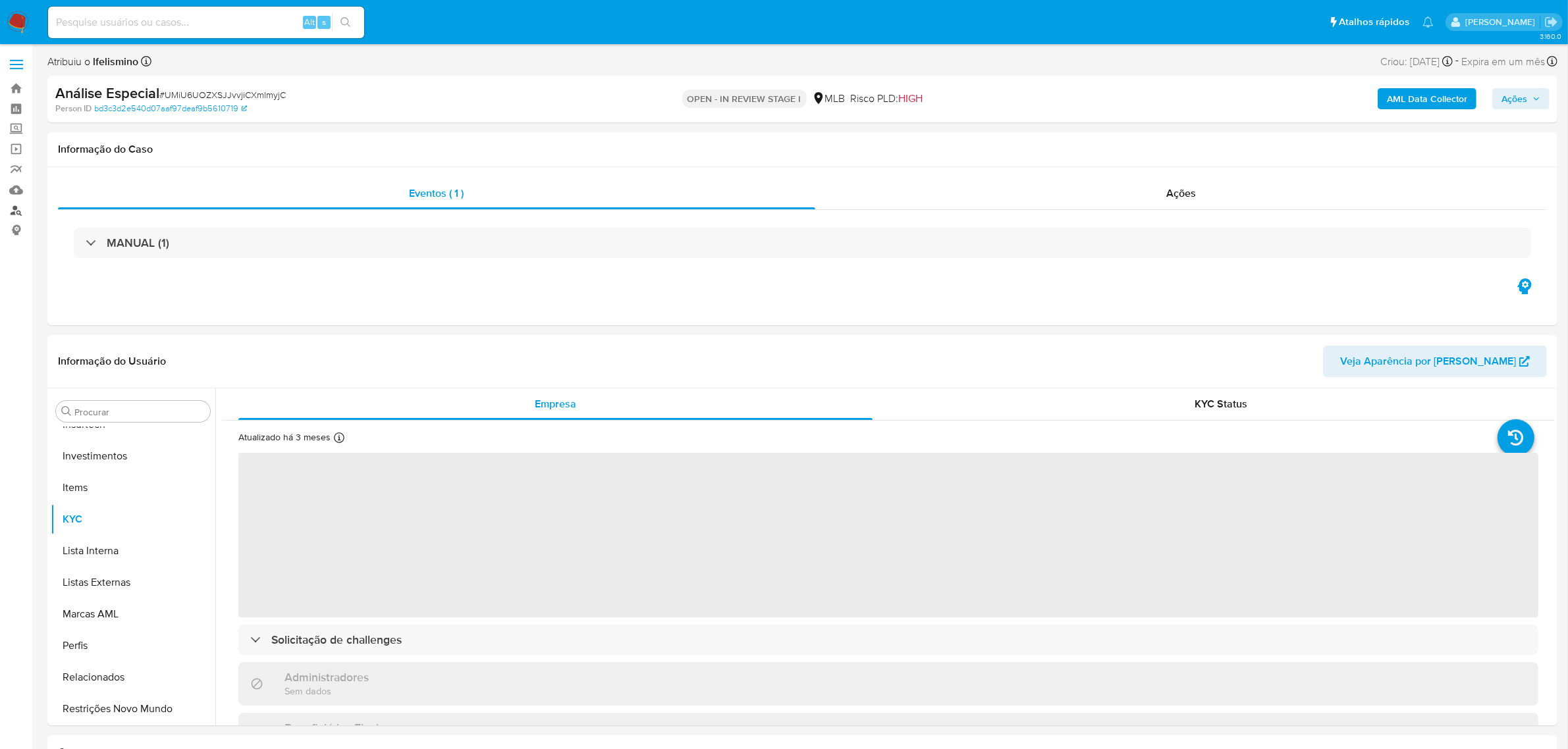
click at [18, 211] on link "Localizador de pessoas" at bounding box center [78, 210] width 157 height 20
select select "10"
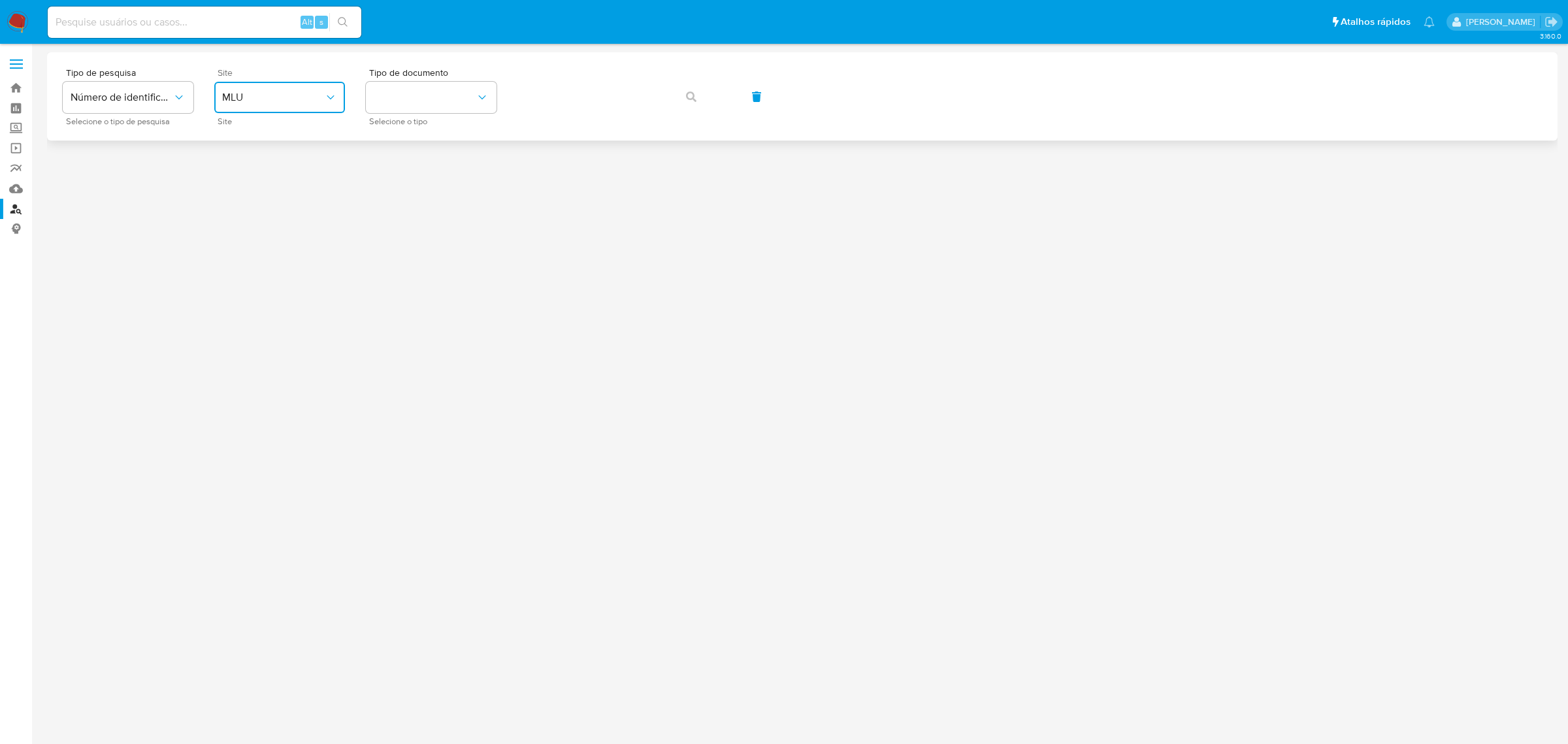
click at [281, 86] on button "MLU" at bounding box center [280, 97] width 131 height 31
drag, startPoint x: 268, startPoint y: 191, endPoint x: 307, endPoint y: 175, distance: 42.2
click at [272, 192] on div "MLB" at bounding box center [276, 195] width 107 height 31
click at [405, 88] on button "identificationType" at bounding box center [431, 97] width 131 height 31
drag, startPoint x: 409, startPoint y: 192, endPoint x: 504, endPoint y: 135, distance: 110.8
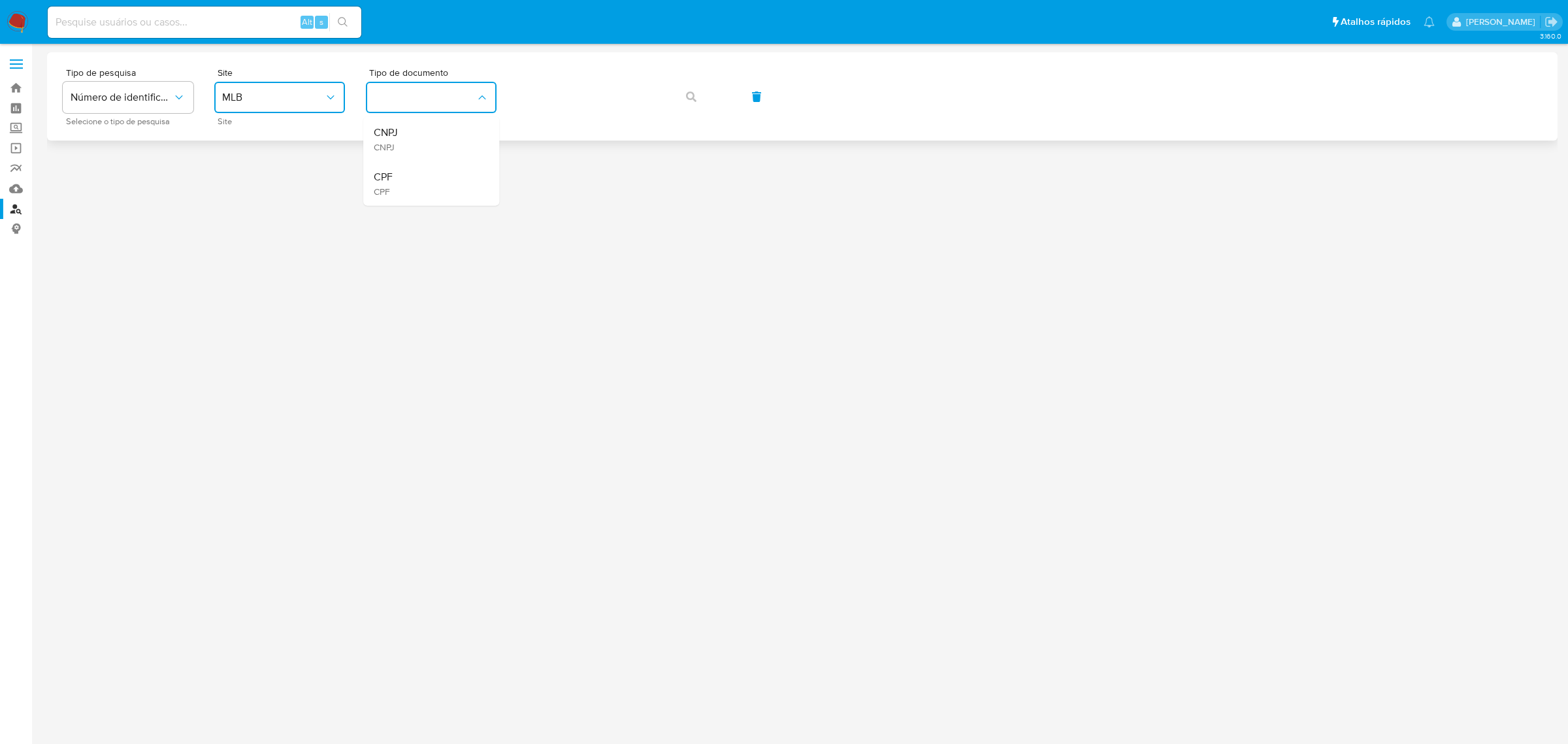
click at [409, 189] on div "CPF CPF" at bounding box center [427, 183] width 107 height 44
click at [690, 97] on icon "button" at bounding box center [691, 97] width 10 height 10
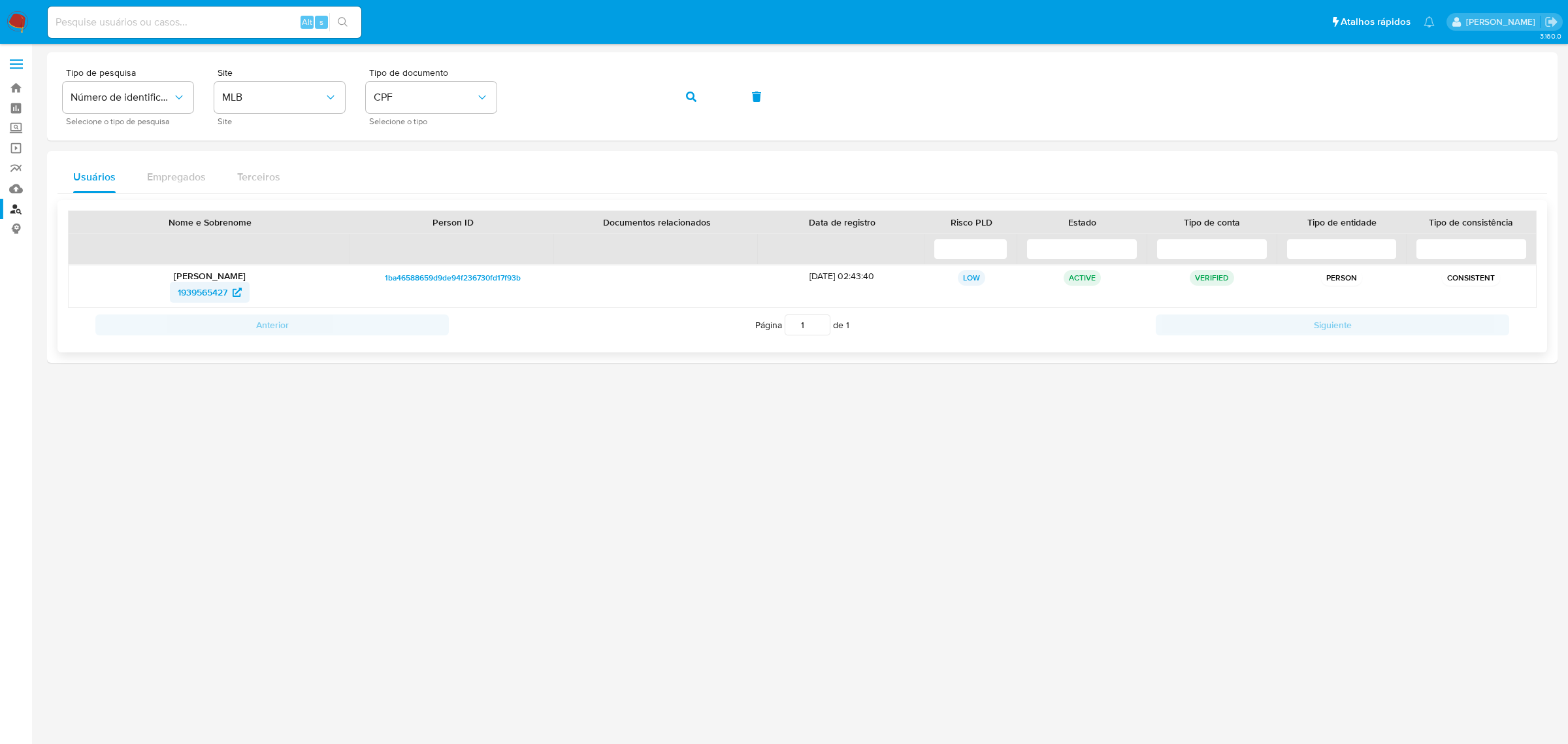
drag, startPoint x: 159, startPoint y: 293, endPoint x: 230, endPoint y: 296, distance: 71.1
click at [230, 296] on div "1939565427" at bounding box center [209, 292] width 264 height 21
click at [196, 291] on span "1939565427" at bounding box center [203, 292] width 50 height 21
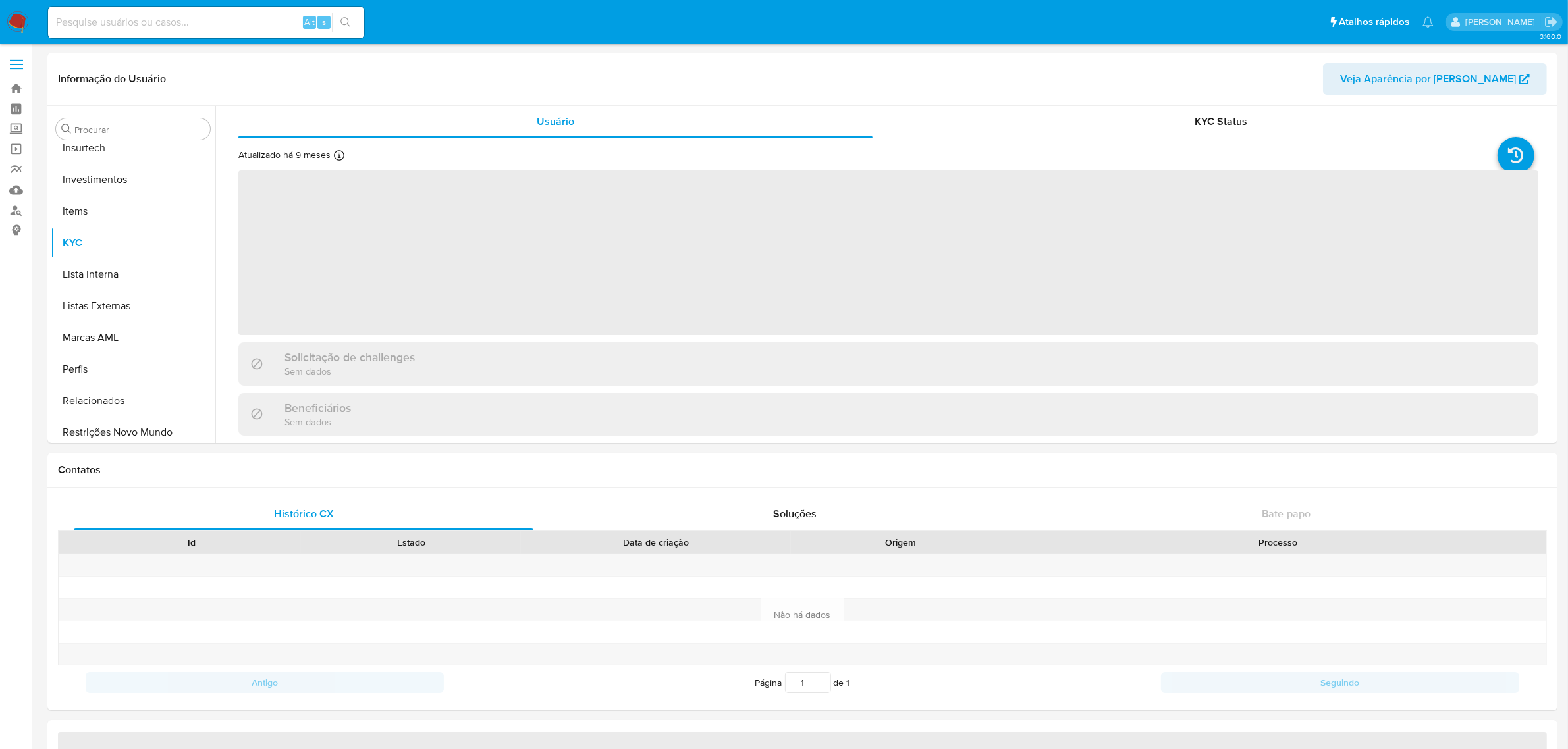
scroll to position [618, 0]
select select "10"
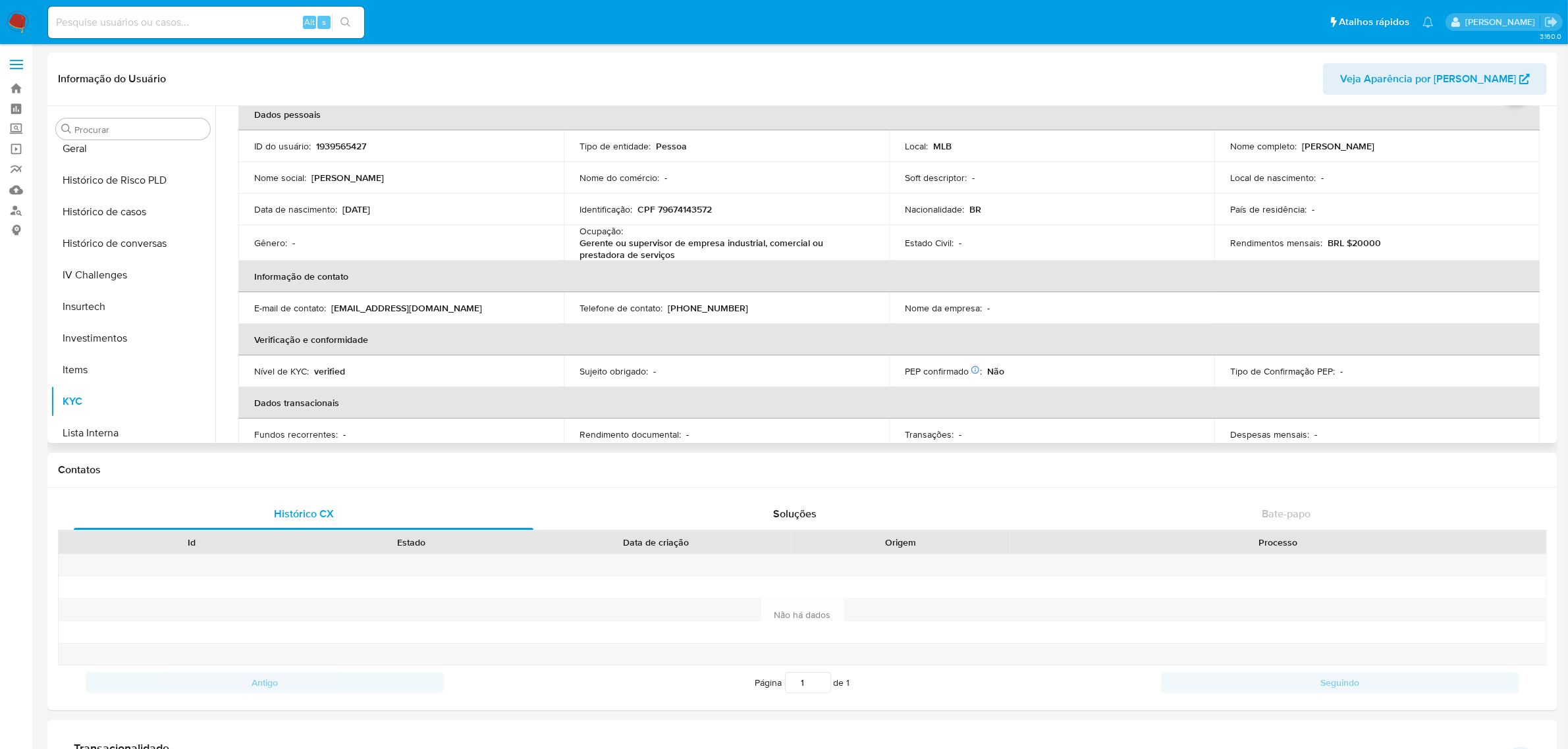
scroll to position [0, 0]
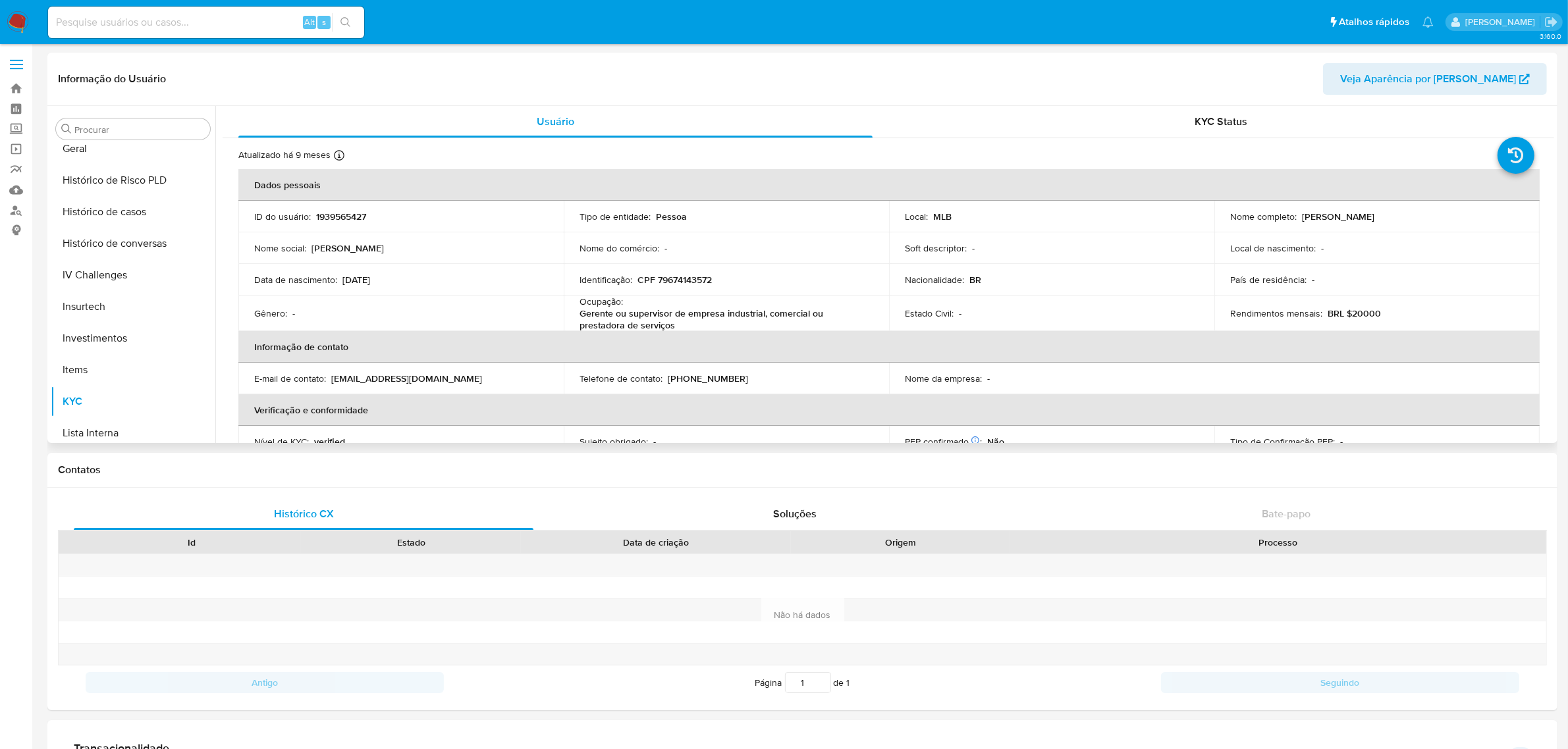
click at [681, 283] on p "CPF 79674143572" at bounding box center [675, 279] width 75 height 12
copy p "79674143572"
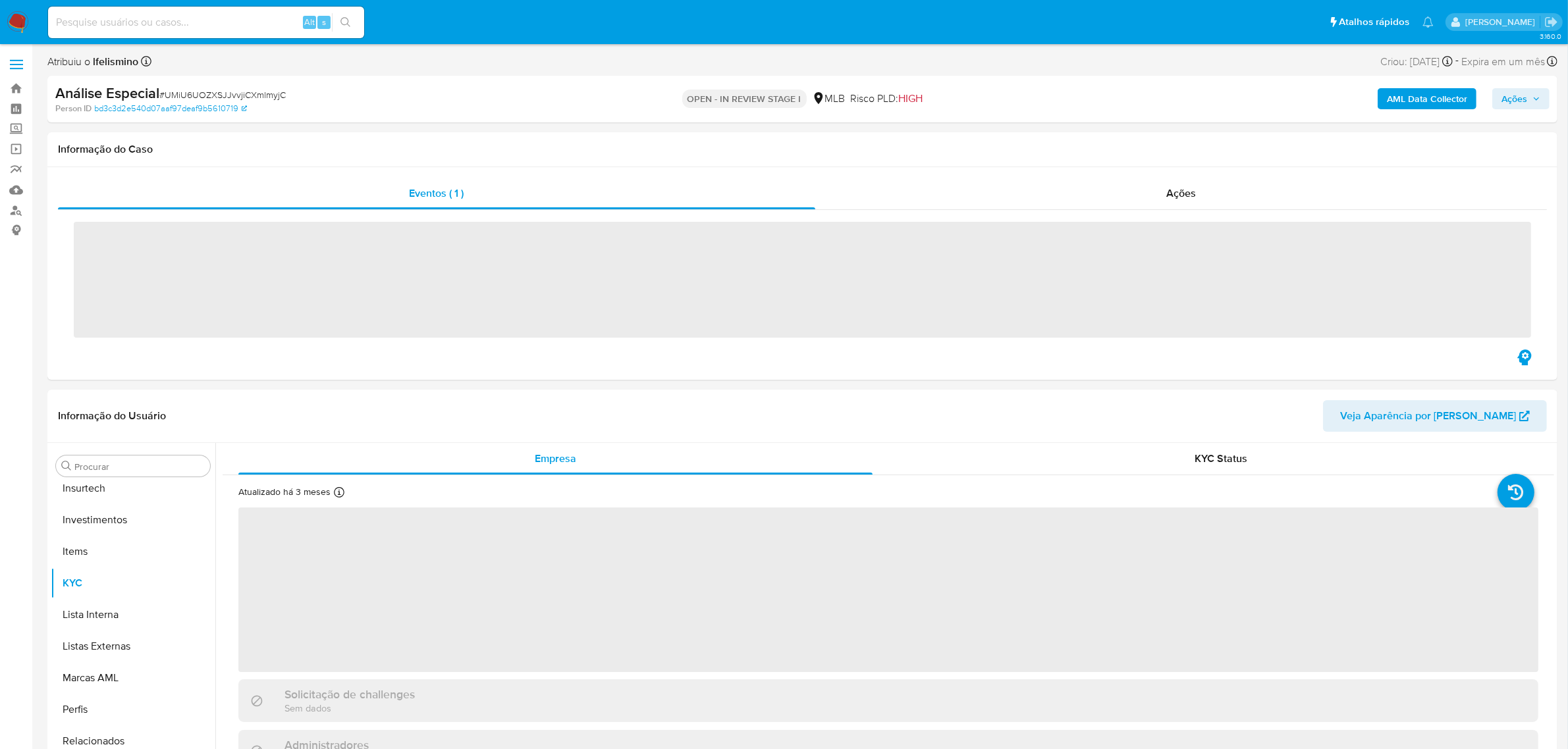
scroll to position [618, 0]
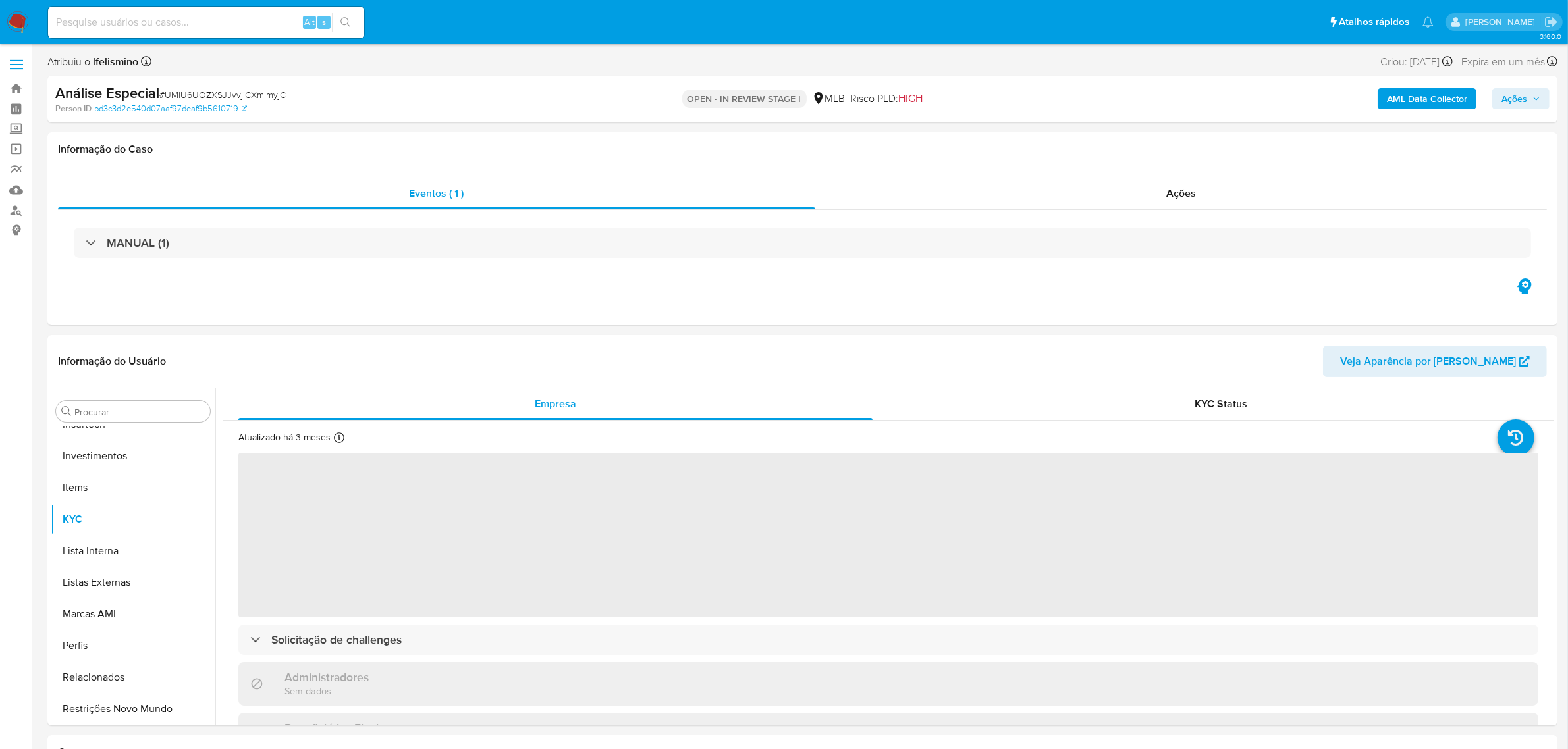
select select "10"
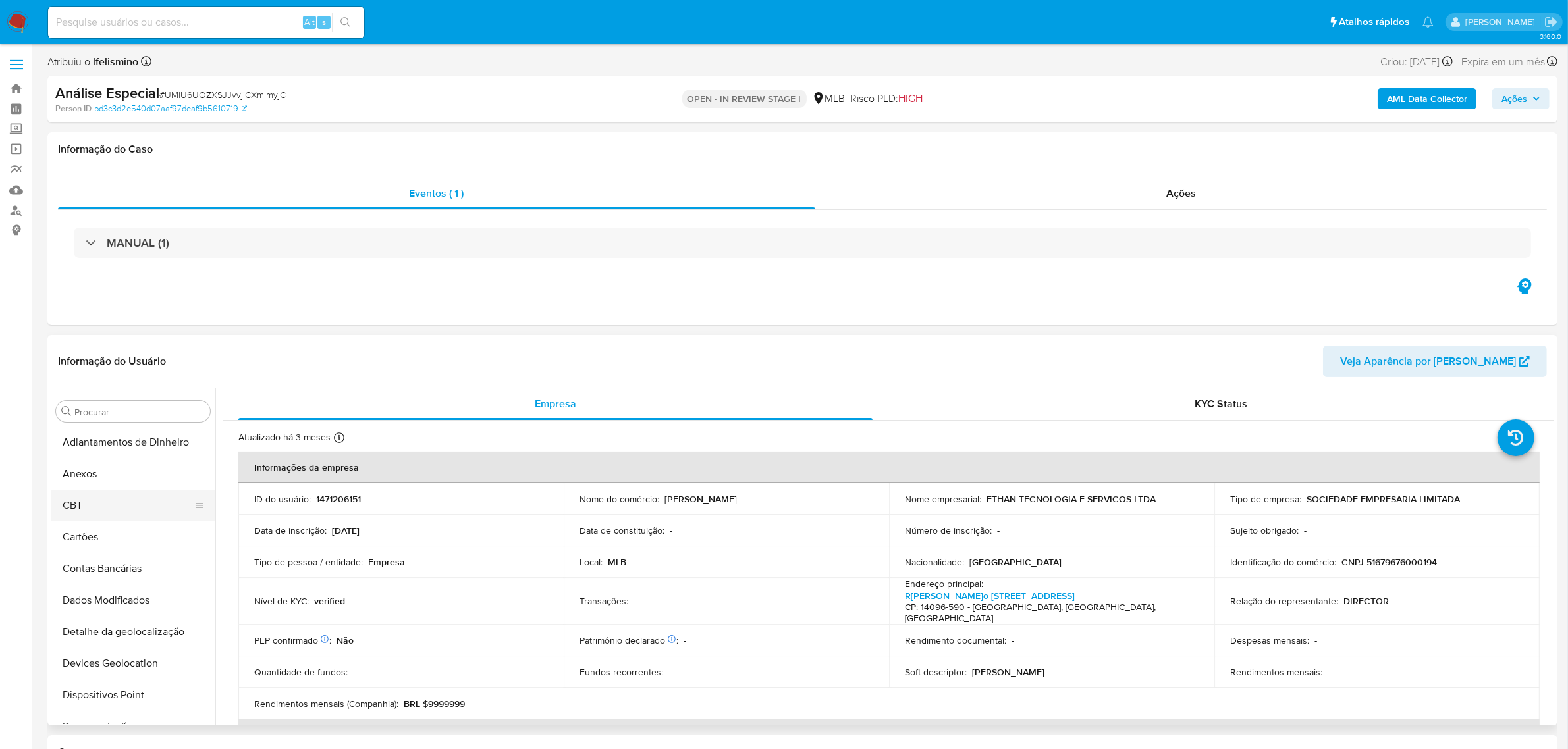
scroll to position [0, 0]
click at [123, 492] on button "CBT" at bounding box center [127, 506] width 154 height 32
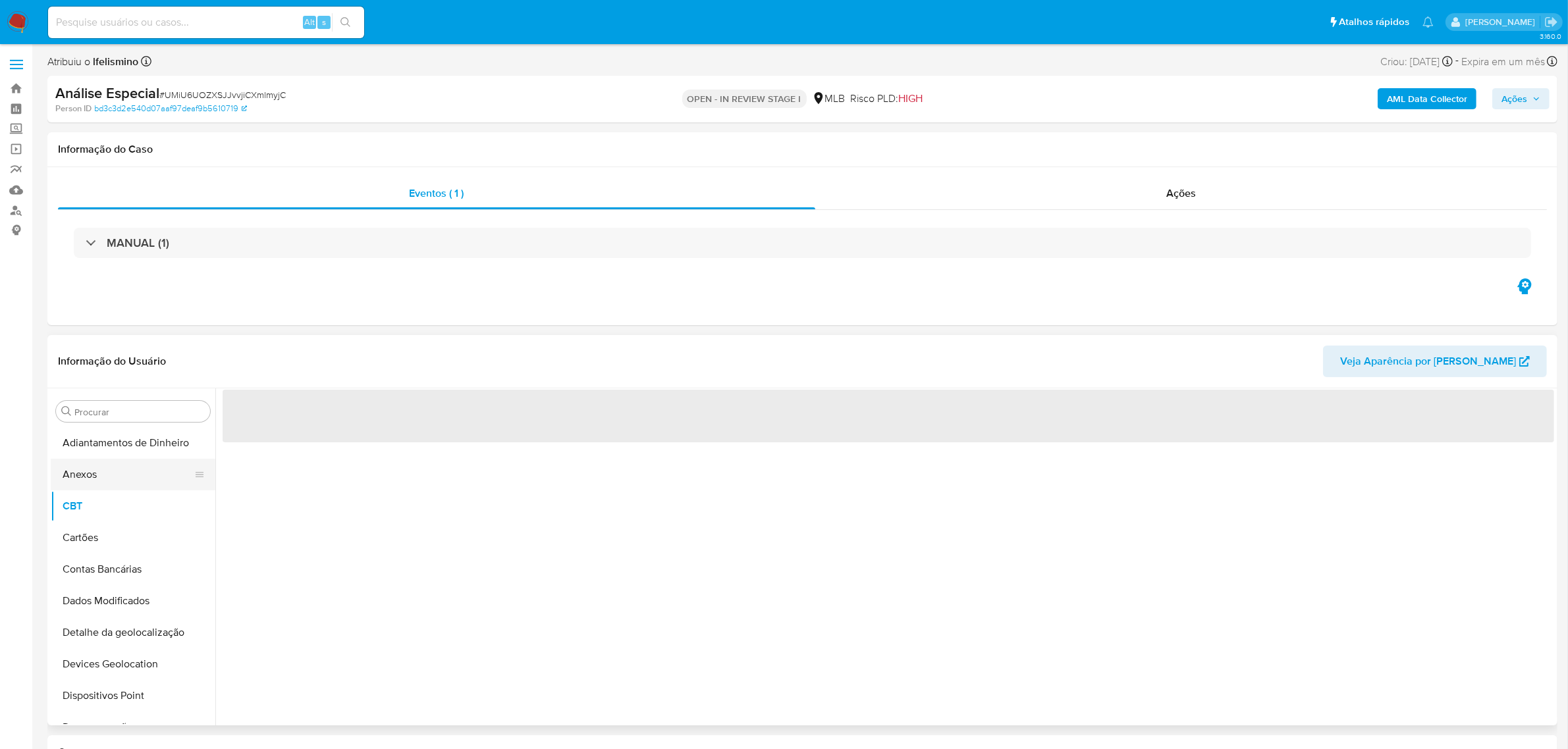
click at [120, 485] on button "Anexos" at bounding box center [127, 474] width 154 height 32
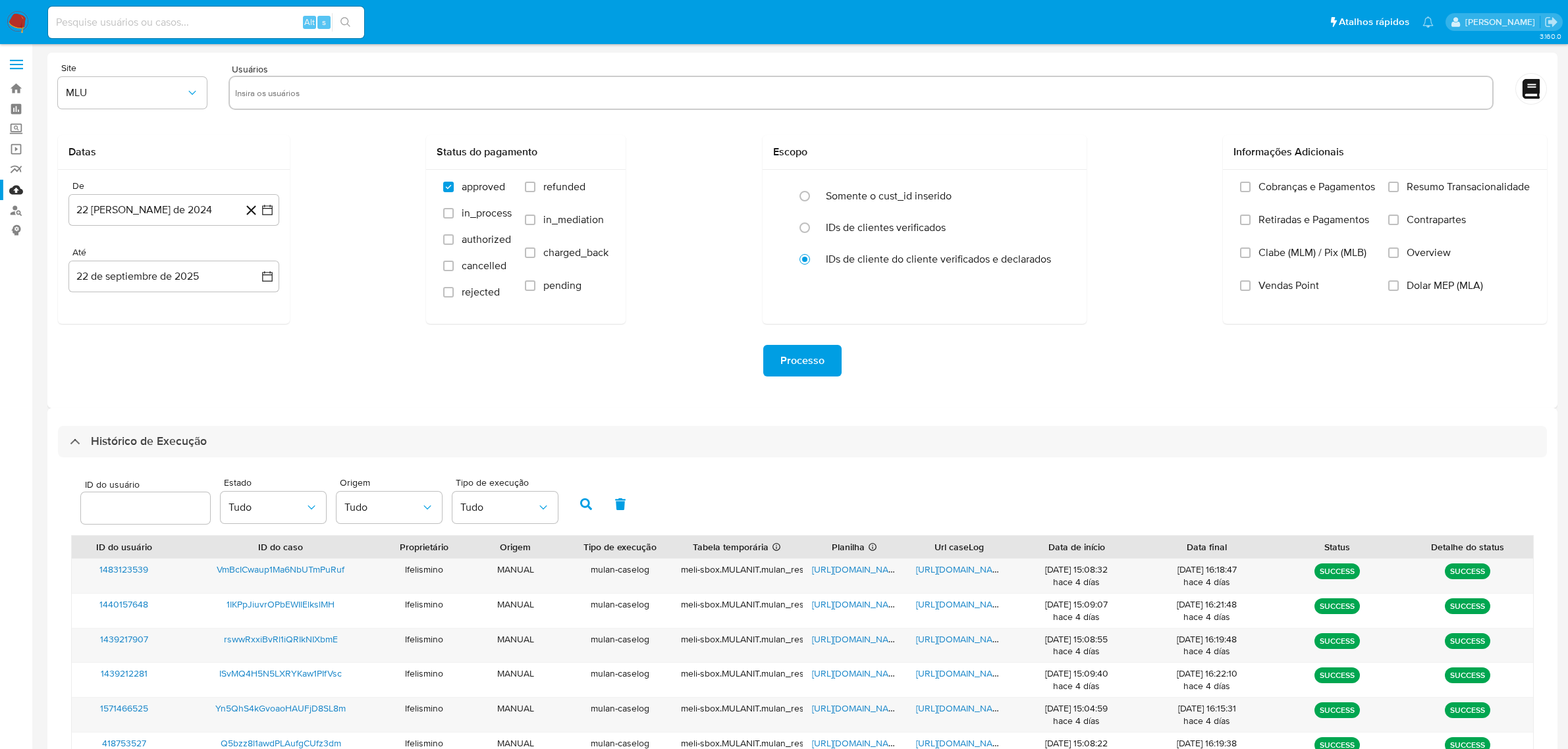
select select "50"
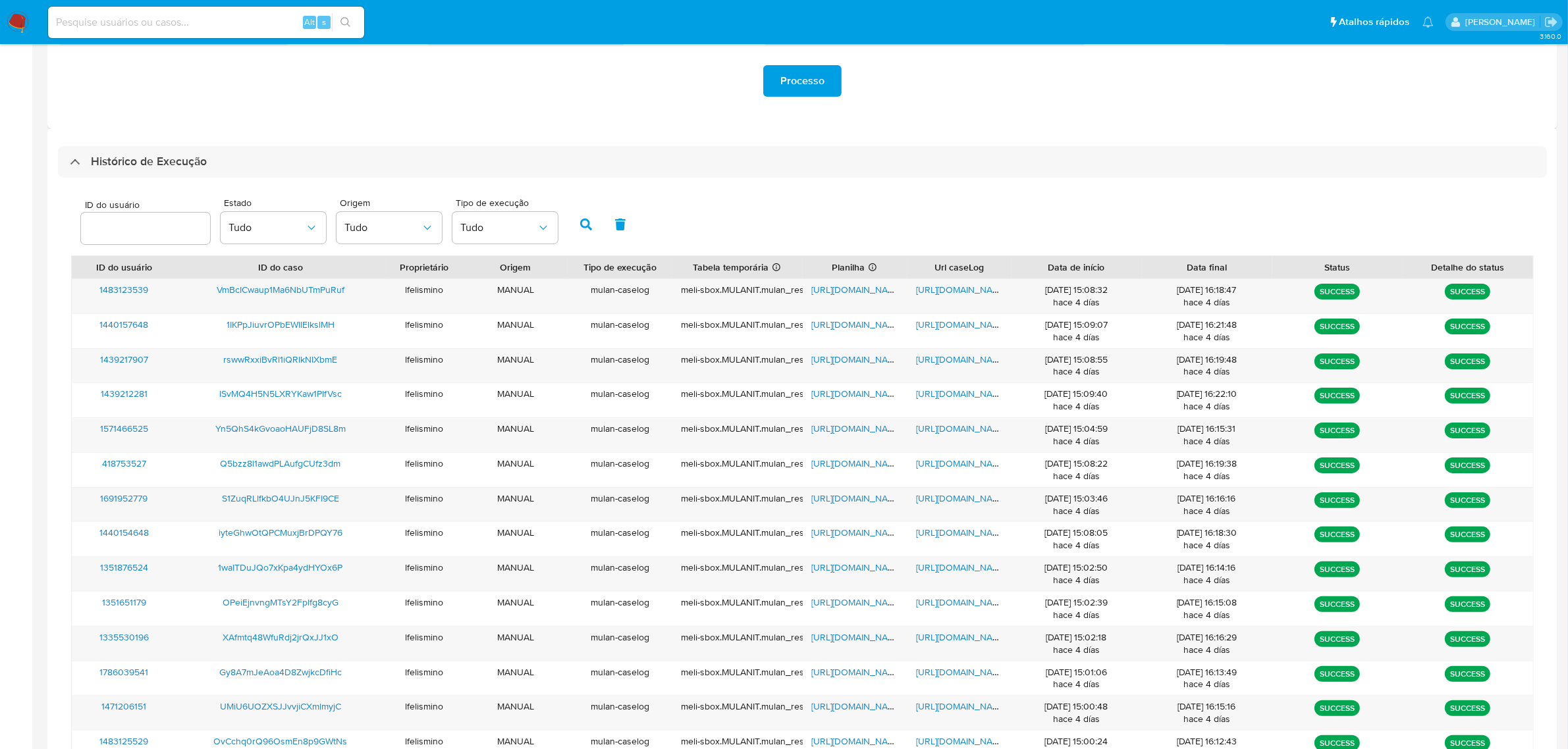
scroll to position [823, 0]
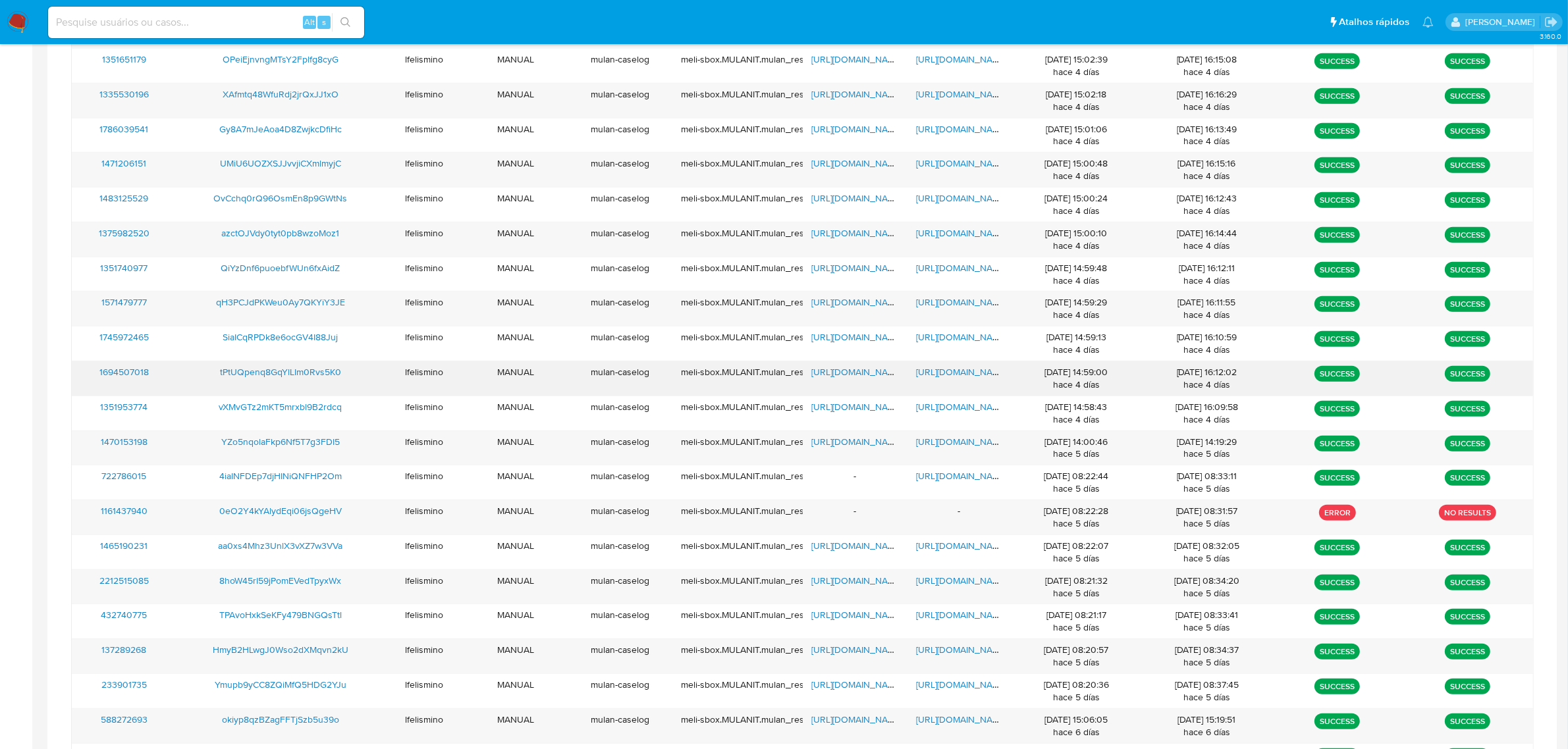
click at [982, 385] on div "https://docs.google.com/document/d/1TdQmJo1_HRTyGrxFPQ-gt6RSqQn3uxJg_5mTTvpZk6E…" at bounding box center [959, 378] width 105 height 34
click at [982, 384] on div "https://docs.google.com/document/d/1TdQmJo1_HRTyGrxFPQ-gt6RSqQn3uxJg_5mTTvpZk6E…" at bounding box center [959, 378] width 105 height 34
click at [975, 372] on span "https://docs.google.com/document/d/1TdQmJo1_HRTyGrxFPQ-gt6RSqQn3uxJg_5mTTvpZk6E…" at bounding box center [961, 372] width 91 height 13
click at [945, 308] on span "https://docs.google.com/document/d/1AVktx7vHPmZNglwl5X4FGZcTO6IsDIpHSnzoTjEsH2o…" at bounding box center [961, 302] width 91 height 13
click at [987, 170] on span "https://docs.google.com/document/d/1nWPd_6EG6c0xuW5LiURyYB4tNIU3eLiOJ_byzVkyHvk…" at bounding box center [961, 163] width 91 height 13
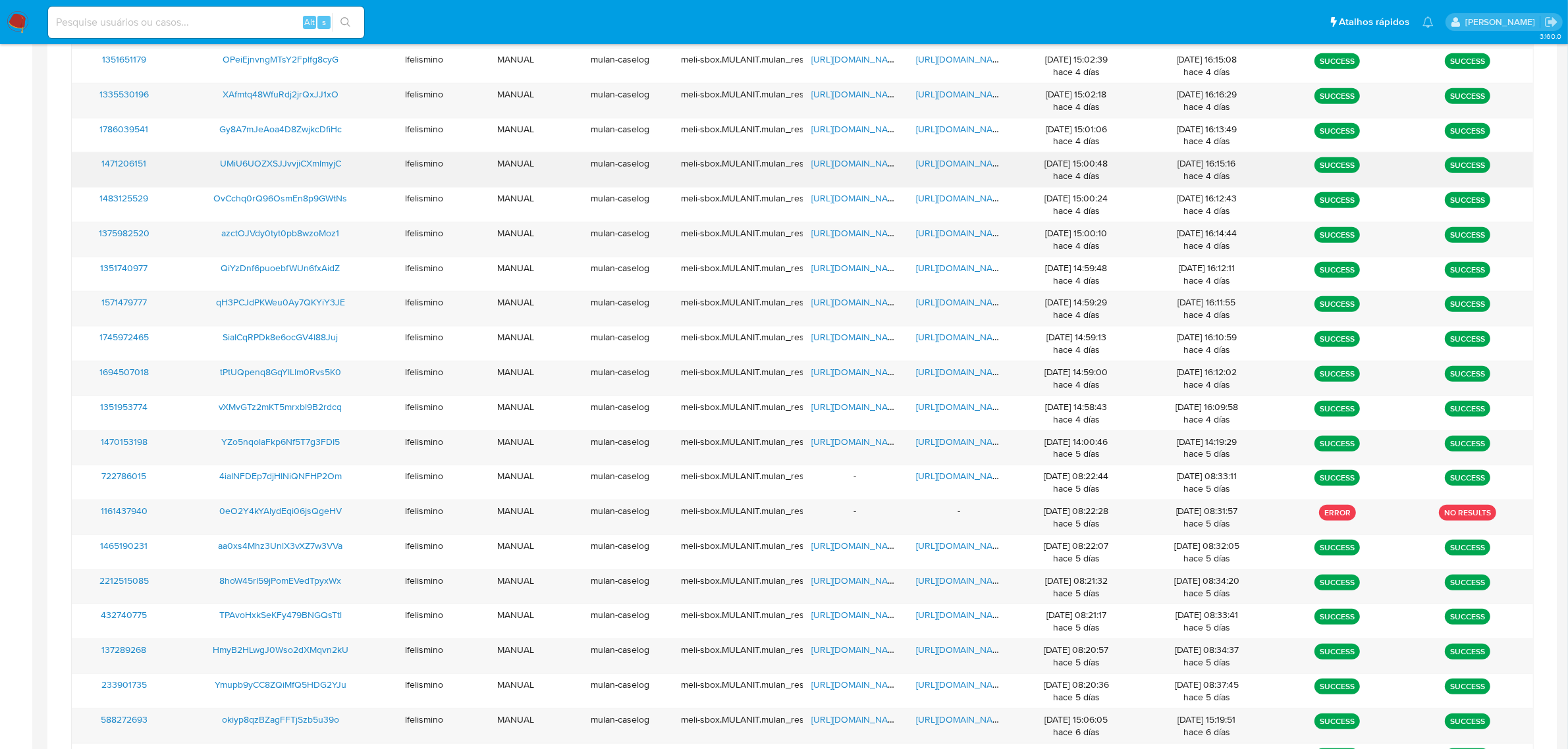
click at [823, 163] on span "https://docs.google.com/spreadsheets/d/1rx6TIDz4pmWORS72YUh1Tg2RGmG8Zr2zOlnjAQ1…" at bounding box center [857, 163] width 91 height 13
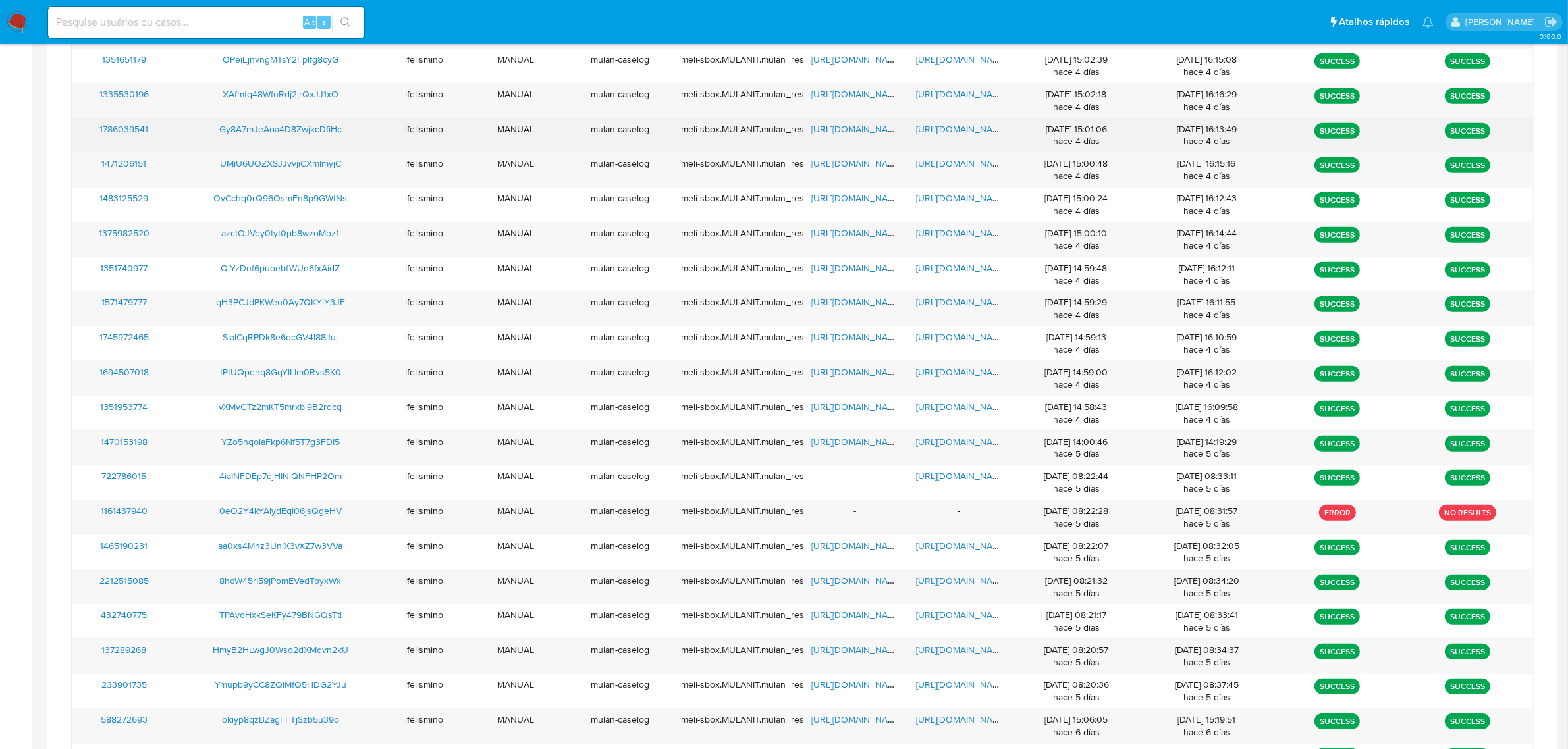
click at [960, 131] on span "https://docs.google.com/document/d/1E2ukCULhBJYsz2EvsSz5G38eNf2av6DFnd3dgeDqy1U…" at bounding box center [961, 129] width 91 height 13
click at [856, 128] on span "https://docs.google.com/spreadsheets/d/1VZDYeIgdLs40a8cLD8UYAXK-u97J21IX27TvnyC…" at bounding box center [857, 129] width 91 height 13
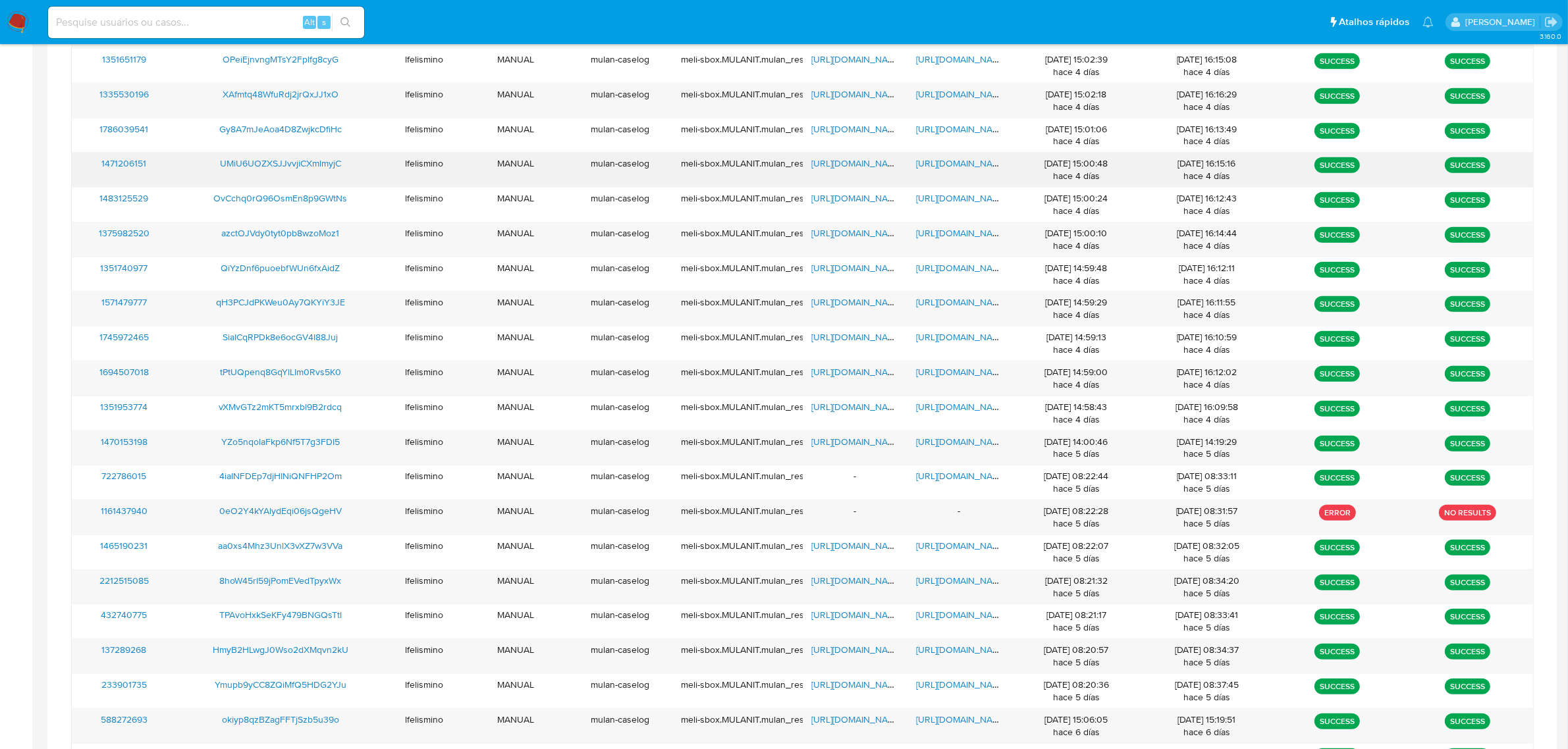
click at [962, 169] on span "https://docs.google.com/document/d/1nWPd_6EG6c0xuW5LiURyYB4tNIU3eLiOJ_byzVkyHvk…" at bounding box center [961, 163] width 91 height 13
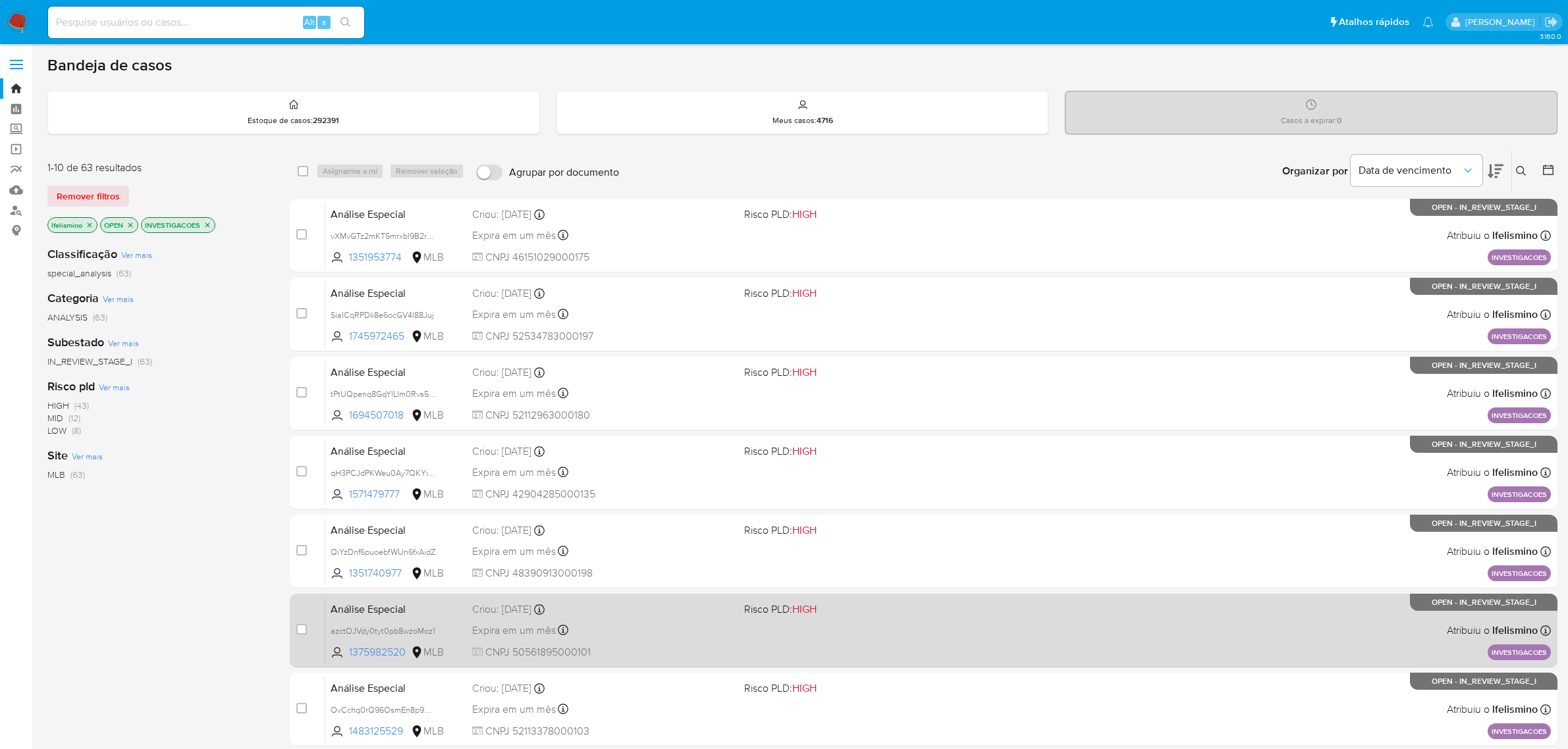
scroll to position [336, 0]
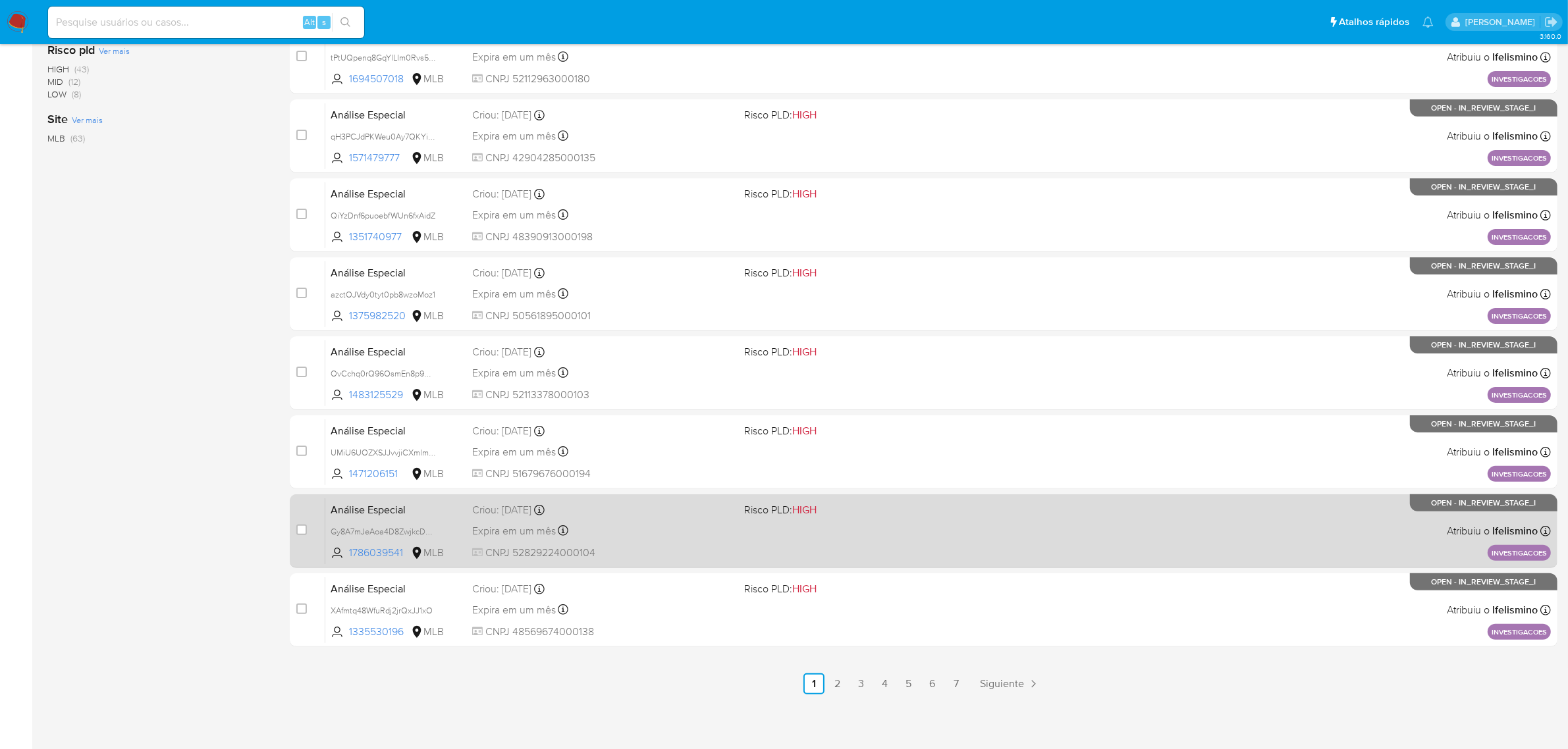
click at [723, 540] on div "Análise Especial Gy8A7mJeAoa4D8ZwjkcDfiHc 1786039541 MLB Risco PLD: HIGH Criou:…" at bounding box center [938, 531] width 1225 height 67
click at [804, 537] on div "Análise Especial Gy8A7mJeAoa4D8ZwjkcDfiHc 1786039541 MLB Risco PLD: HIGH Criou:…" at bounding box center [938, 531] width 1225 height 67
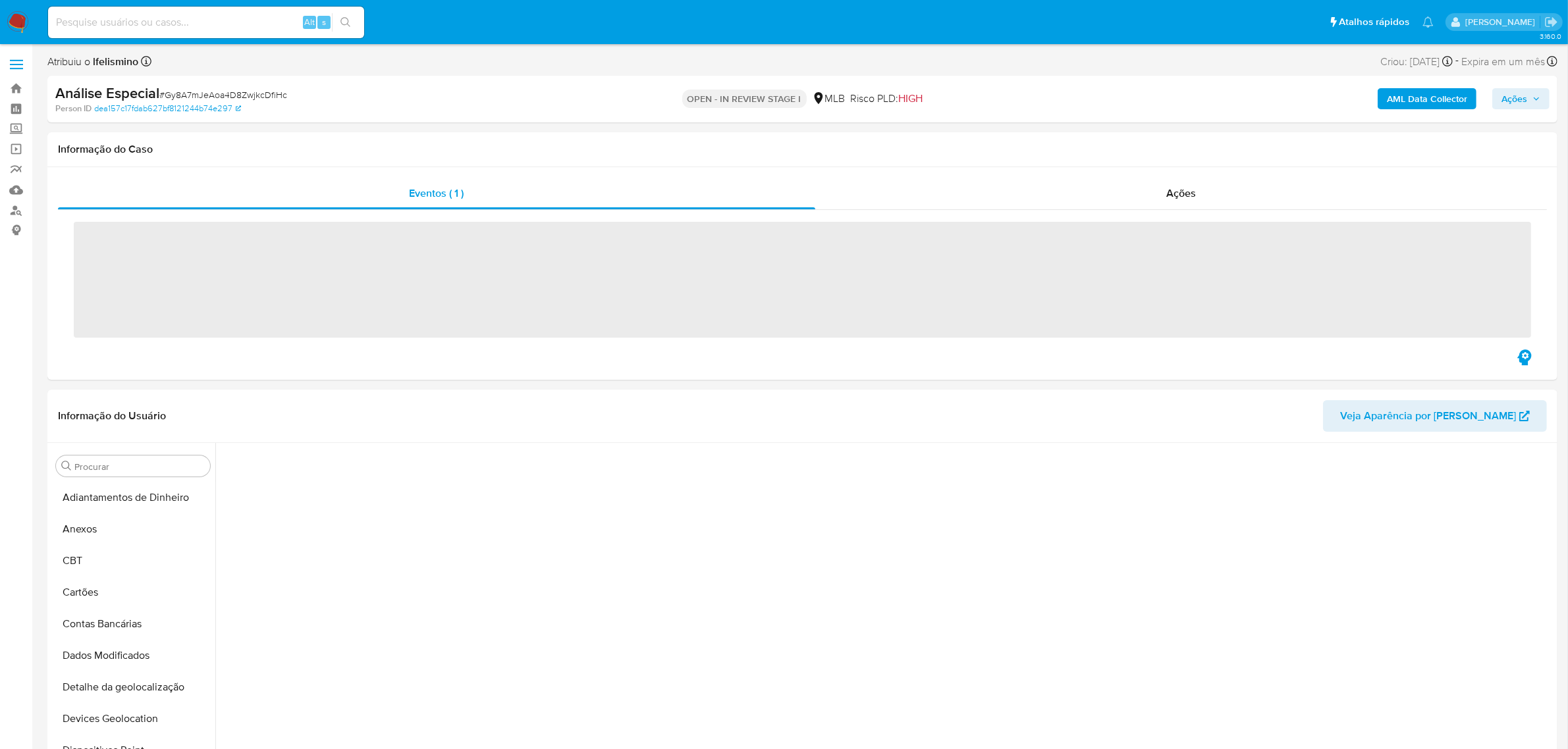
scroll to position [265, 0]
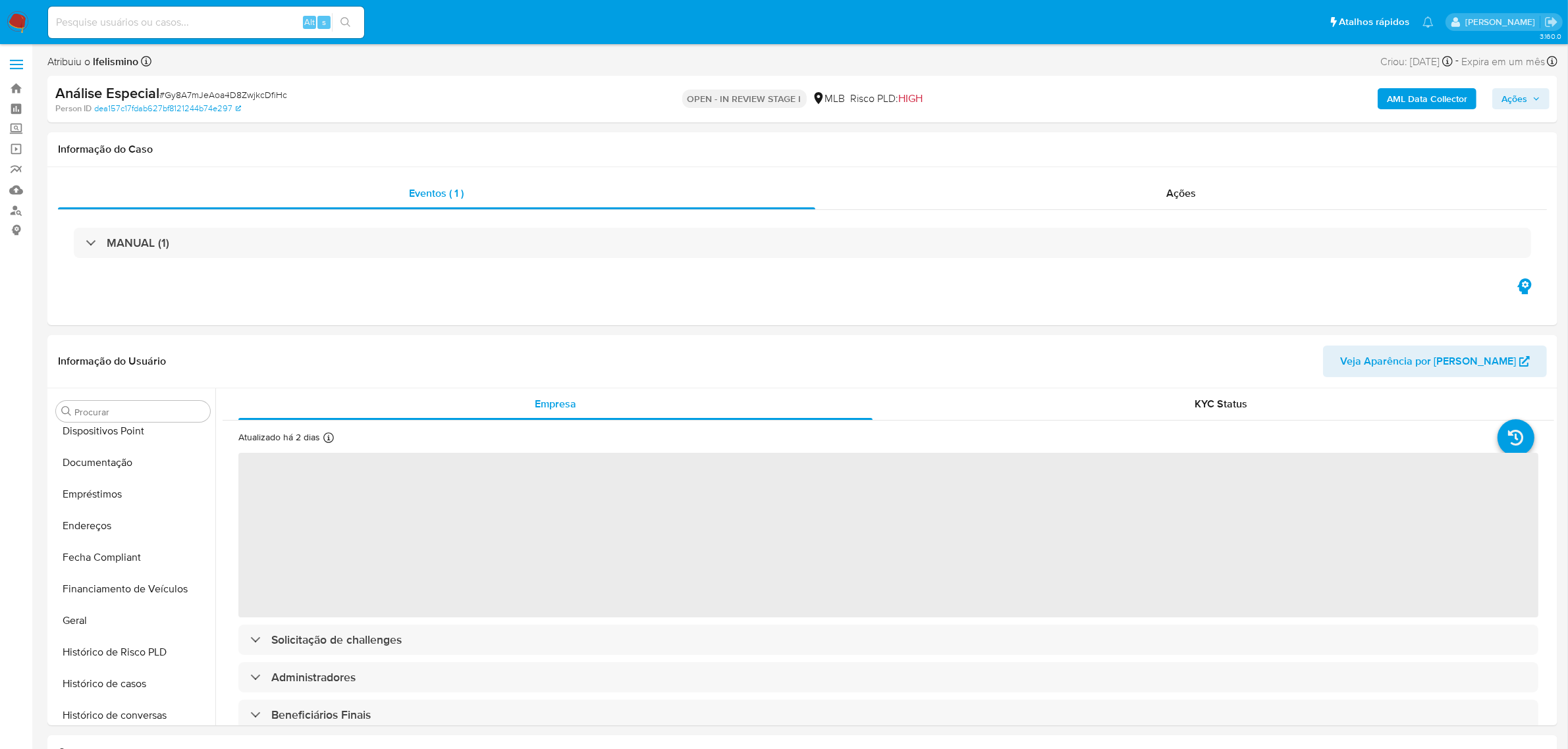
select select "10"
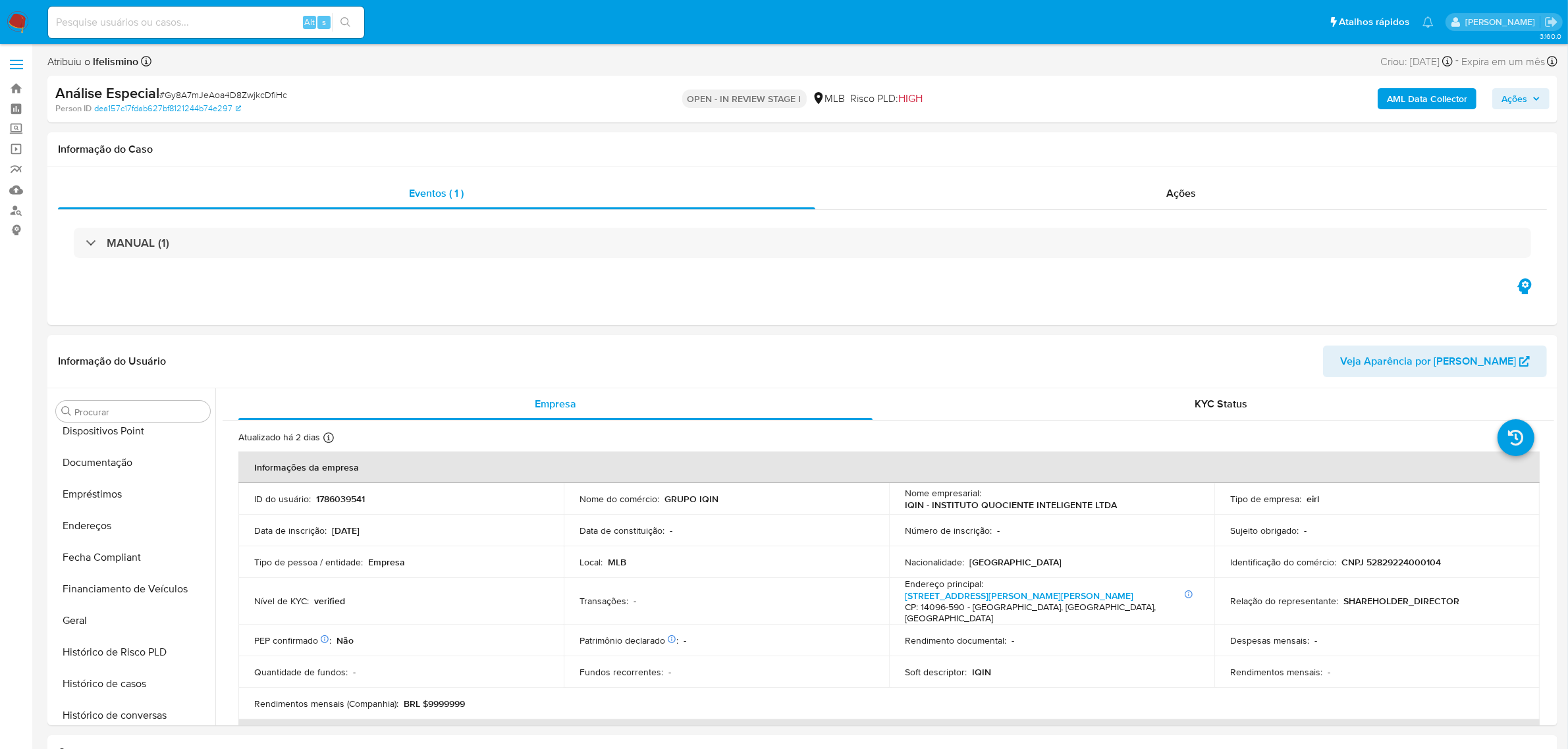
scroll to position [618, 0]
click at [252, 20] on input at bounding box center [205, 22] width 316 height 17
paste input "UMiU6UOZXSJJvvjiCXmlmyjC"
type input "UMiU6UOZXSJJvvjiCXmlmyjC"
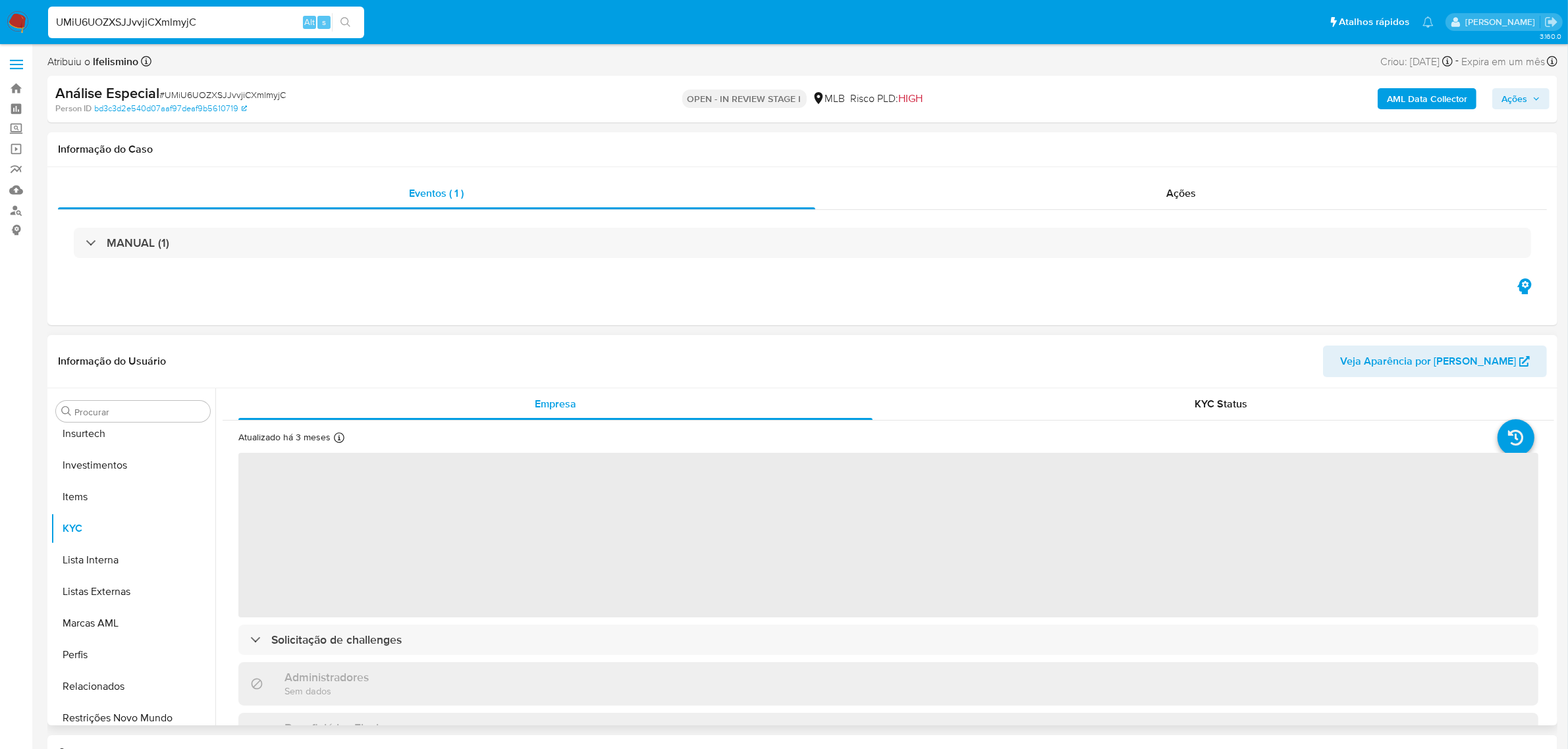
scroll to position [618, 0]
click at [145, 420] on div "Procurar" at bounding box center [133, 411] width 154 height 21
select select "10"
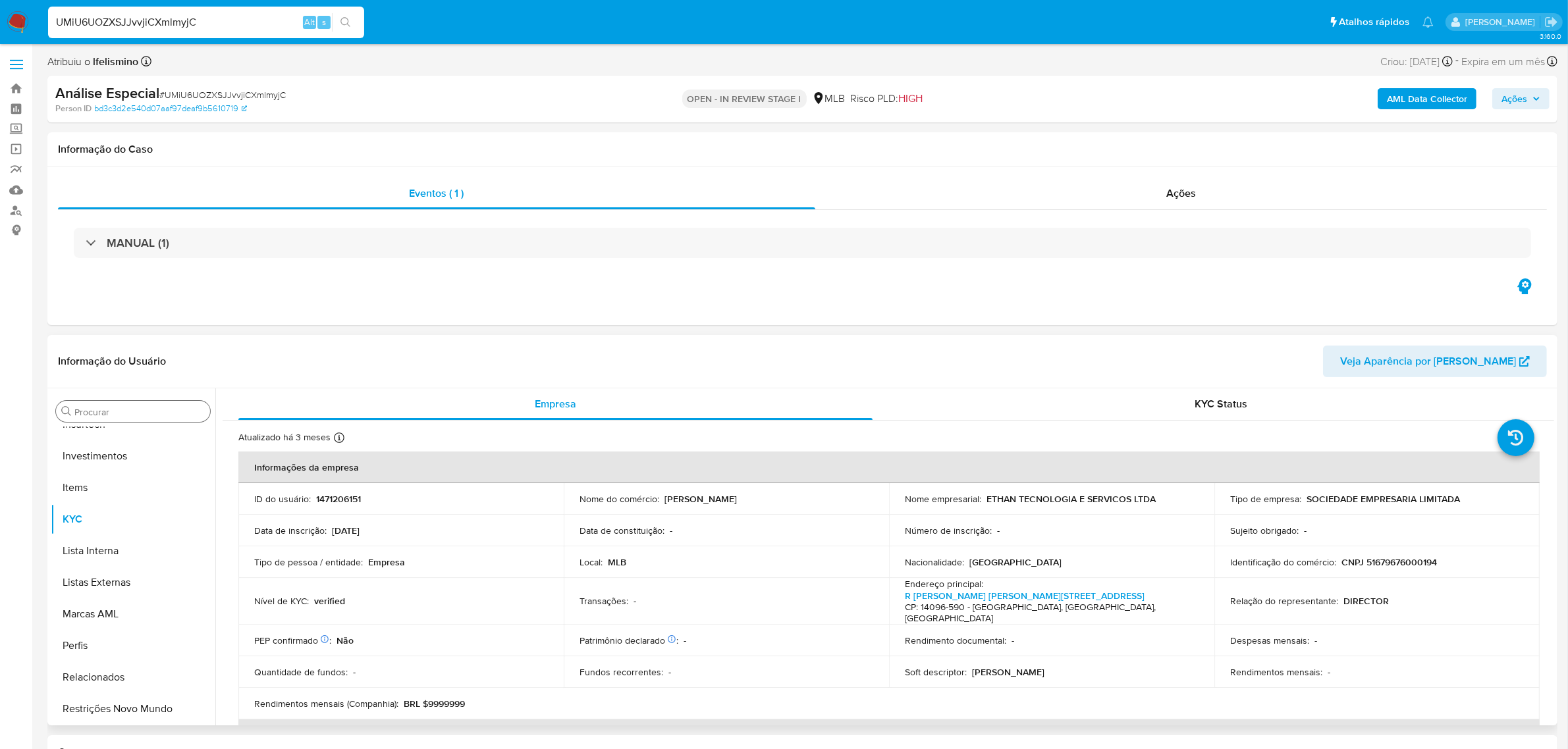
click at [147, 420] on div "Procurar" at bounding box center [133, 411] width 154 height 21
click at [152, 415] on input "c" at bounding box center [140, 411] width 131 height 12
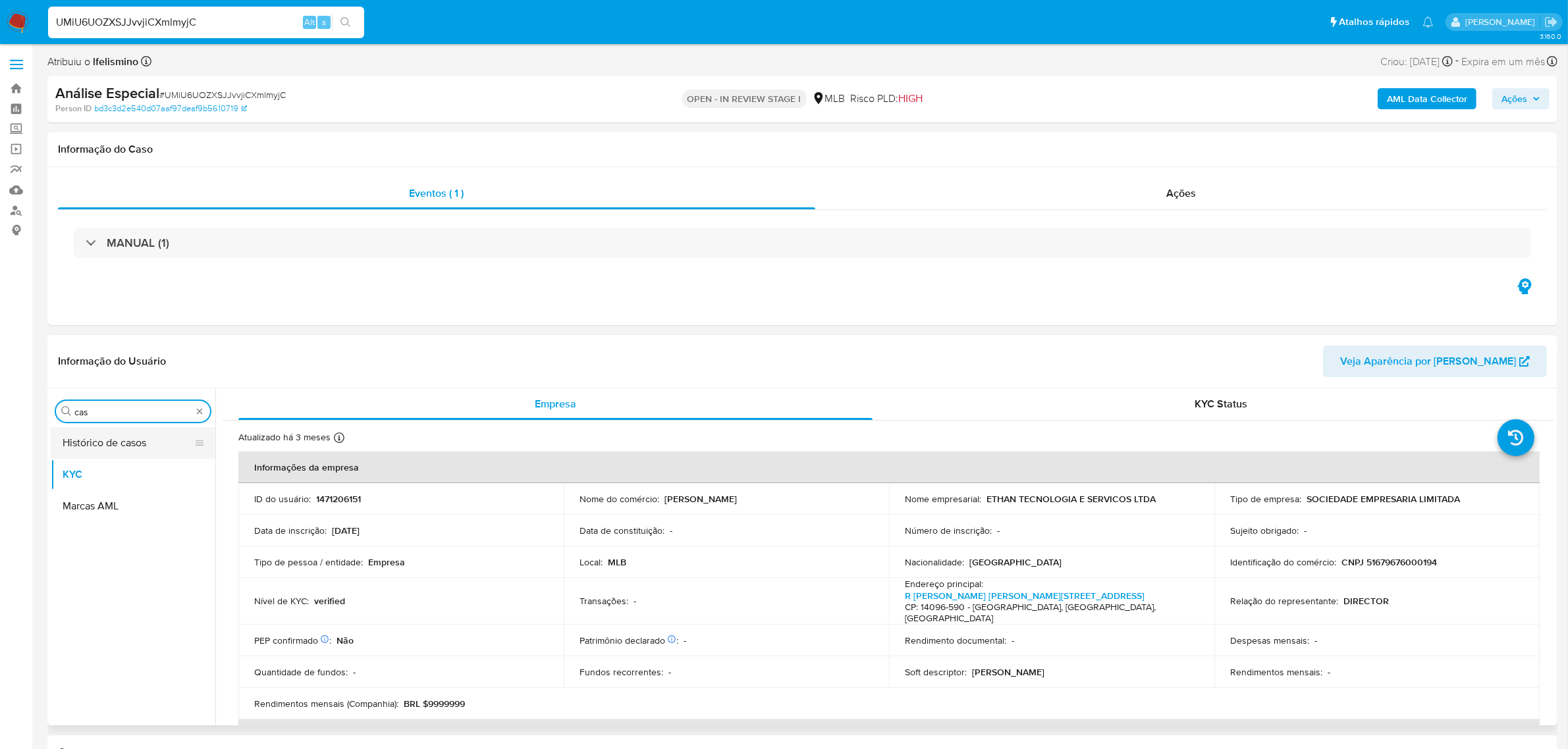
type input "cas"
click at [150, 445] on button "Histórico de casos" at bounding box center [127, 442] width 154 height 32
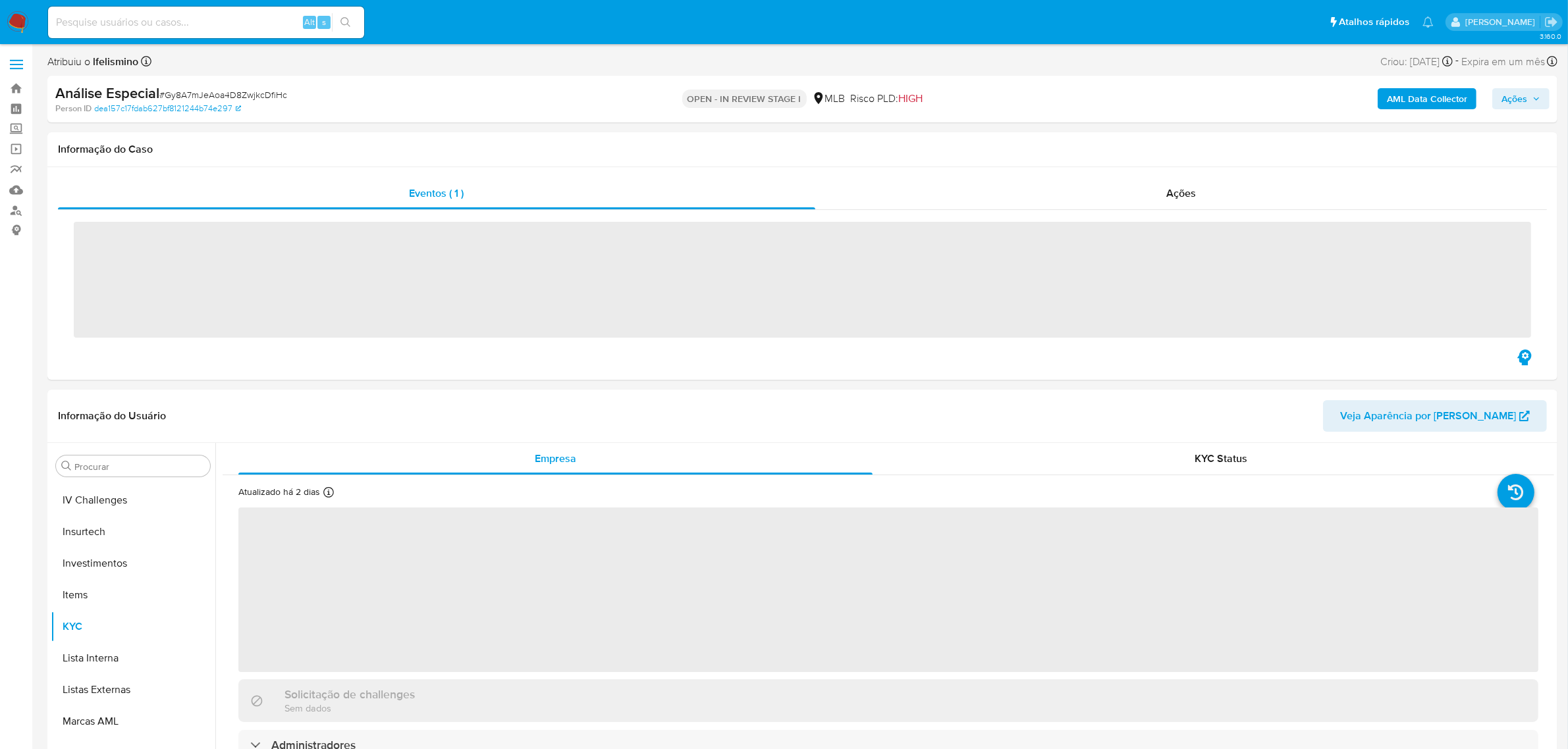
scroll to position [613, 0]
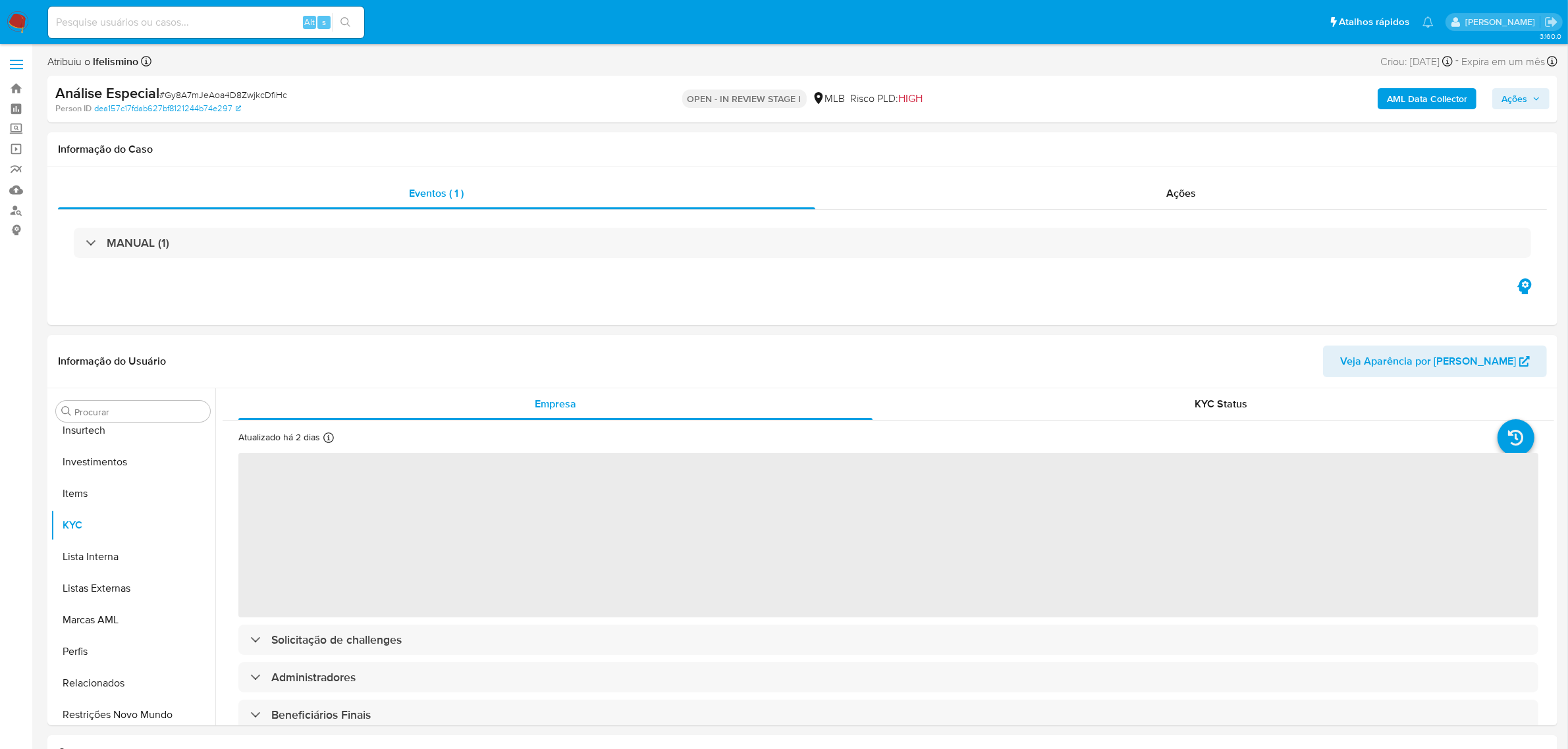
select select "10"
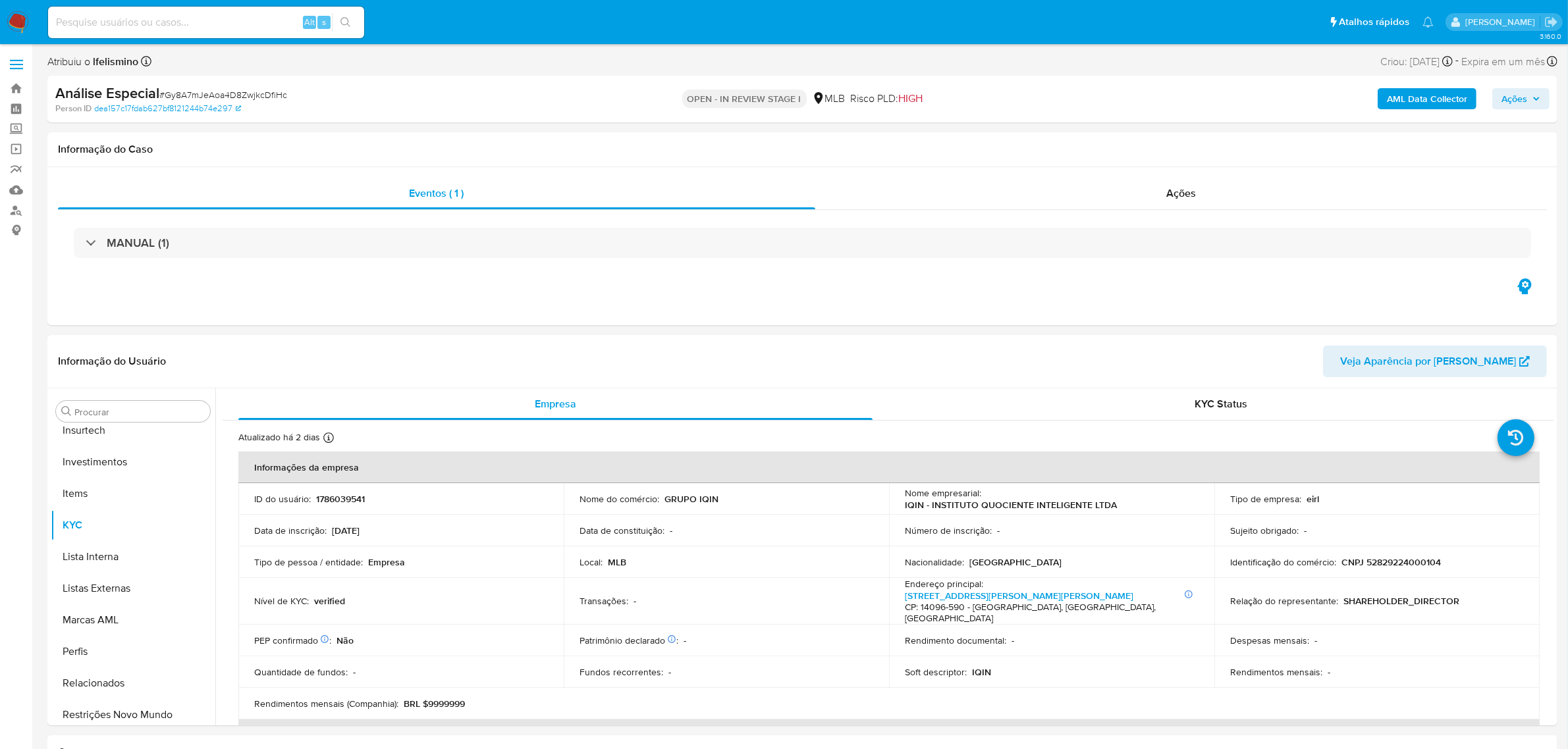
scroll to position [618, 0]
click at [229, 93] on span "# Gy8A7mJeAoa4D8ZwjkcDfiHc" at bounding box center [222, 95] width 127 height 13
copy span "Gy8A7mJeAoa4D8ZwjkcDfiHc"
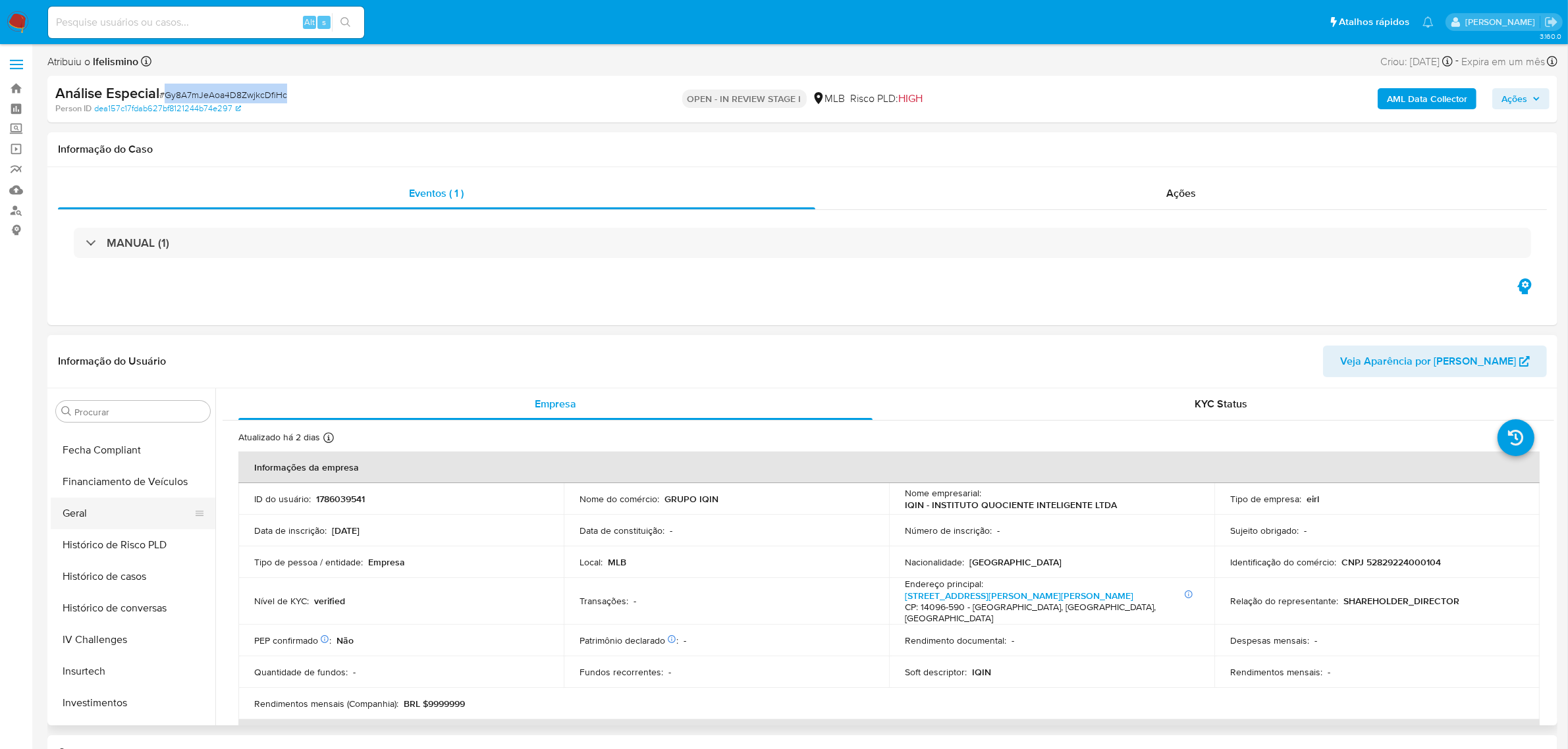
click at [96, 523] on button "Geral" at bounding box center [127, 513] width 154 height 32
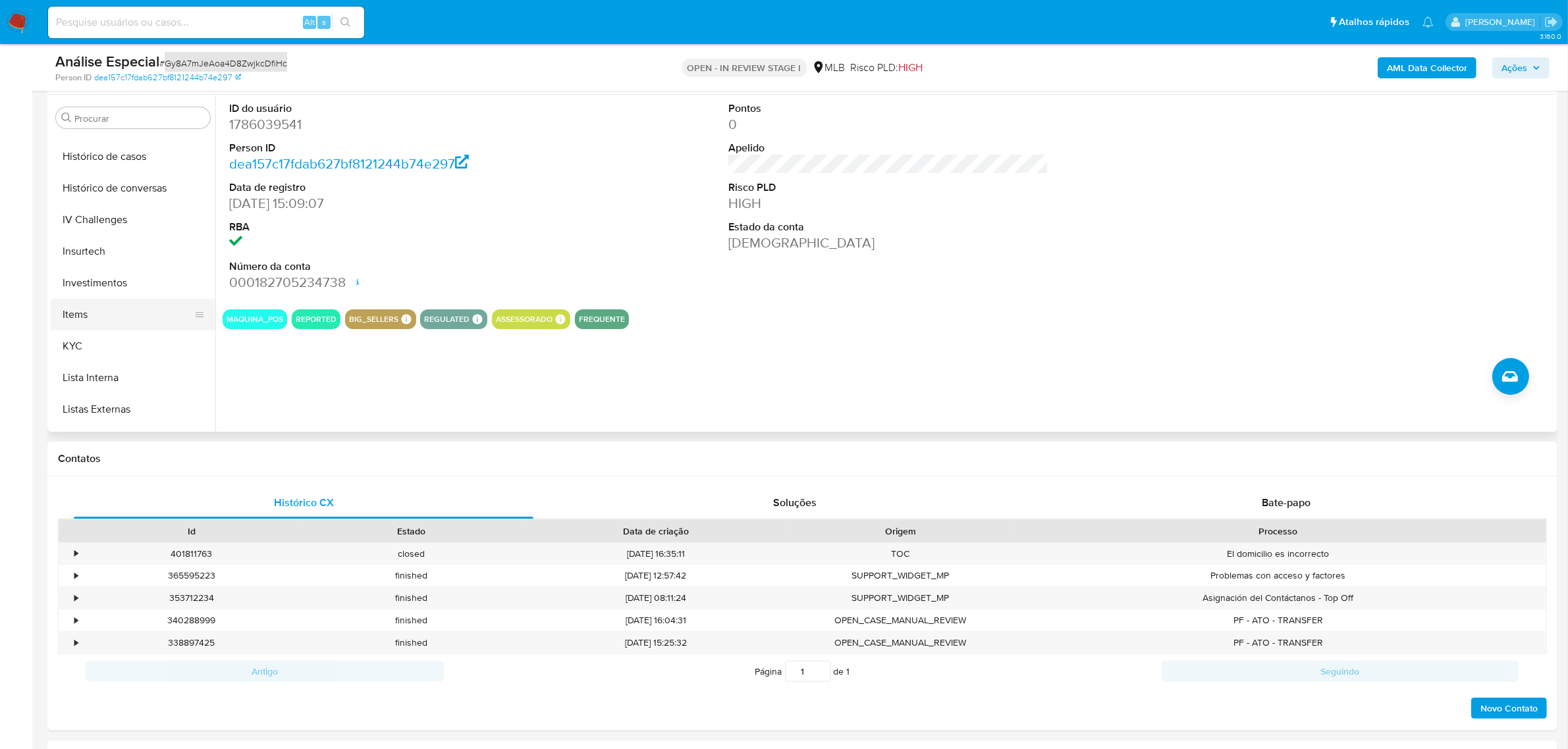
scroll to position [536, 0]
click at [120, 318] on button "KYC" at bounding box center [127, 308] width 154 height 32
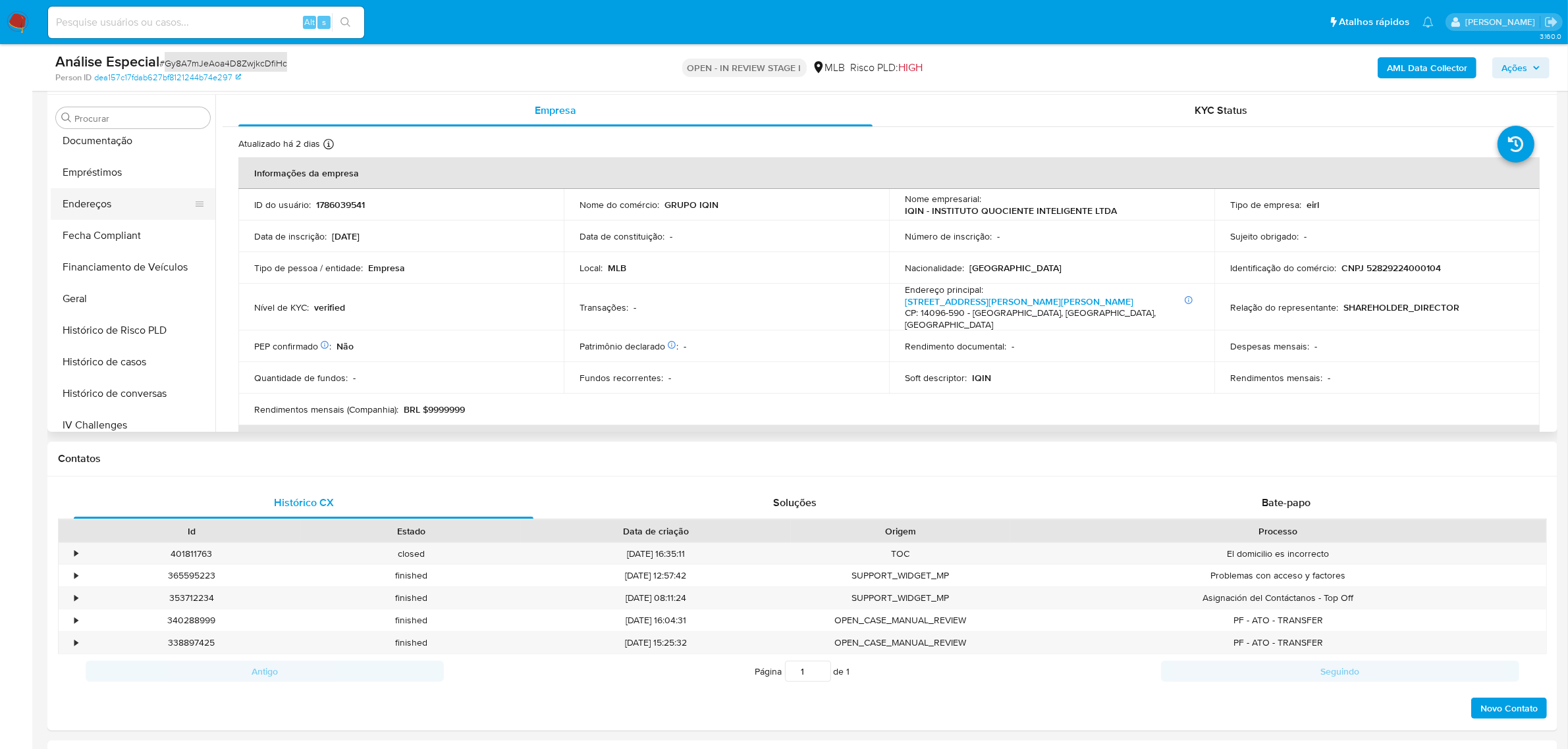
scroll to position [290, 0]
click at [109, 172] on button "Empréstimos" at bounding box center [127, 175] width 154 height 32
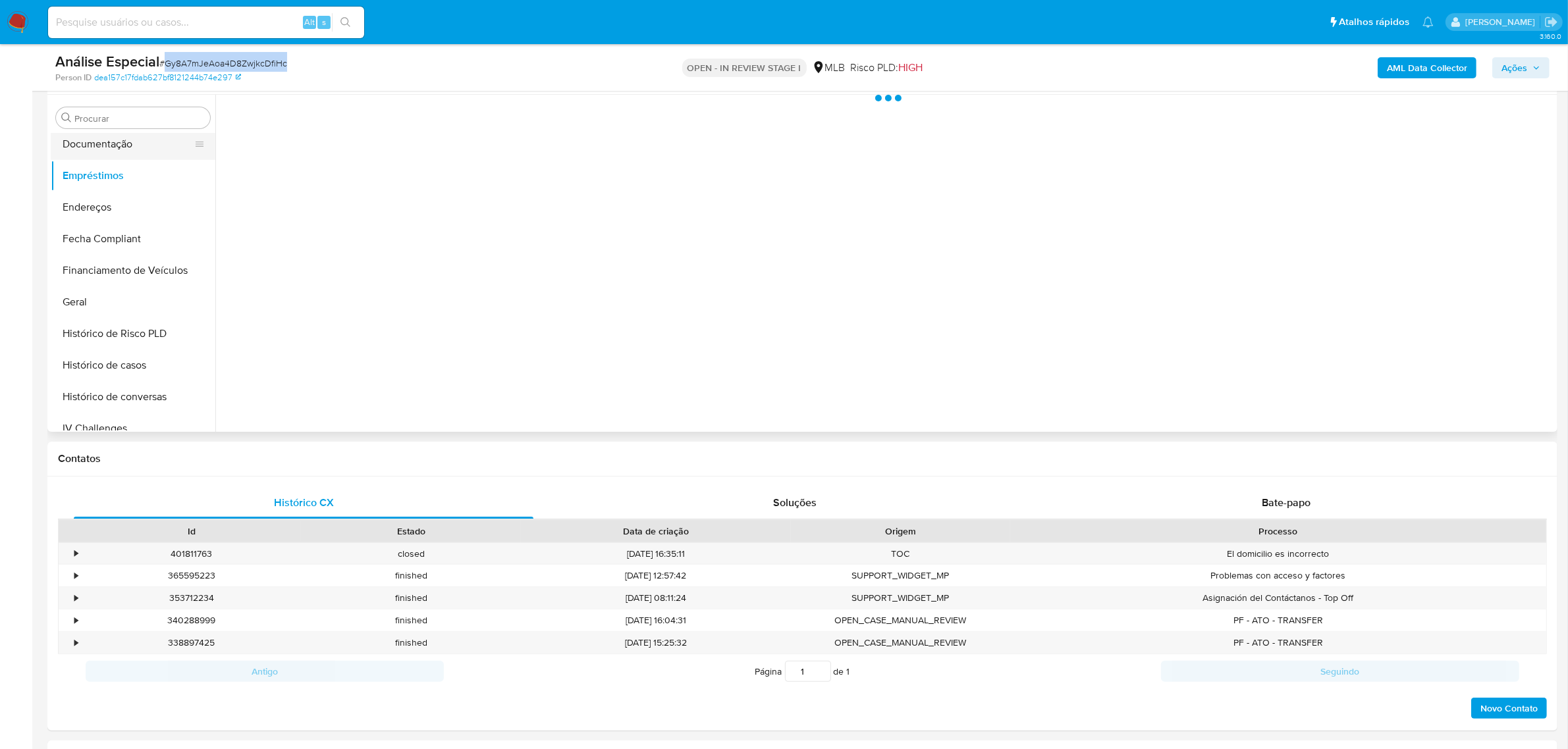
click at [133, 145] on button "Documentação" at bounding box center [127, 144] width 154 height 32
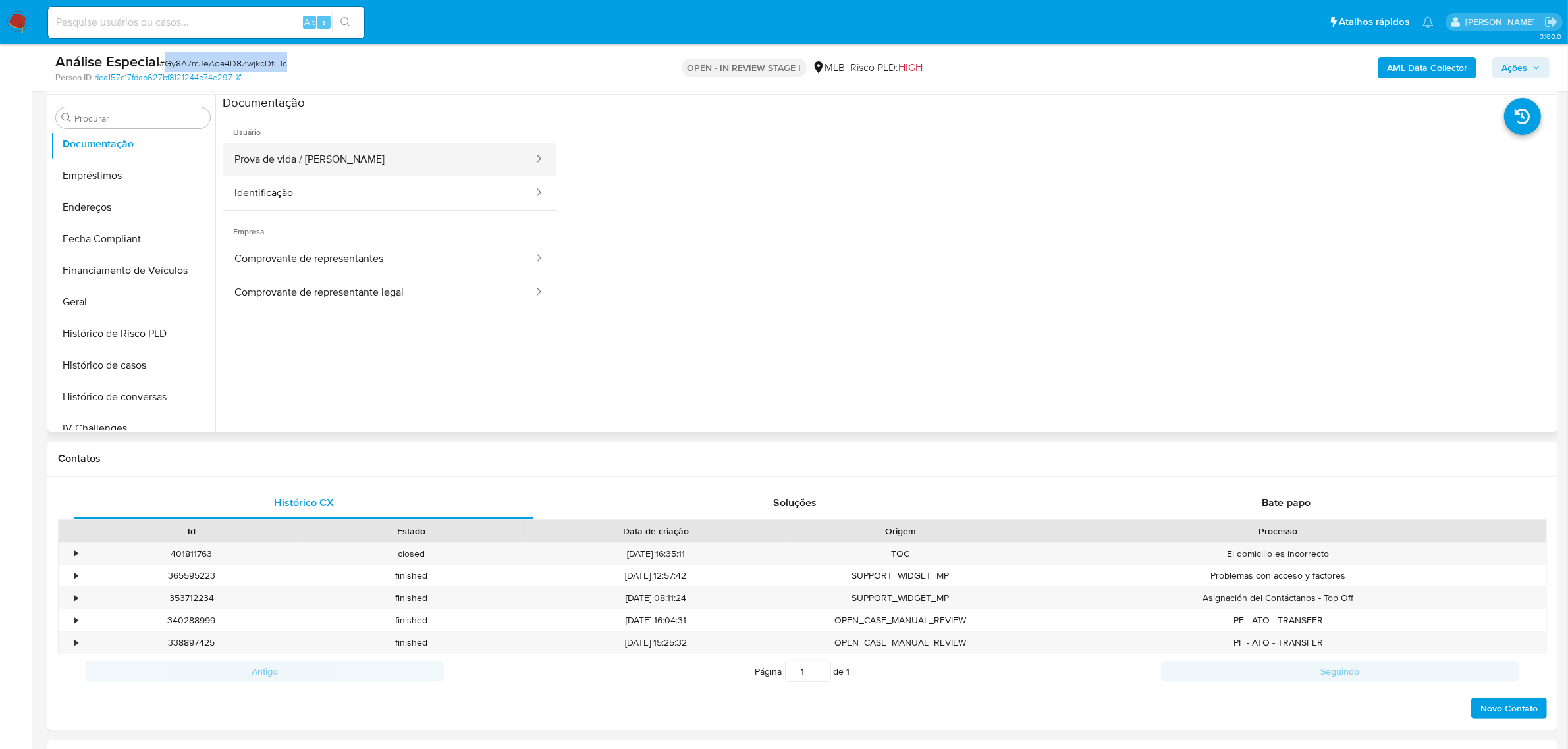
drag, startPoint x: 357, startPoint y: 161, endPoint x: 361, endPoint y: 172, distance: 11.7
click at [359, 161] on button "Prova de vida / Selfie" at bounding box center [378, 159] width 312 height 33
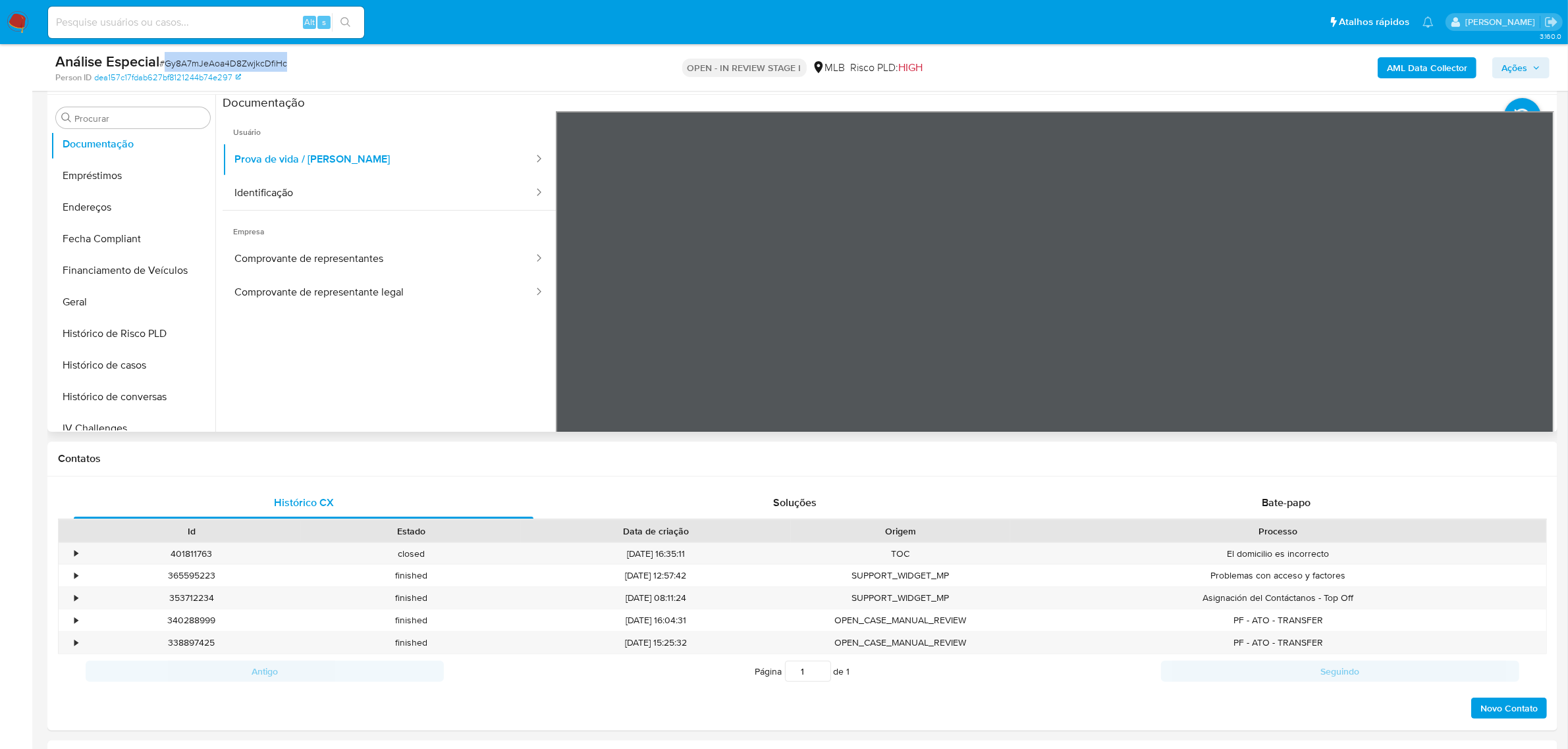
scroll to position [165, 0]
click at [365, 197] on button "Identificação" at bounding box center [378, 192] width 312 height 33
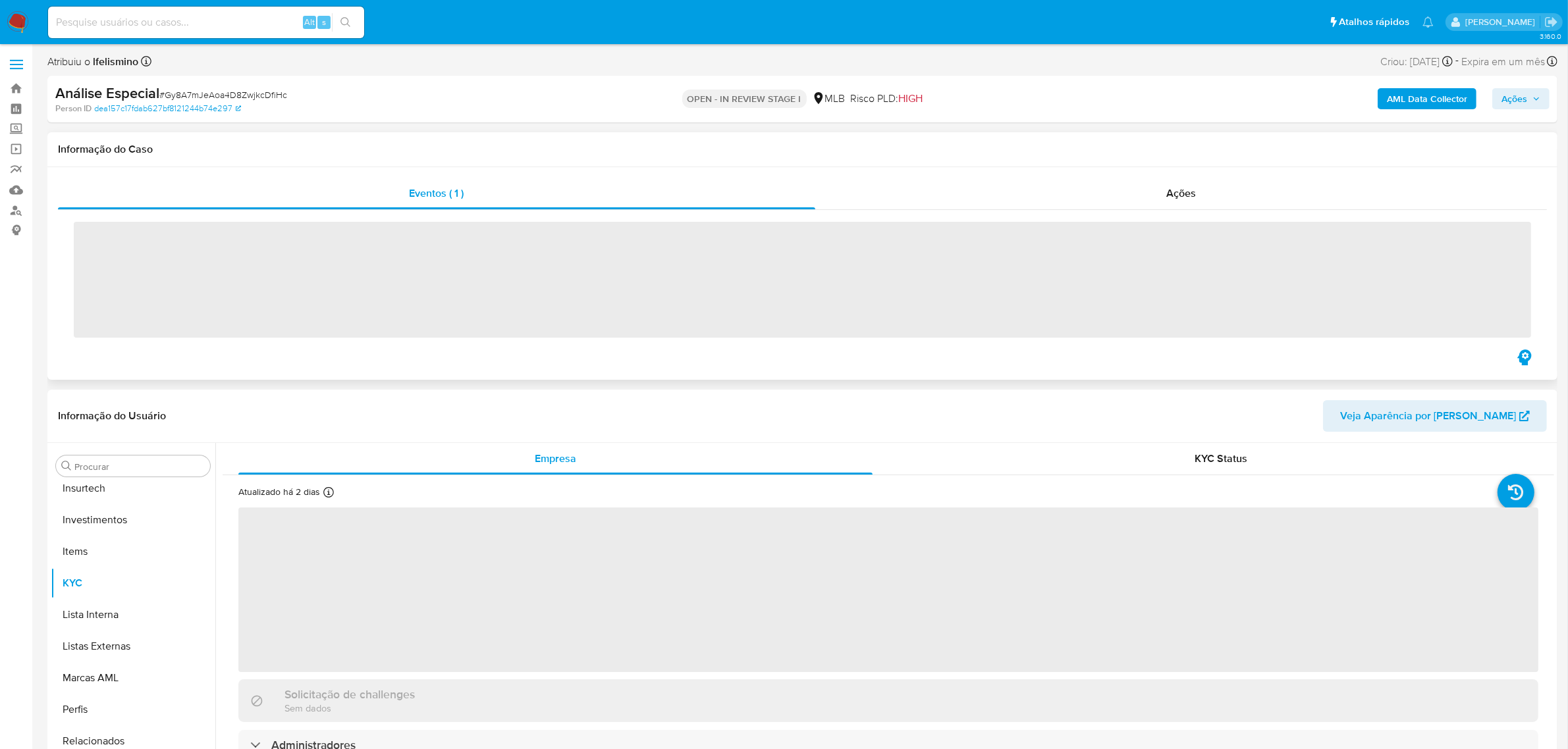
scroll to position [618, 0]
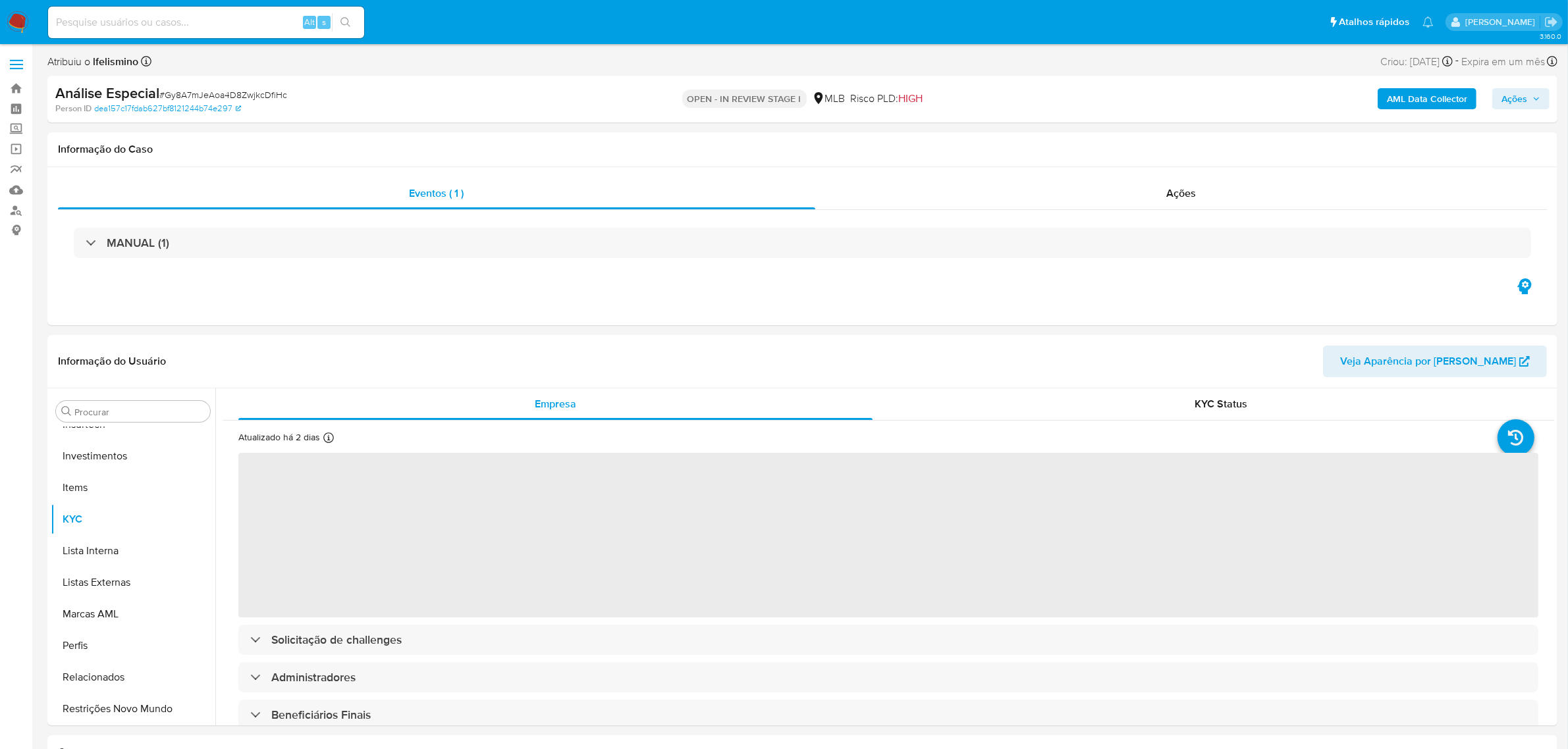
select select "10"
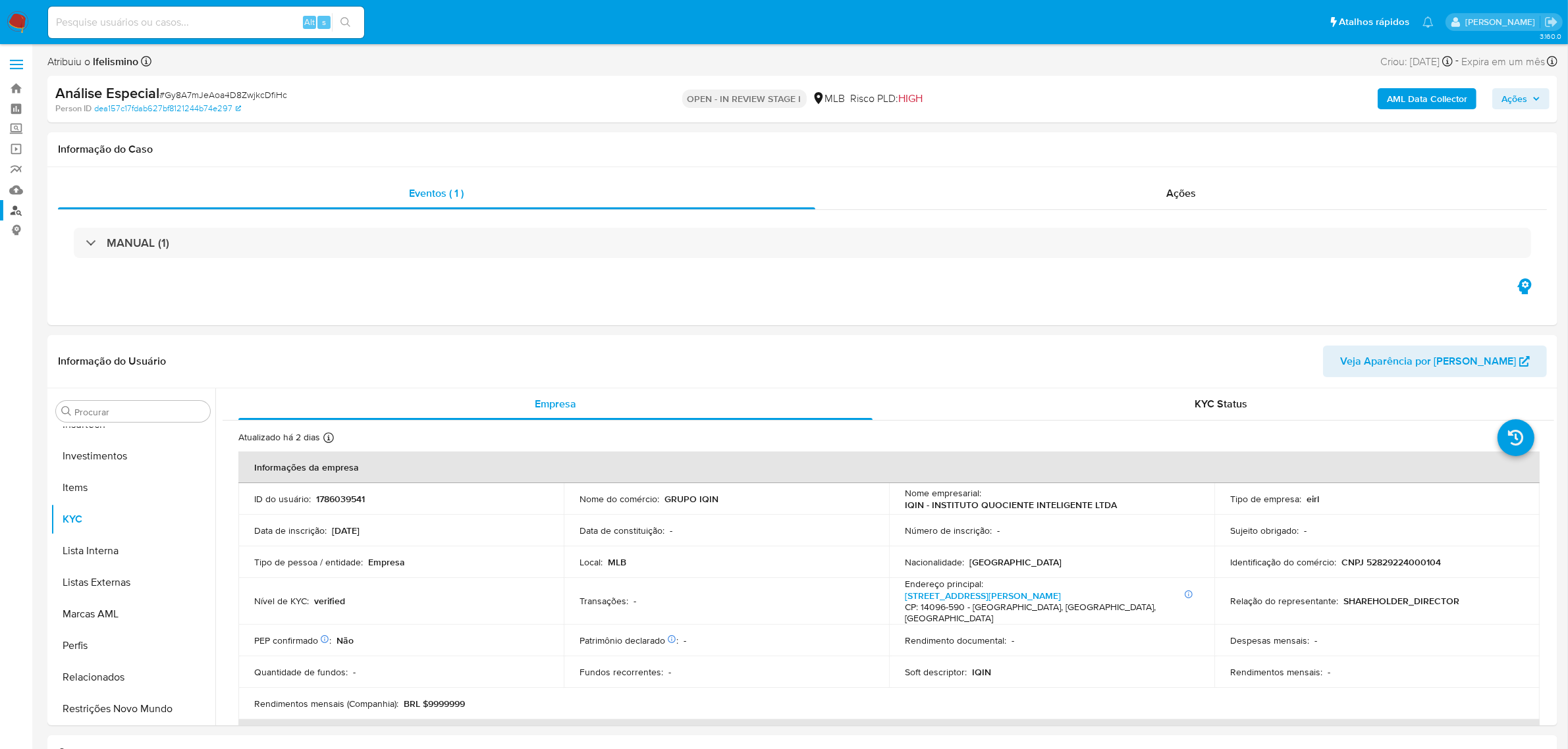
click at [11, 204] on link "Localizador de pessoas" at bounding box center [78, 210] width 157 height 20
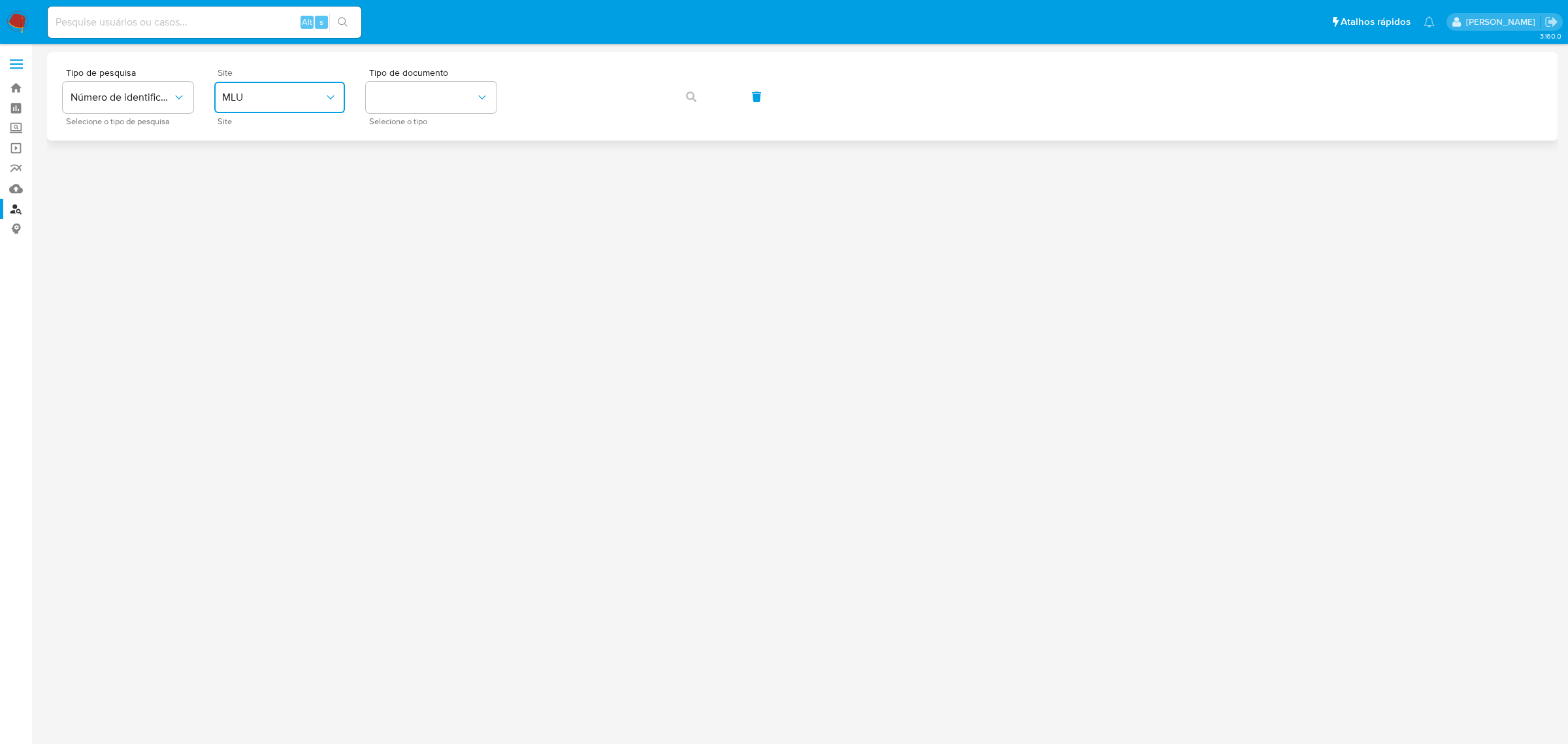
click at [297, 106] on button "MLU" at bounding box center [280, 97] width 131 height 31
drag, startPoint x: 284, startPoint y: 195, endPoint x: 296, endPoint y: 190, distance: 13.0
click at [285, 195] on div "MLB" at bounding box center [276, 195] width 107 height 31
click at [402, 112] on div "Tipo de documento Selecione o tipo" at bounding box center [431, 96] width 131 height 57
click at [438, 100] on button "identificationType" at bounding box center [431, 97] width 131 height 31
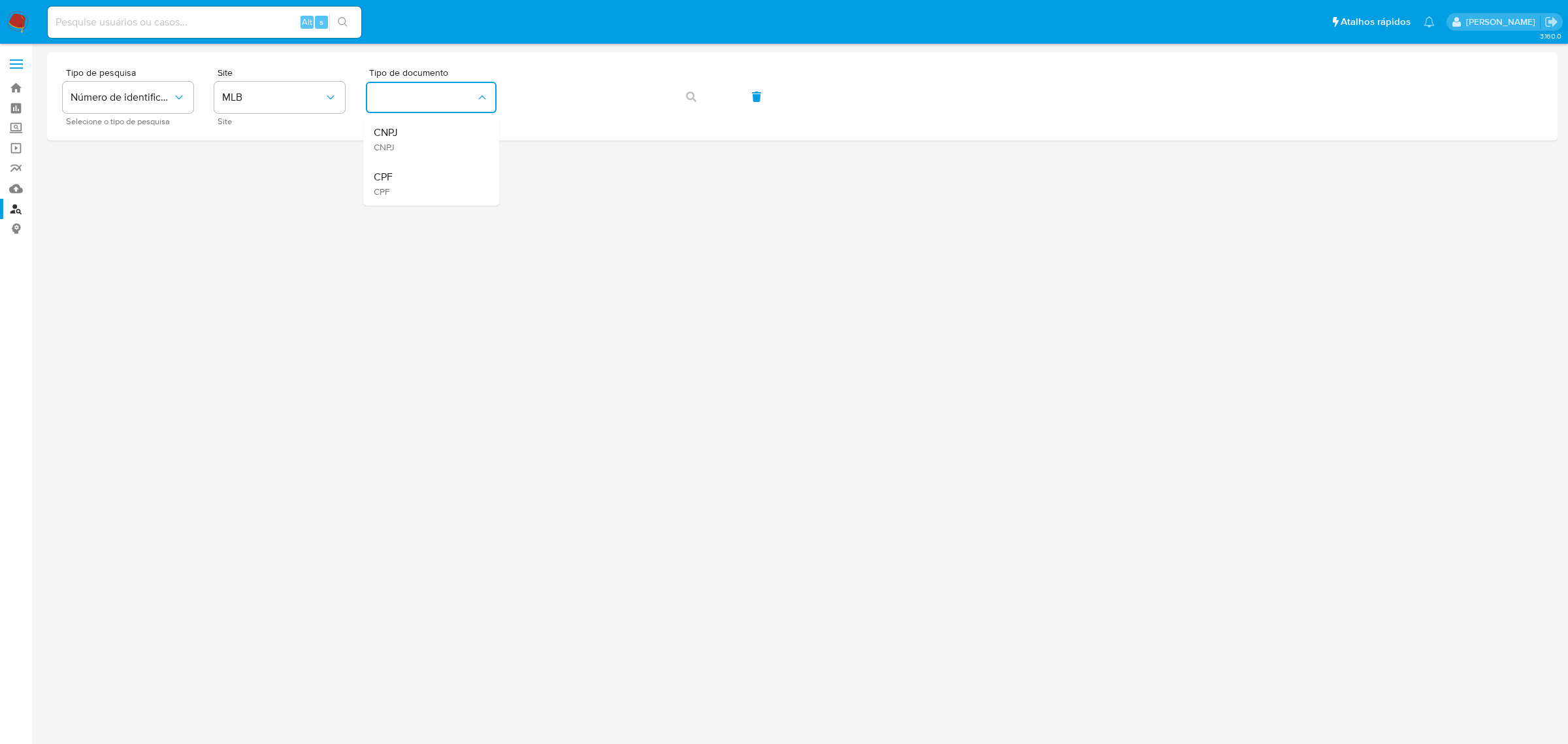
drag, startPoint x: 450, startPoint y: 188, endPoint x: 502, endPoint y: 140, distance: 70.8
click at [451, 186] on div "CPF CPF" at bounding box center [427, 183] width 107 height 44
click at [694, 87] on span "button" at bounding box center [691, 97] width 10 height 29
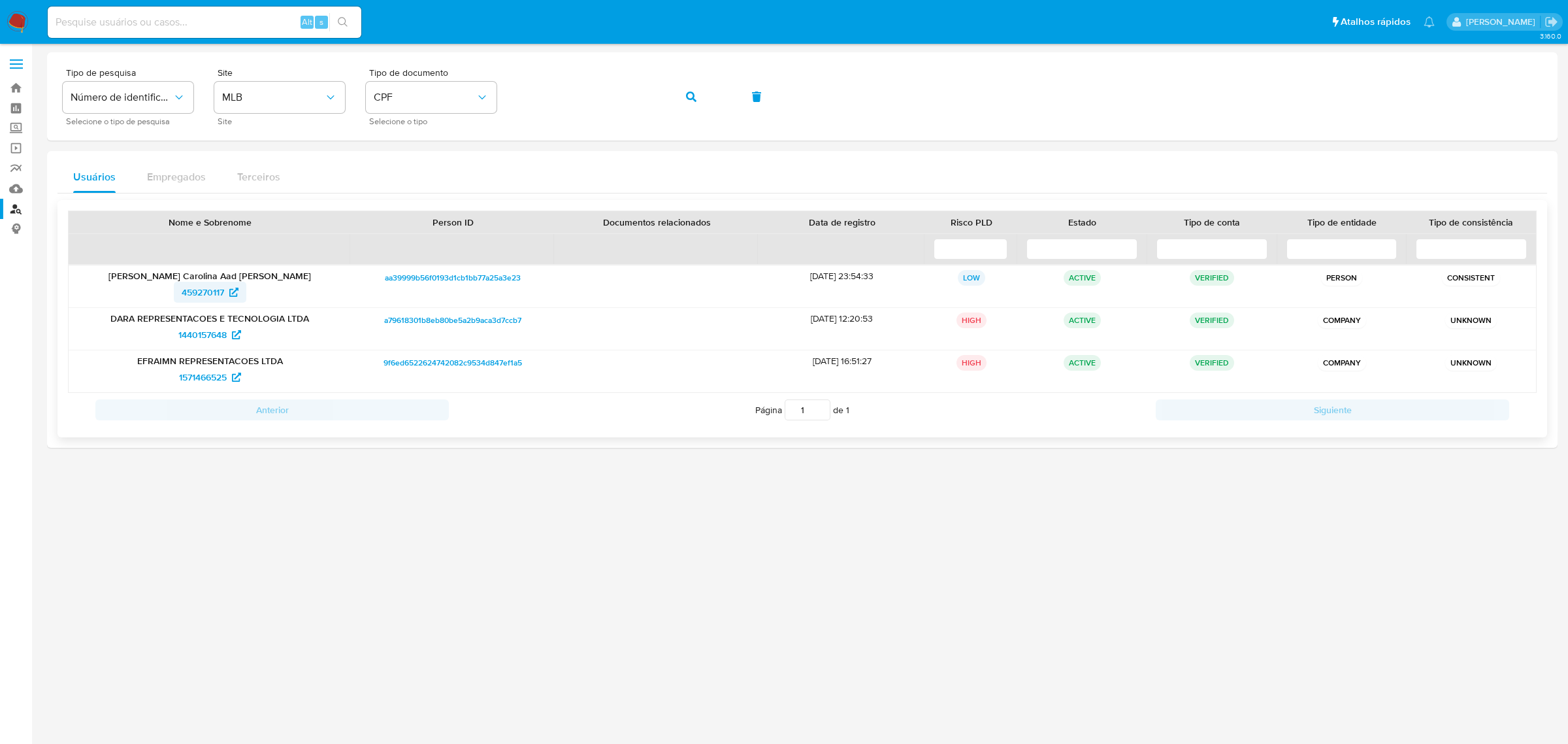
click at [223, 297] on span "459270117" at bounding box center [202, 292] width 43 height 21
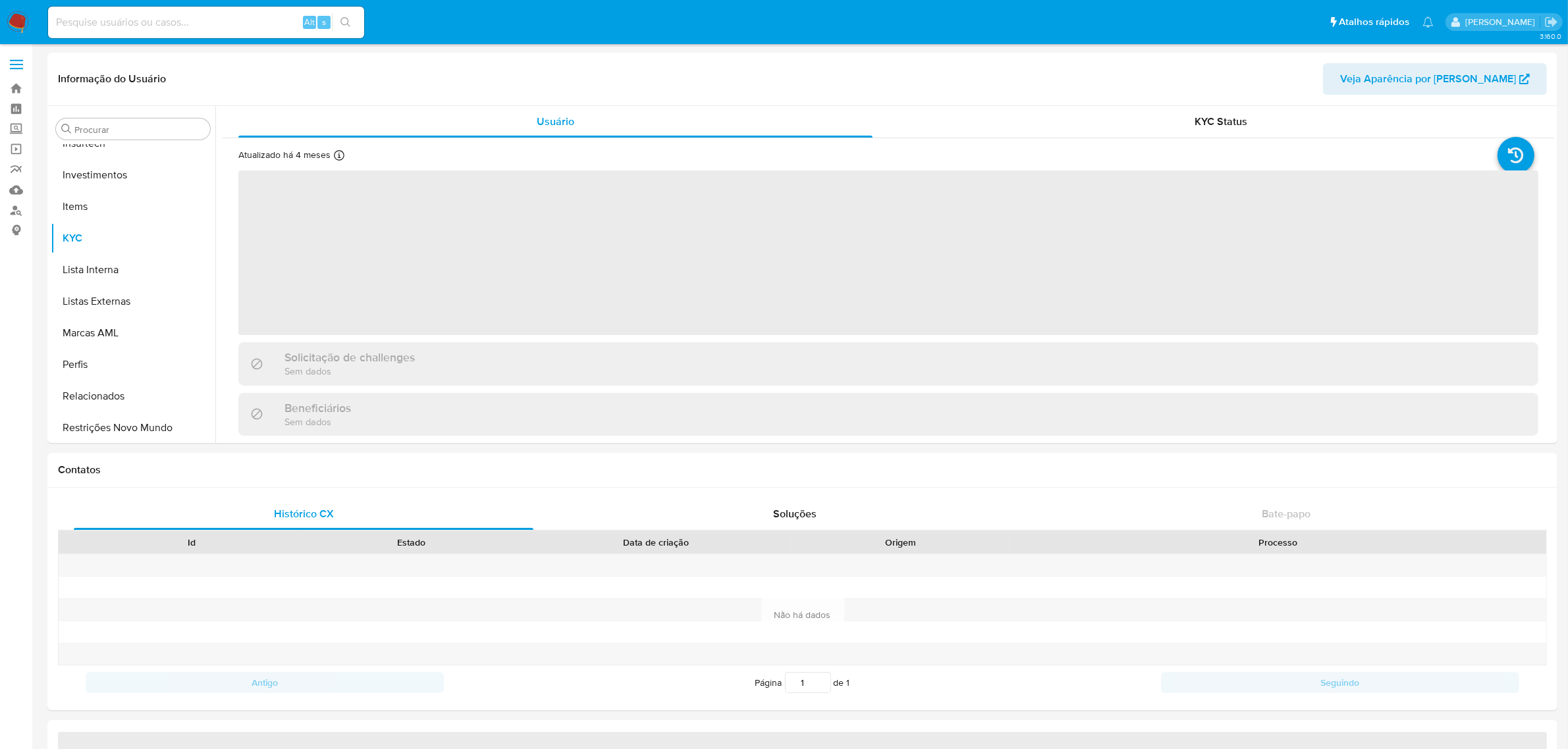
scroll to position [618, 0]
select select "10"
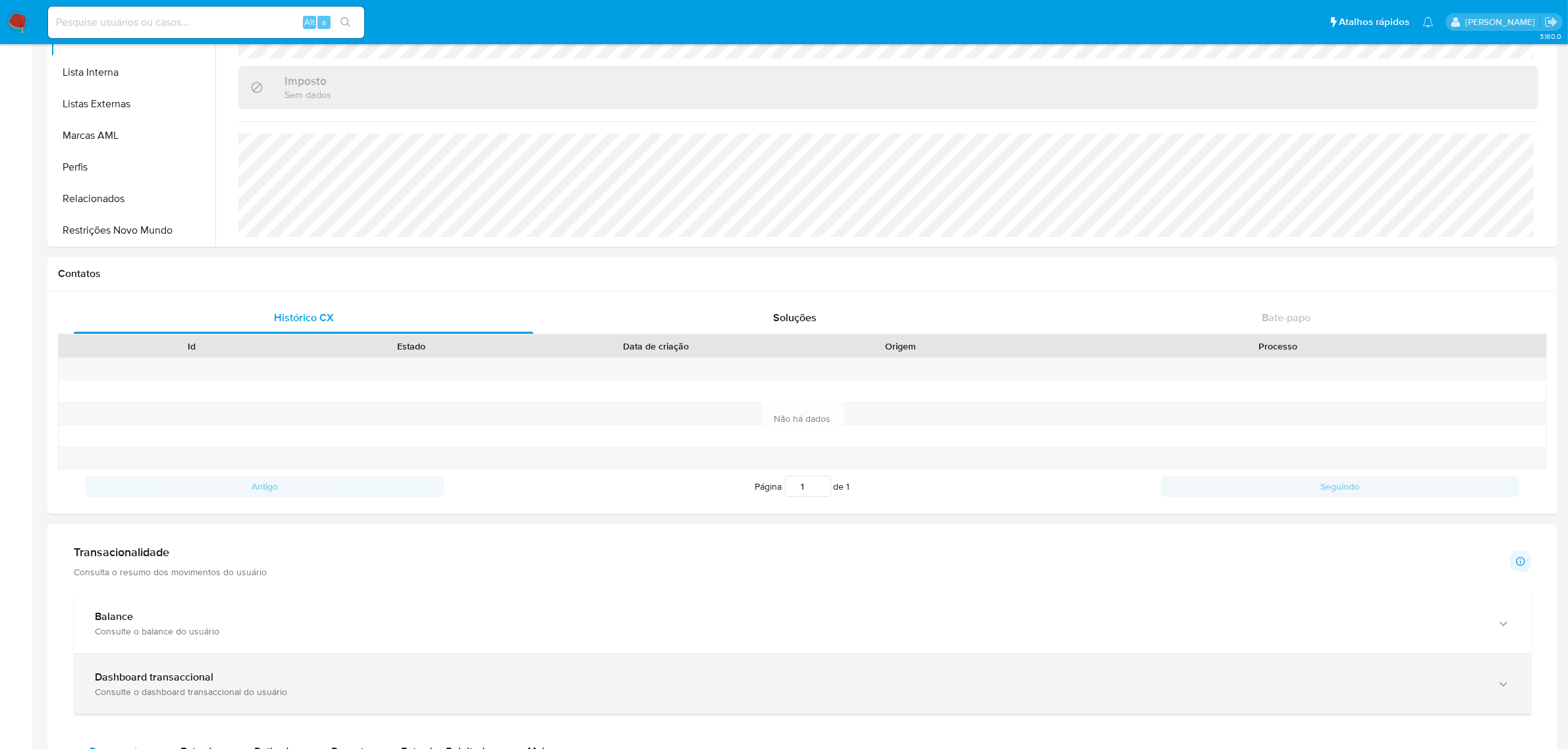
scroll to position [411, 0]
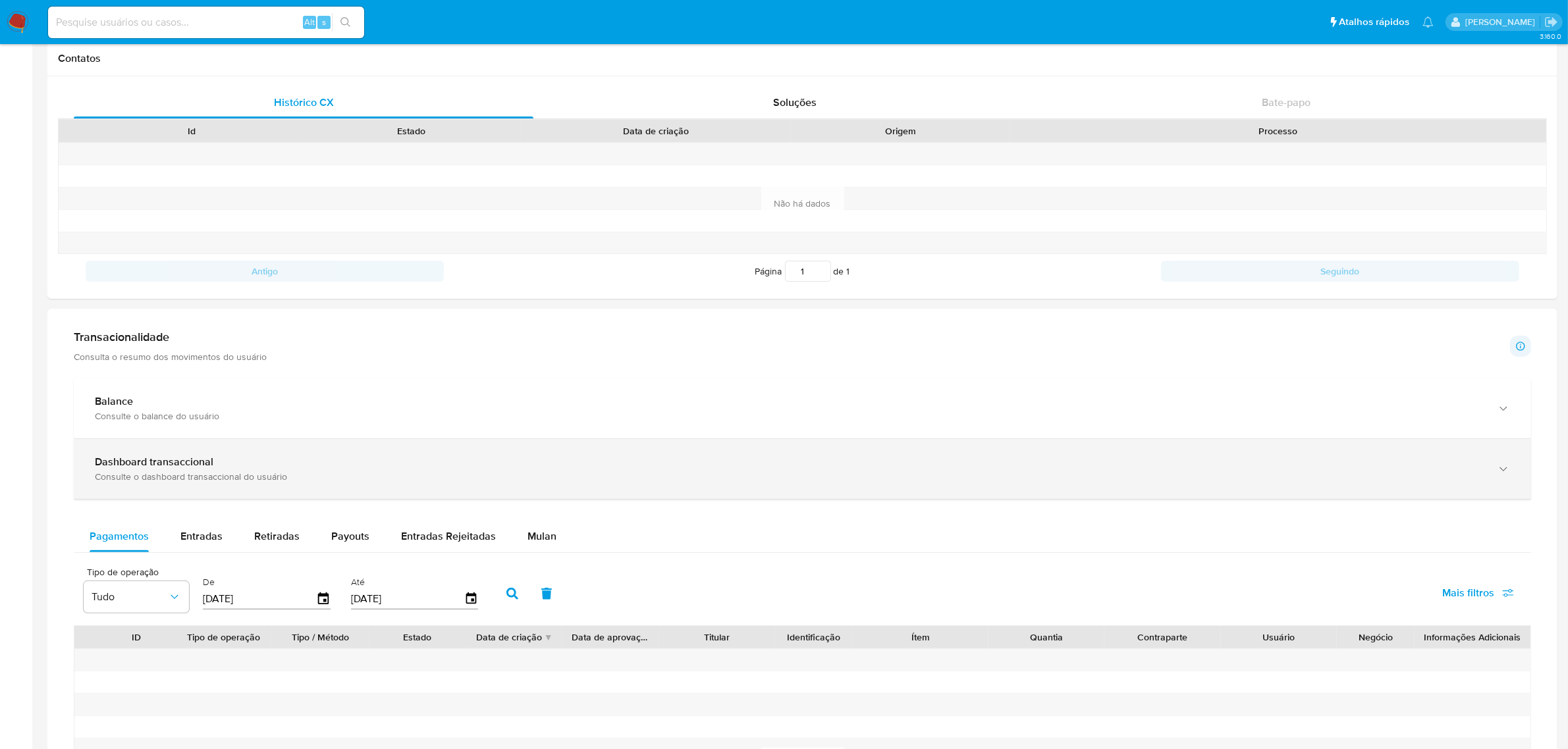
click at [188, 475] on div "Consulte o dashboard transaccional do usuário" at bounding box center [789, 476] width 1389 height 12
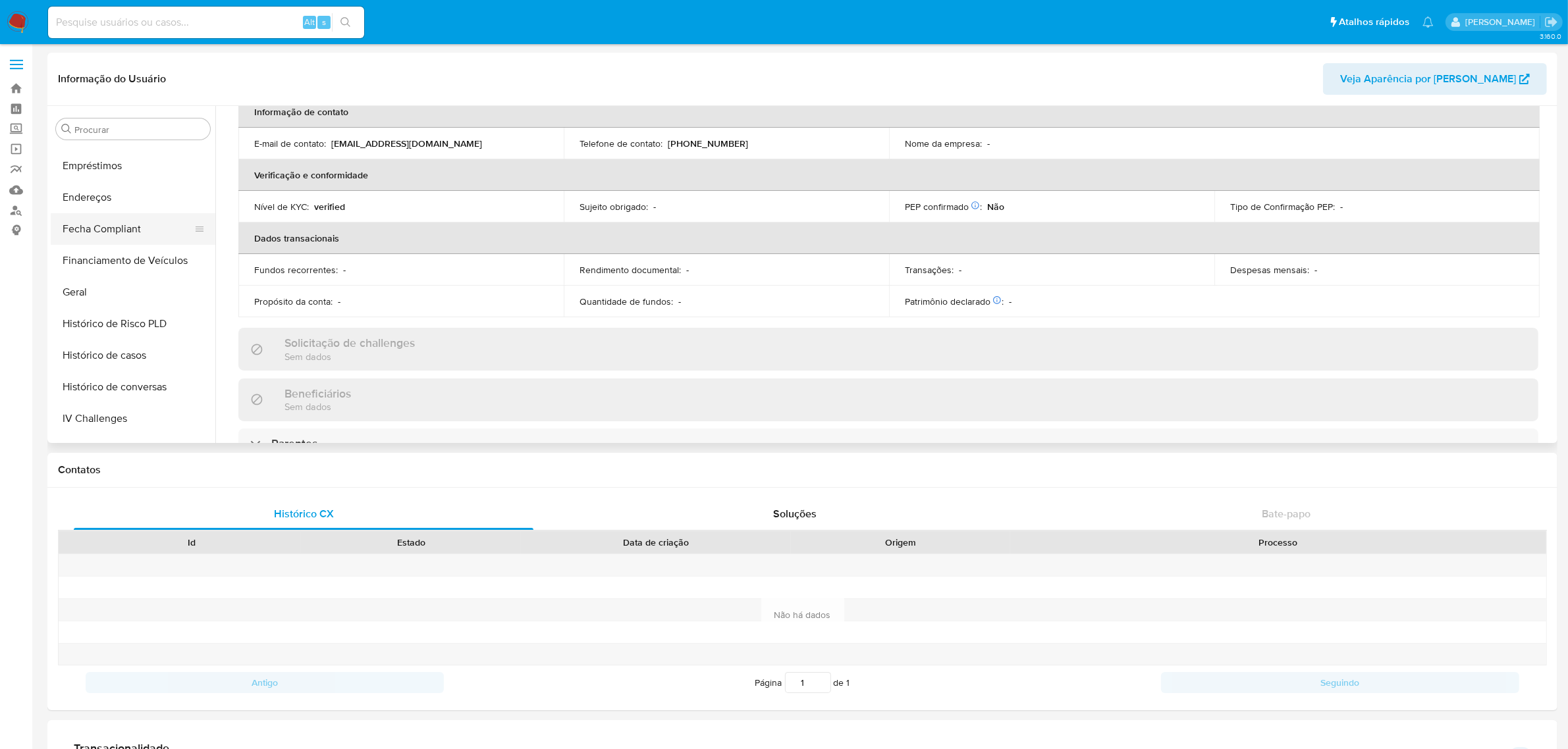
scroll to position [290, 0]
drag, startPoint x: 150, startPoint y: 153, endPoint x: 198, endPoint y: 155, distance: 48.0
click at [151, 152] on button "Documentação" at bounding box center [127, 155] width 154 height 32
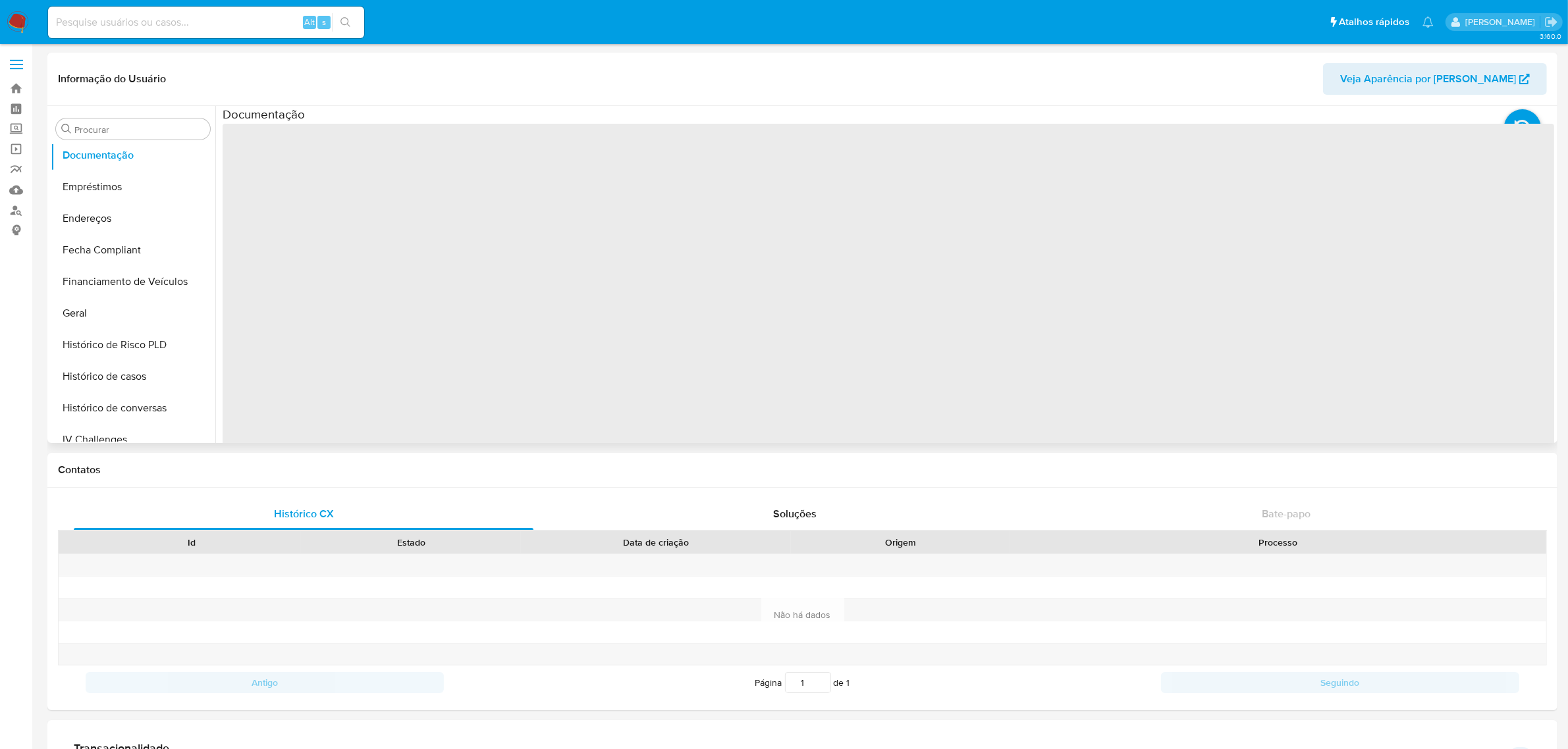
click at [291, 152] on span "‌" at bounding box center [888, 334] width 1332 height 421
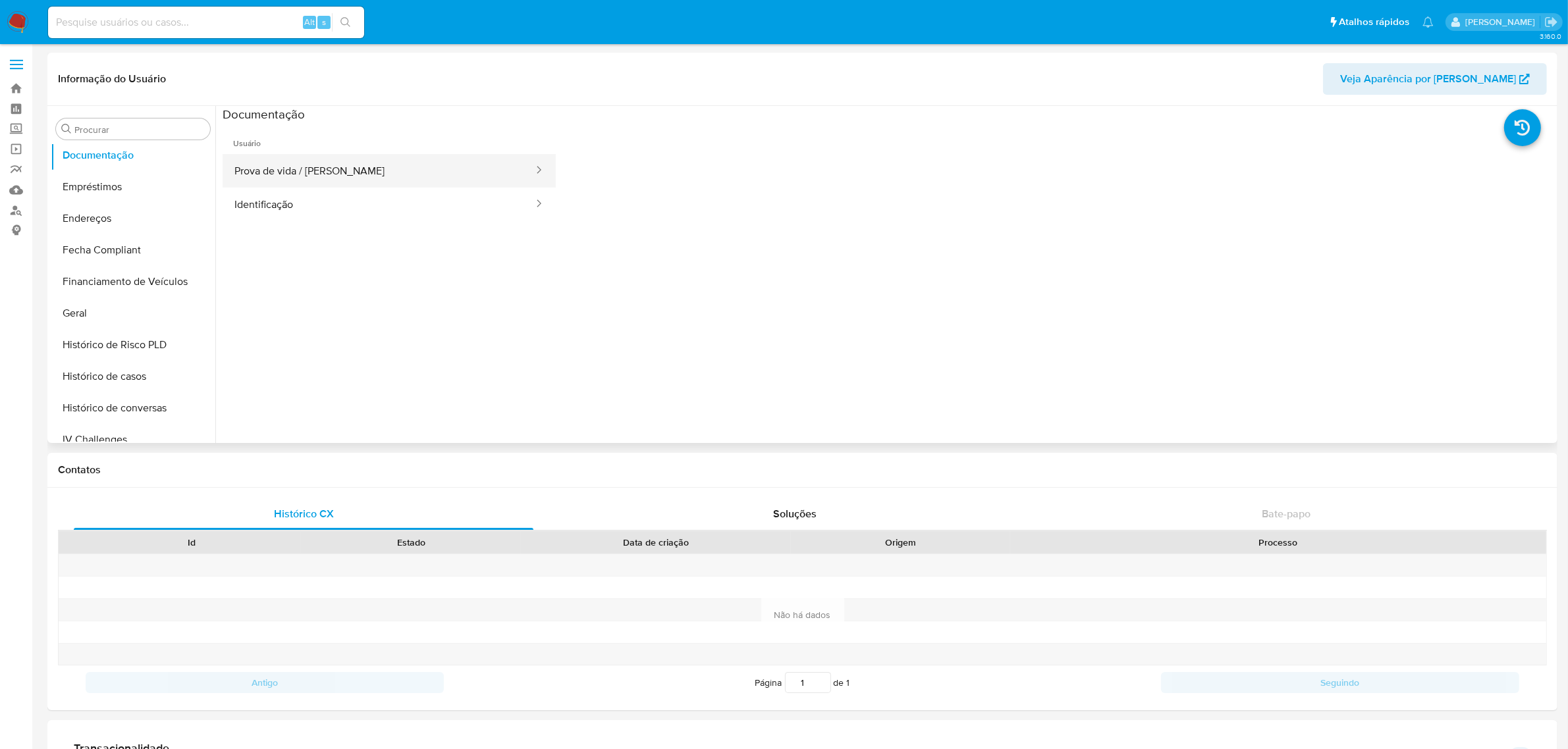
drag, startPoint x: 313, startPoint y: 150, endPoint x: 306, endPoint y: 163, distance: 14.8
click at [313, 152] on span "Usuário" at bounding box center [389, 138] width 333 height 32
drag, startPoint x: 304, startPoint y: 166, endPoint x: 375, endPoint y: 179, distance: 72.2
click at [304, 168] on button "Prova de vida / [PERSON_NAME]" at bounding box center [378, 170] width 312 height 33
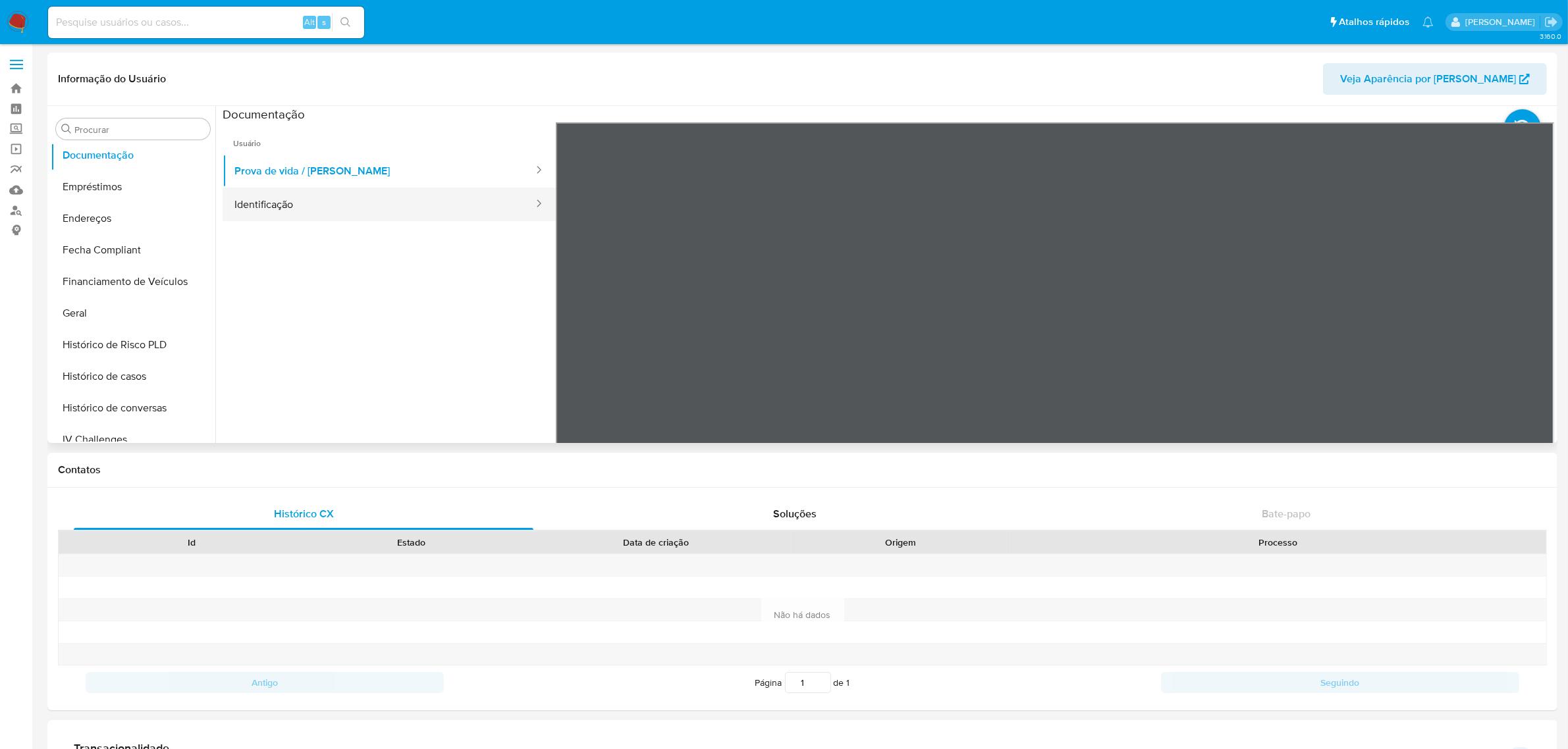
click at [325, 211] on button "Identificação" at bounding box center [378, 204] width 312 height 33
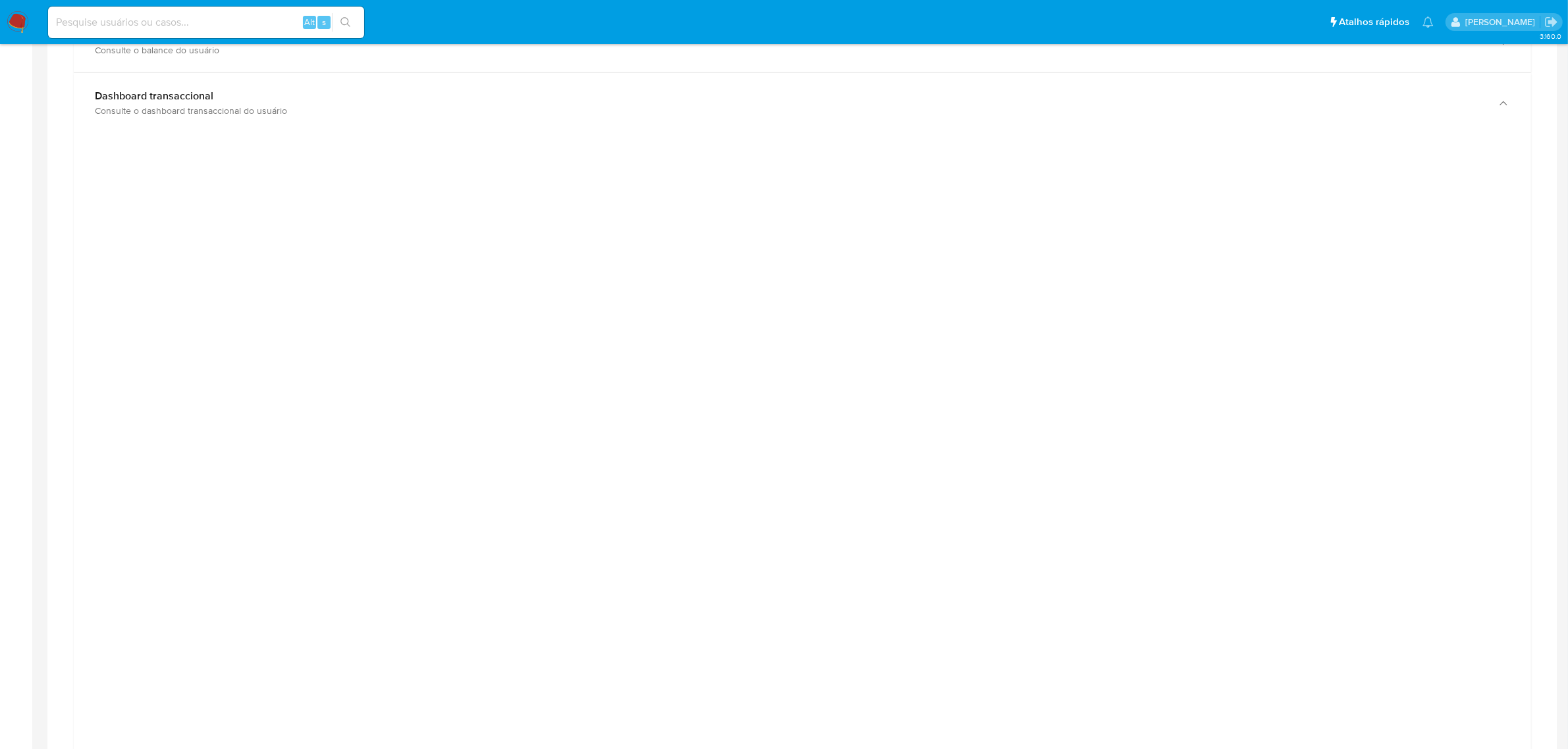
scroll to position [740, 0]
click at [343, 306] on div at bounding box center [802, 476] width 1436 height 592
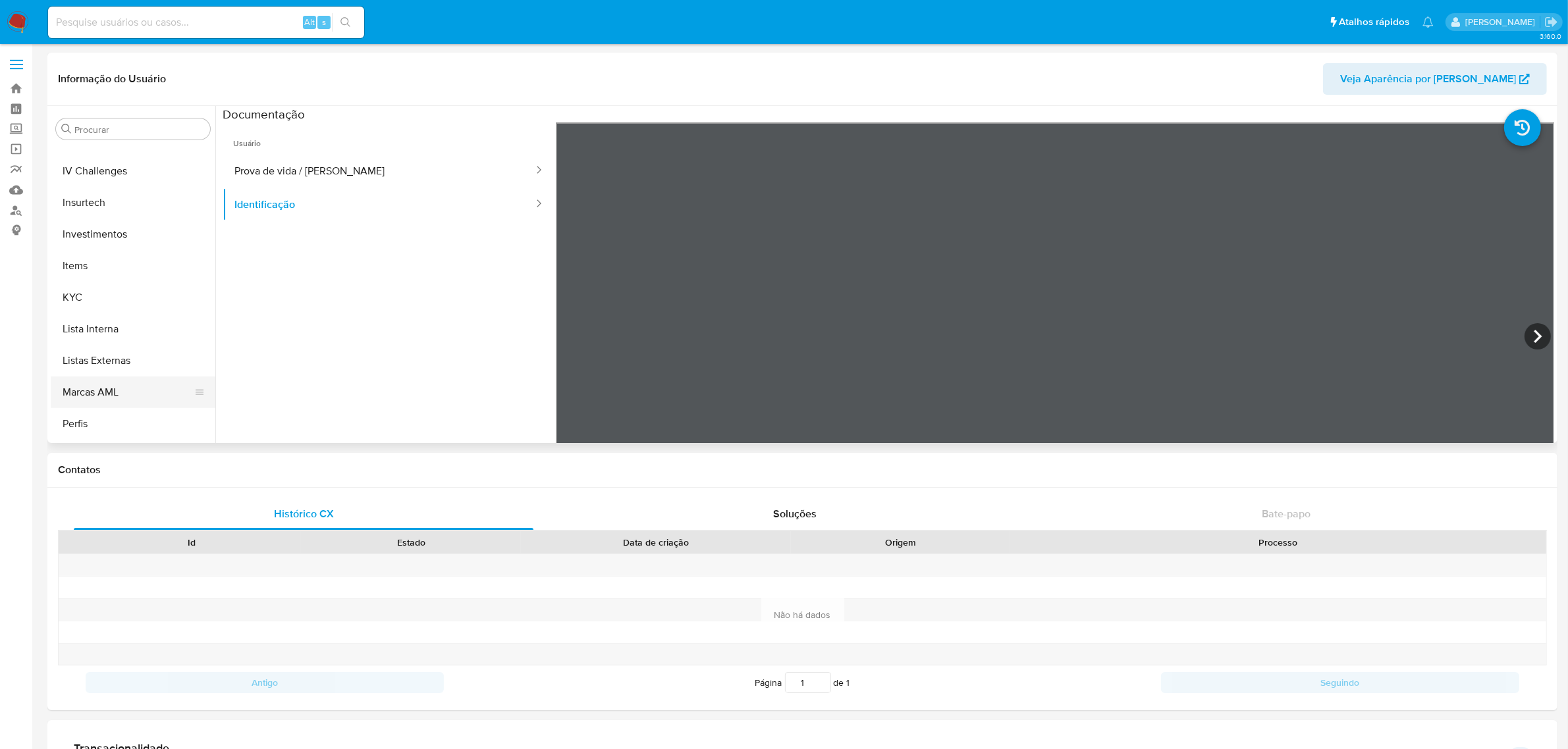
scroll to position [618, 0]
click at [79, 235] on button "KYC" at bounding box center [132, 236] width 165 height 32
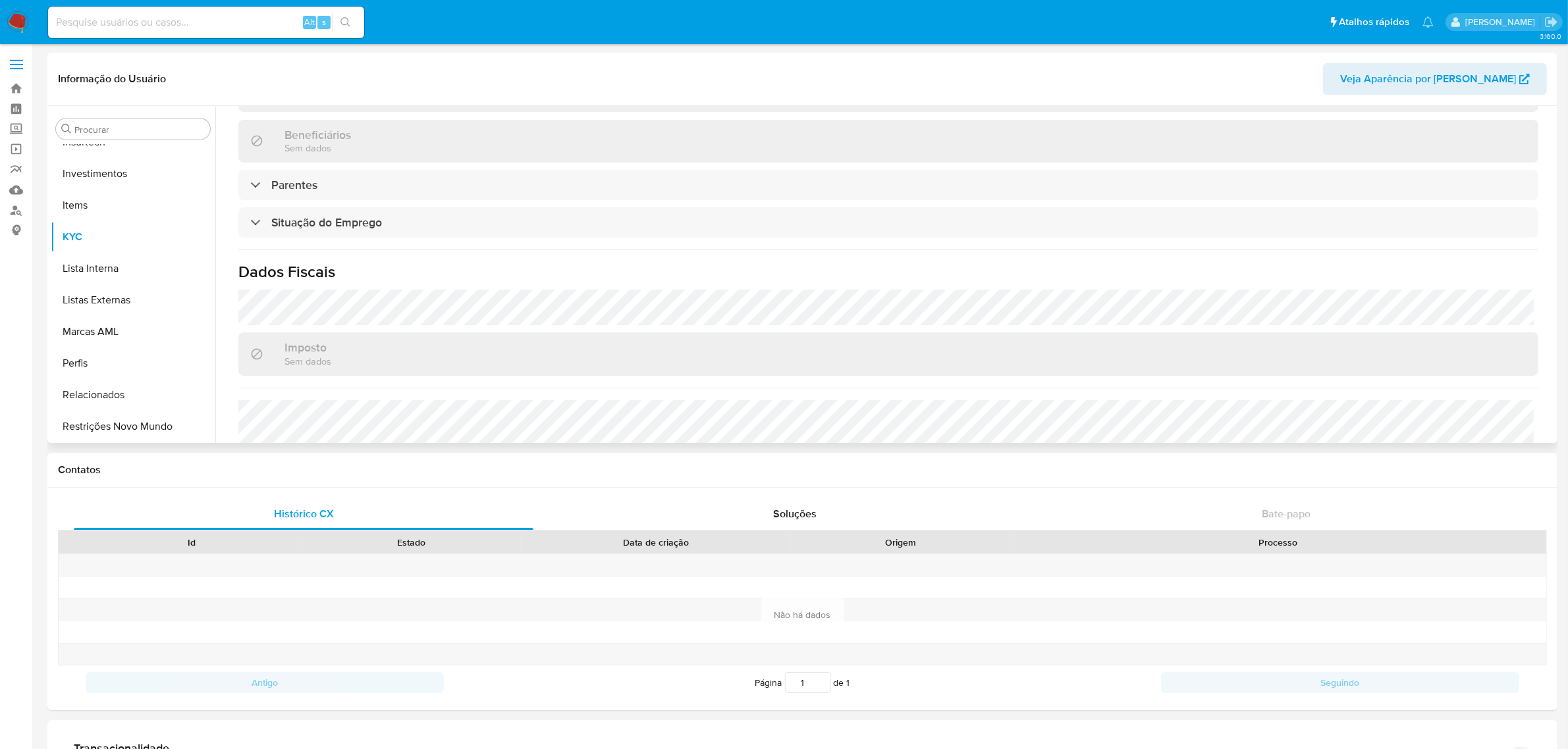
scroll to position [564, 0]
